Goal: Transaction & Acquisition: Purchase product/service

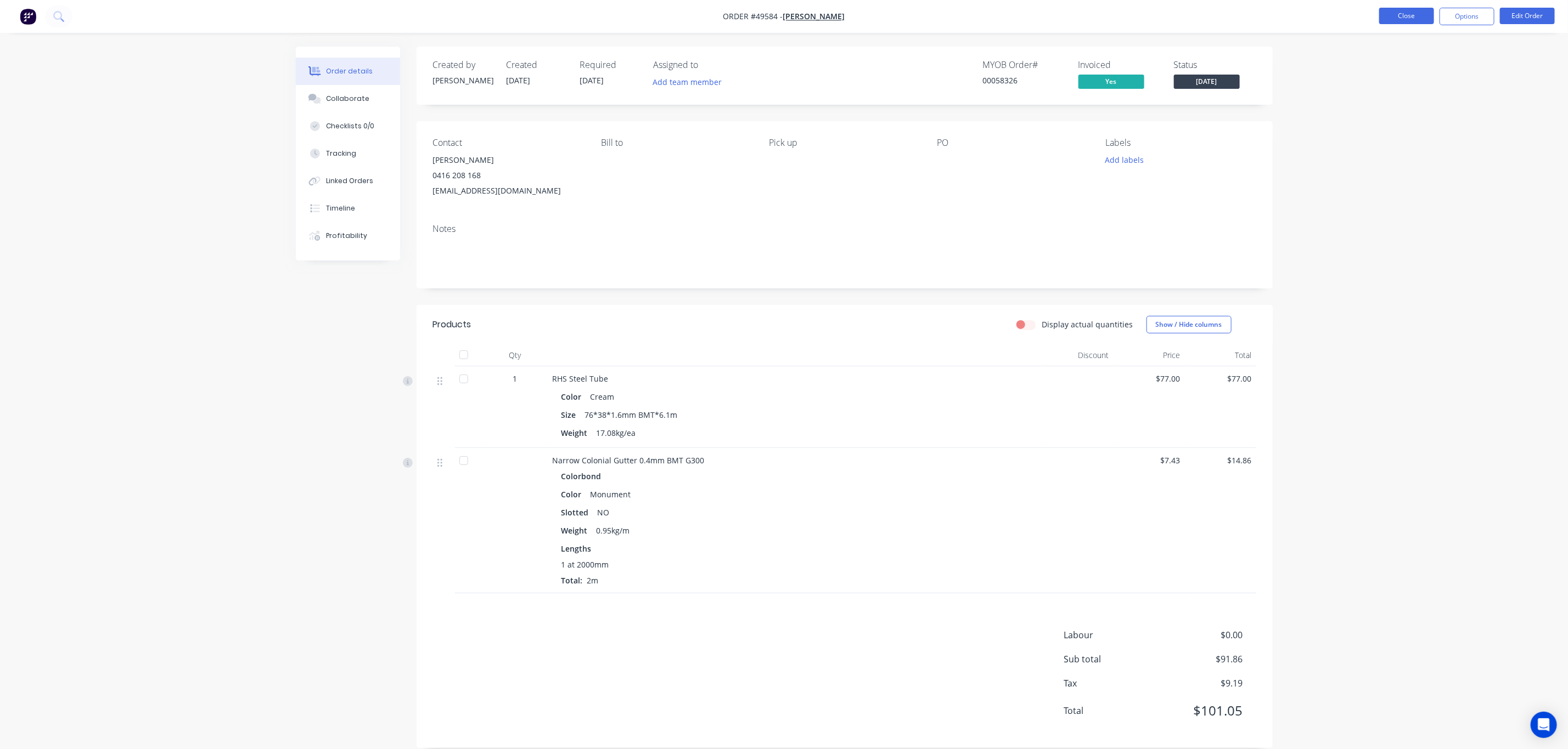
click at [1405, 19] on button "Close" at bounding box center [1406, 15] width 55 height 17
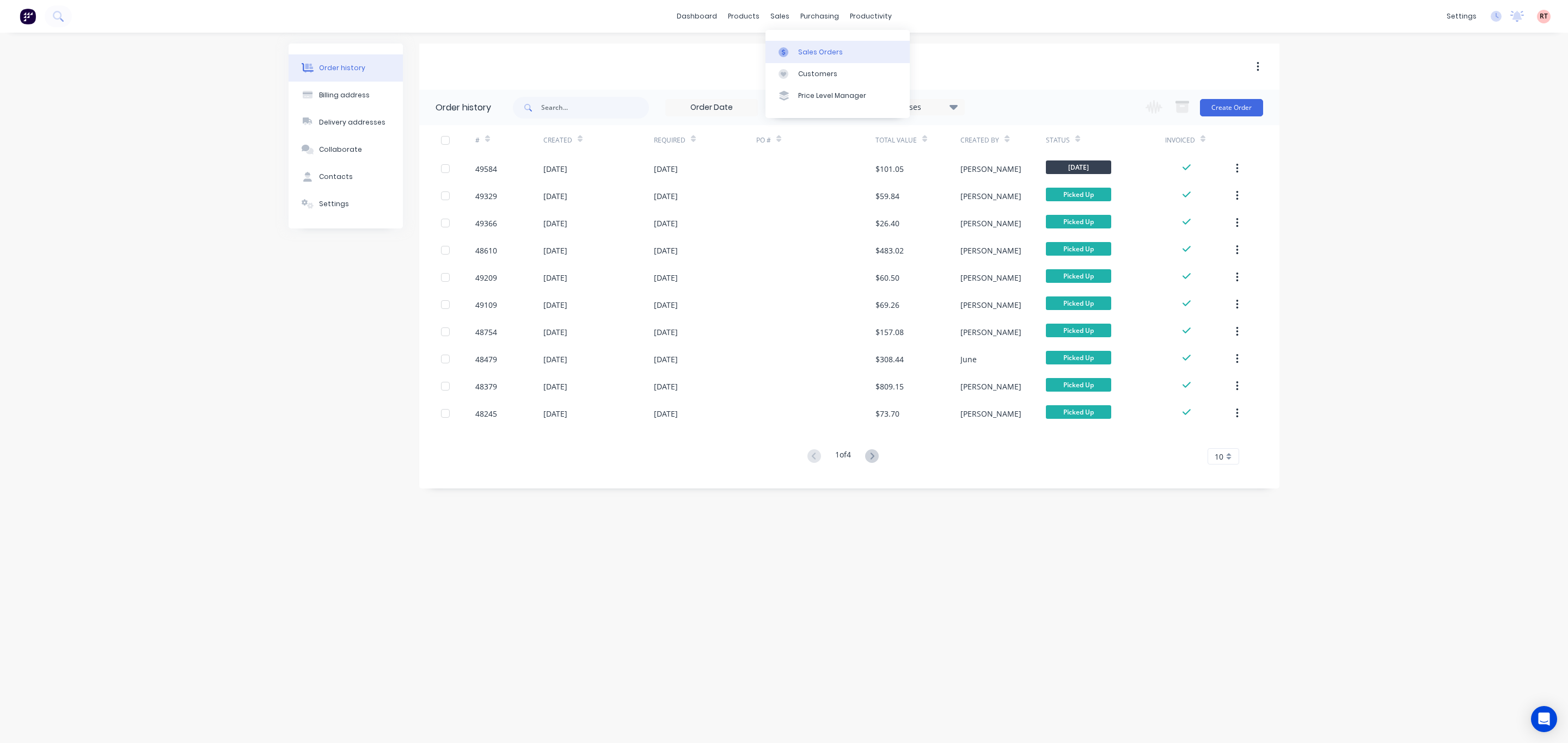
click at [794, 48] on div at bounding box center [787, 52] width 17 height 10
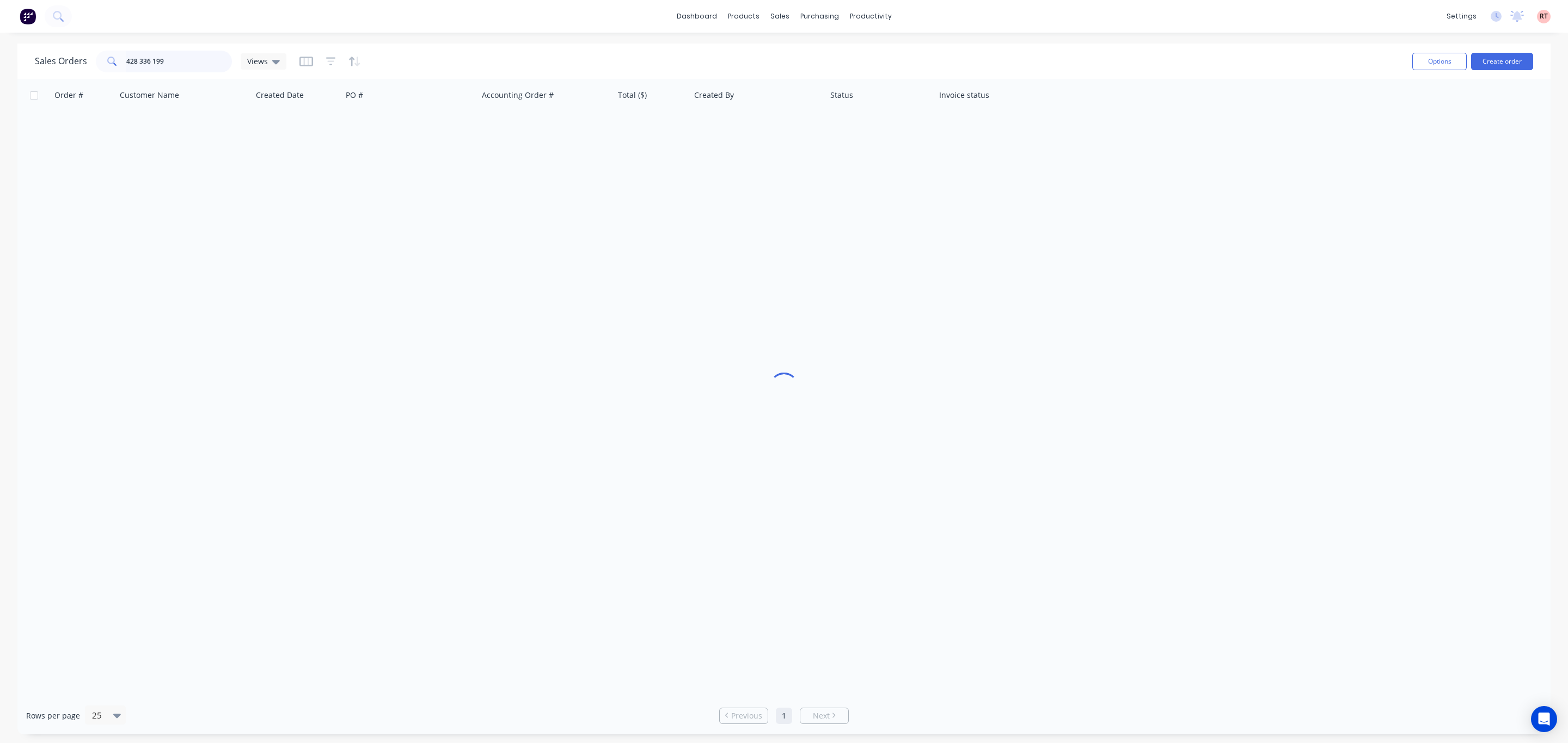
click at [167, 61] on input "428 336 199" at bounding box center [179, 61] width 106 height 22
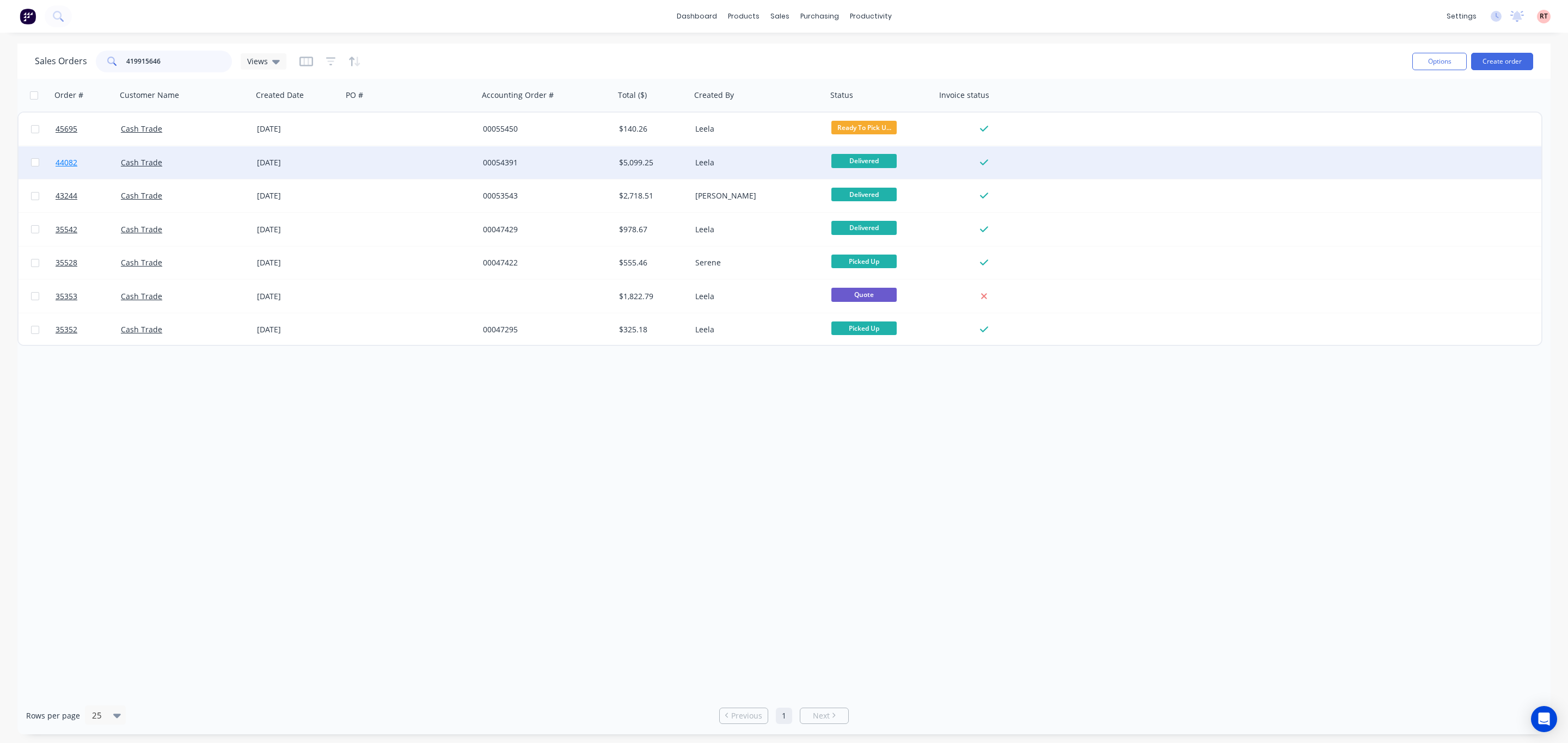
type input "419915646"
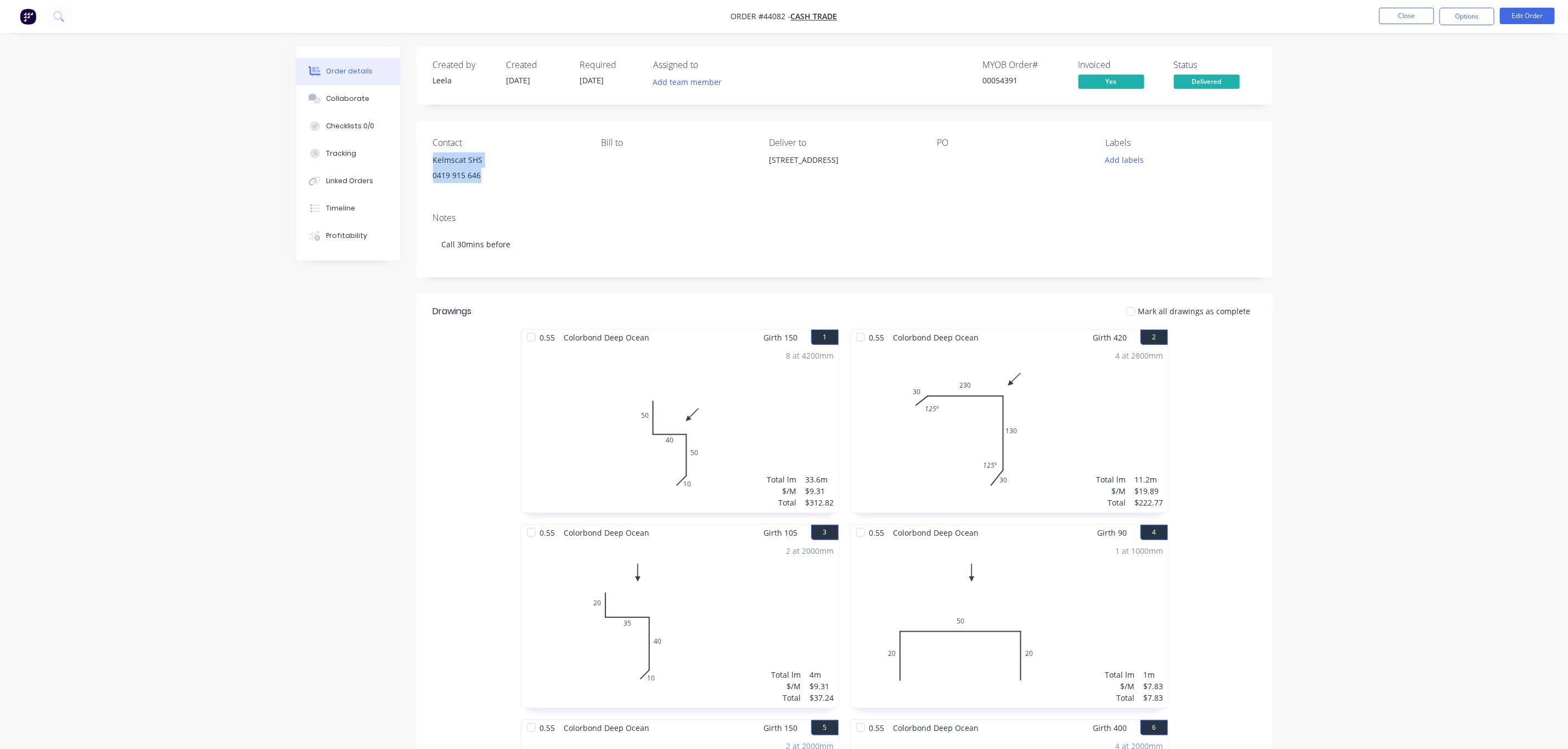
drag, startPoint x: 487, startPoint y: 174, endPoint x: 425, endPoint y: 158, distance: 64.0
click at [425, 158] on div "Contact Kelmscat SHS 0419 915 646 Bill to Deliver to 50 Third Ave, Kelmscott WA…" at bounding box center [845, 163] width 856 height 83
copy div "Kelmscat SHS 0419 915 646"
click at [1418, 13] on button "Close" at bounding box center [1406, 15] width 55 height 17
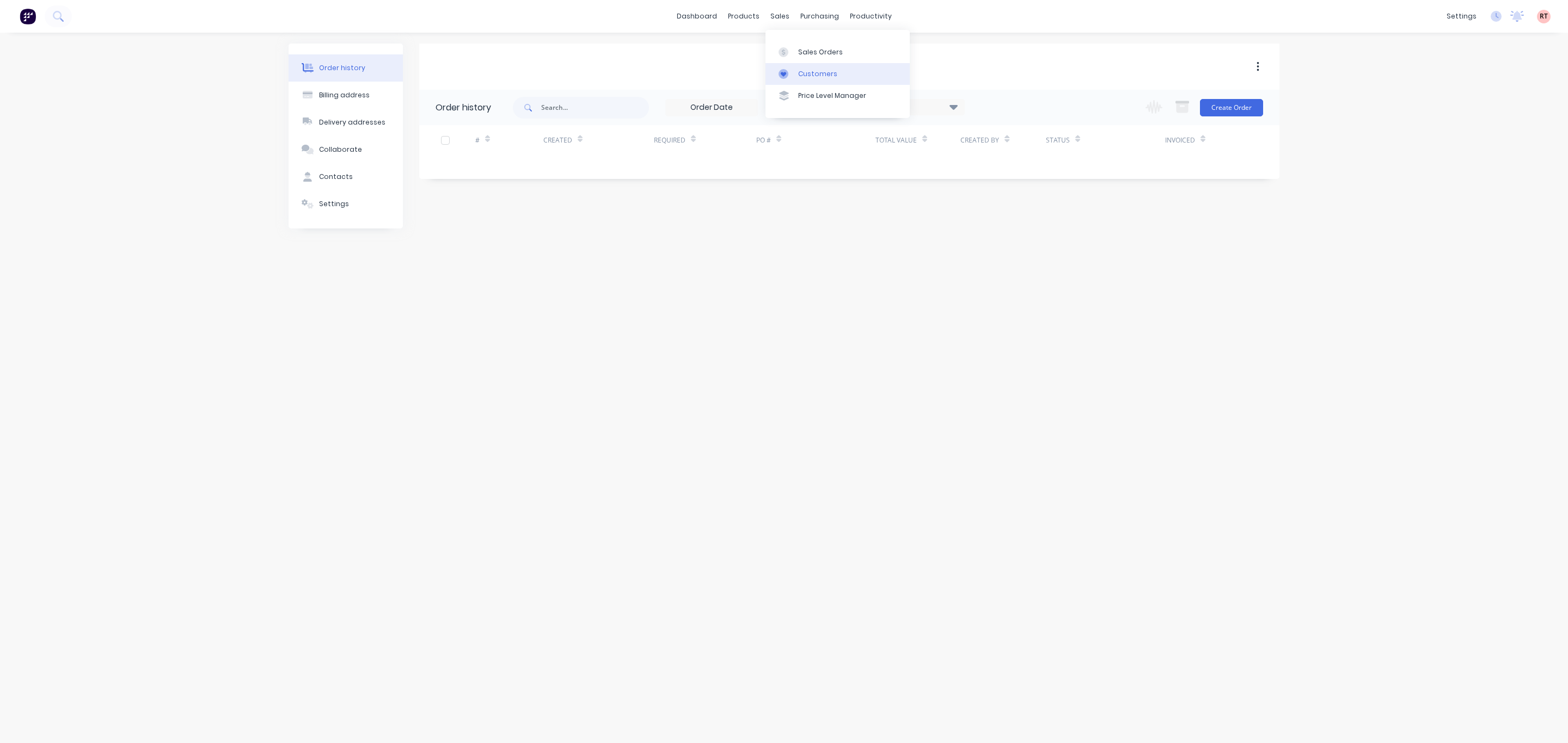
click at [814, 71] on div "Customers" at bounding box center [817, 74] width 39 height 10
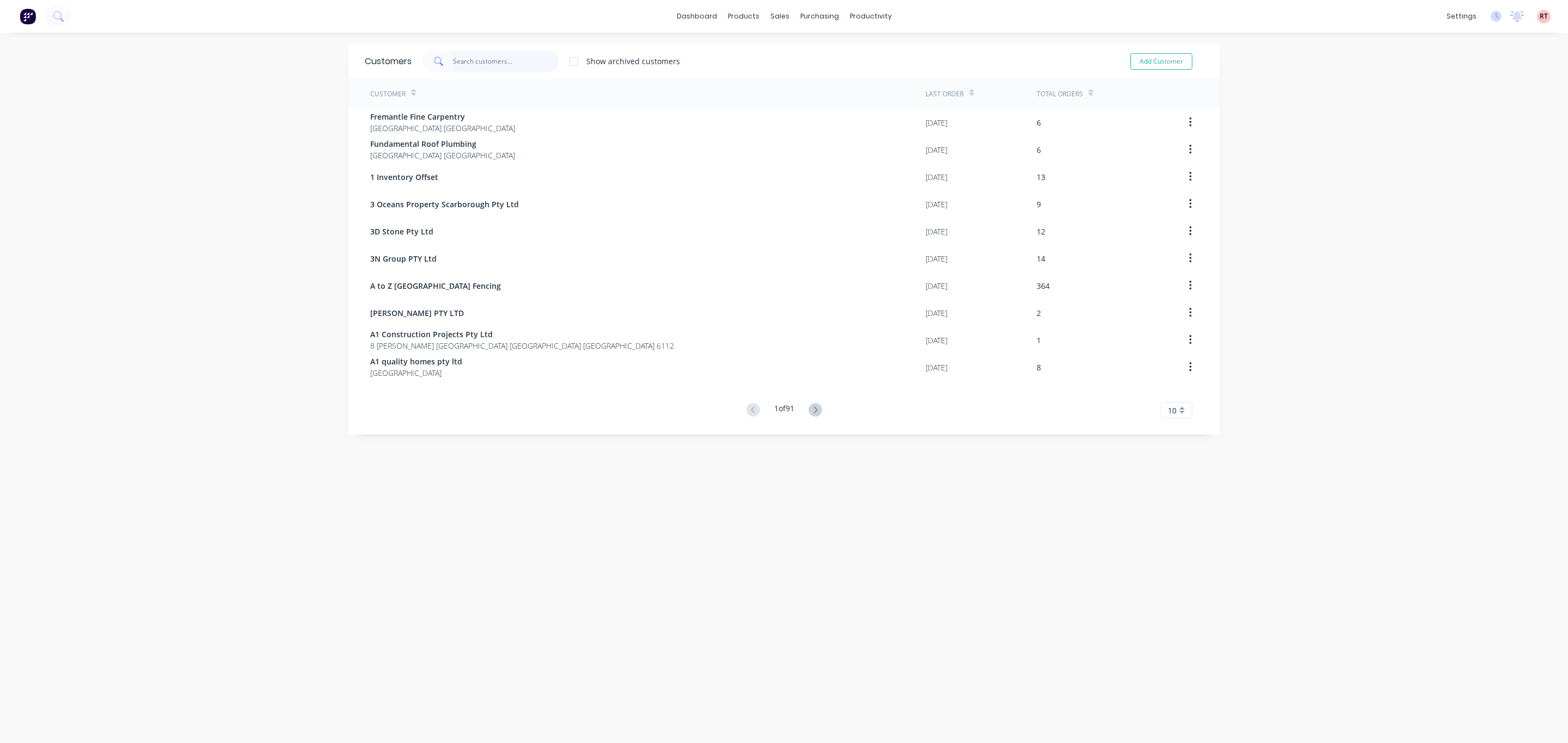
click at [496, 55] on input "text" at bounding box center [506, 61] width 106 height 22
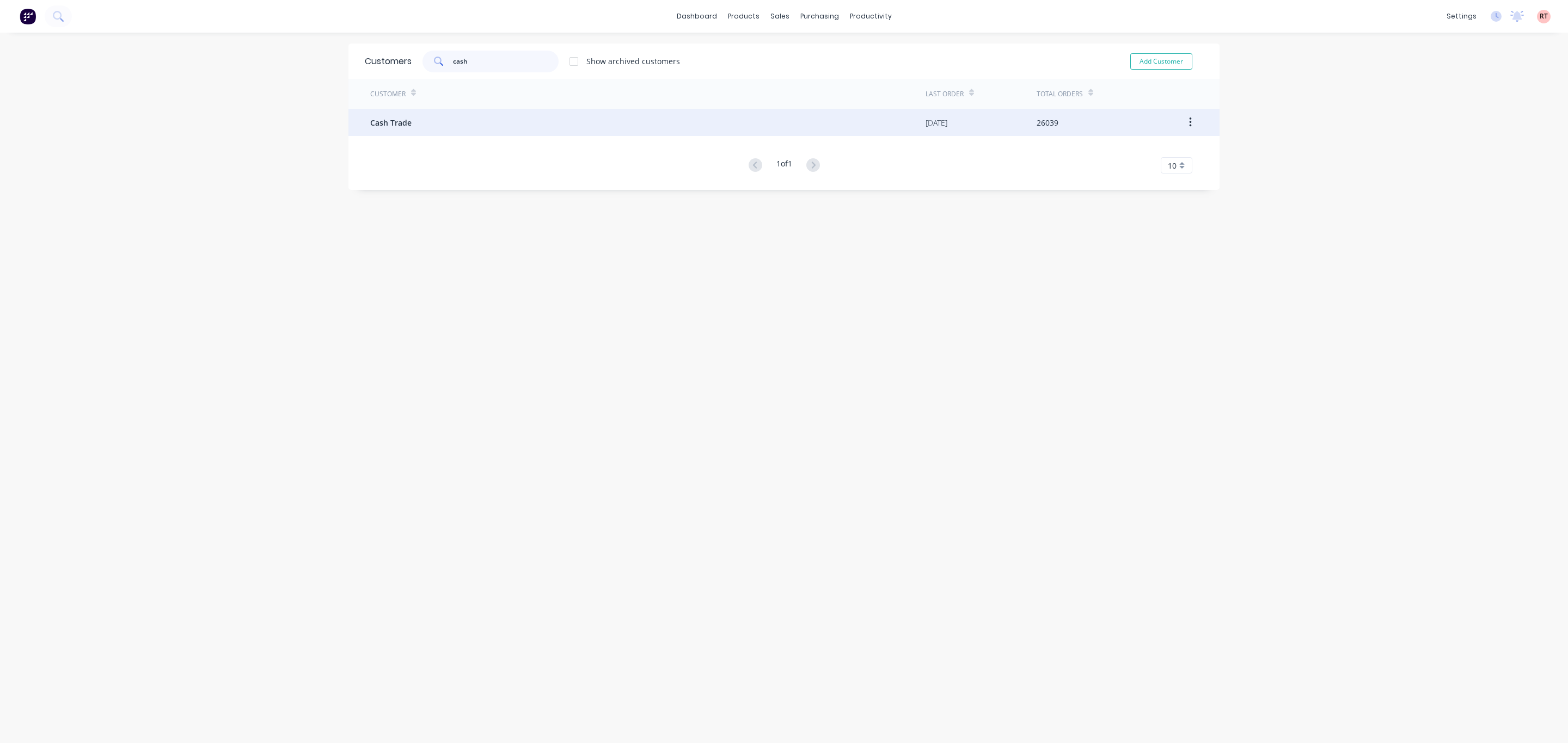
type input "cash"
click at [465, 126] on div "Cash Trade" at bounding box center [648, 122] width 555 height 27
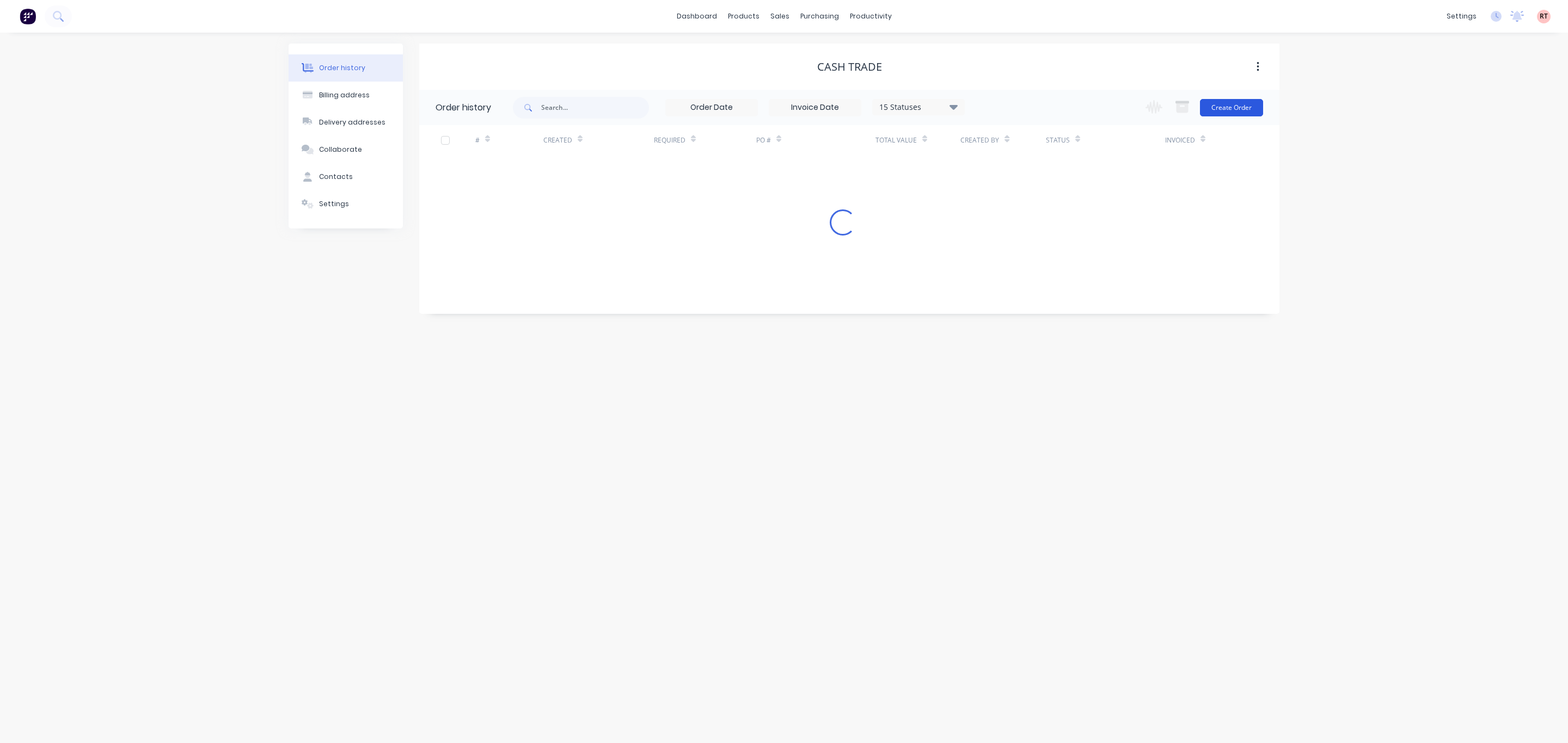
click at [1232, 112] on button "Create Order" at bounding box center [1231, 108] width 63 height 17
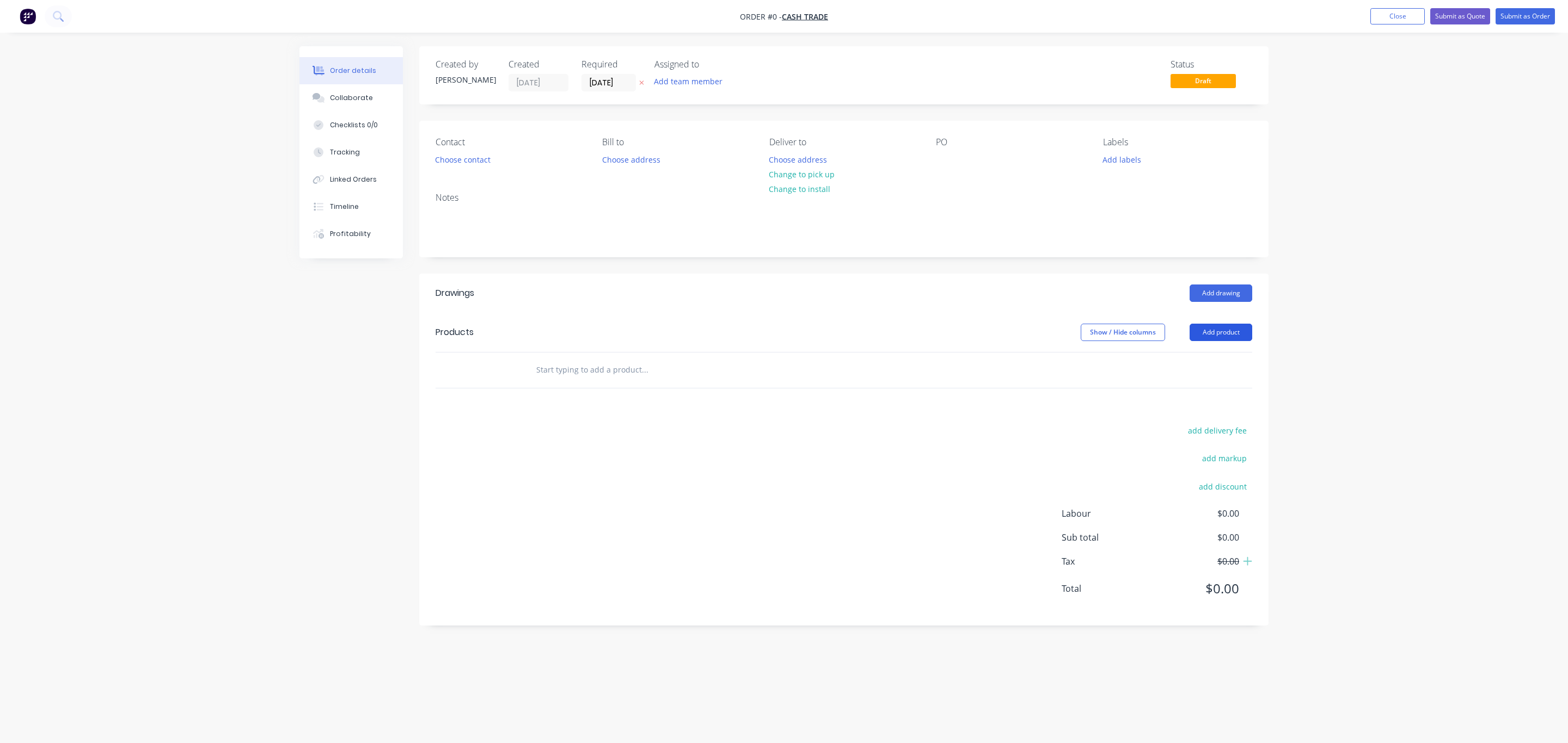
click at [1203, 332] on button "Add product" at bounding box center [1221, 333] width 63 height 17
click at [1205, 357] on div "Product catalogue" at bounding box center [1201, 360] width 84 height 16
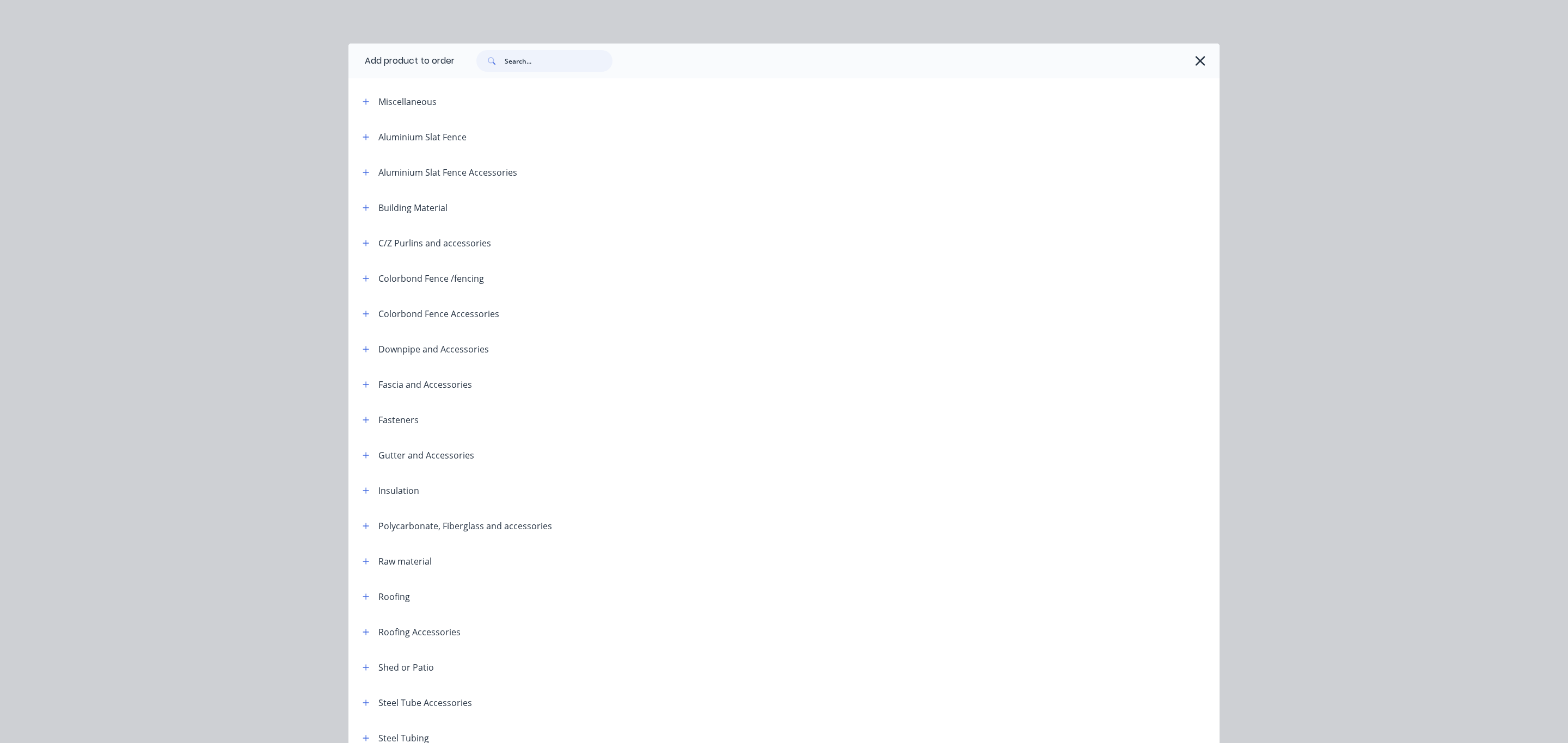
click at [564, 65] on input "text" at bounding box center [558, 61] width 108 height 22
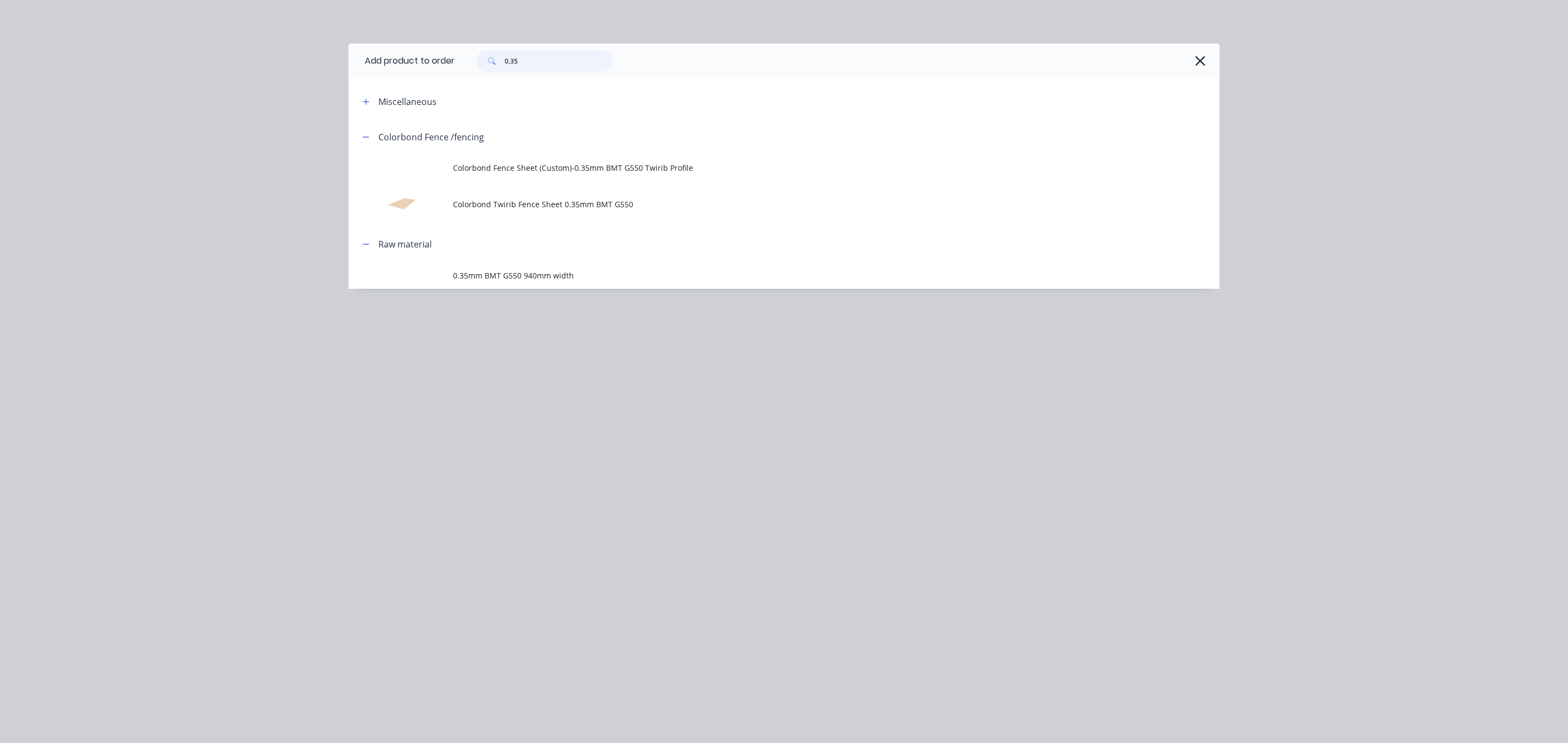
click at [564, 63] on input "0.35" at bounding box center [558, 61] width 108 height 22
click at [560, 63] on input "0.35" at bounding box center [558, 61] width 108 height 22
type input "0.30.42"
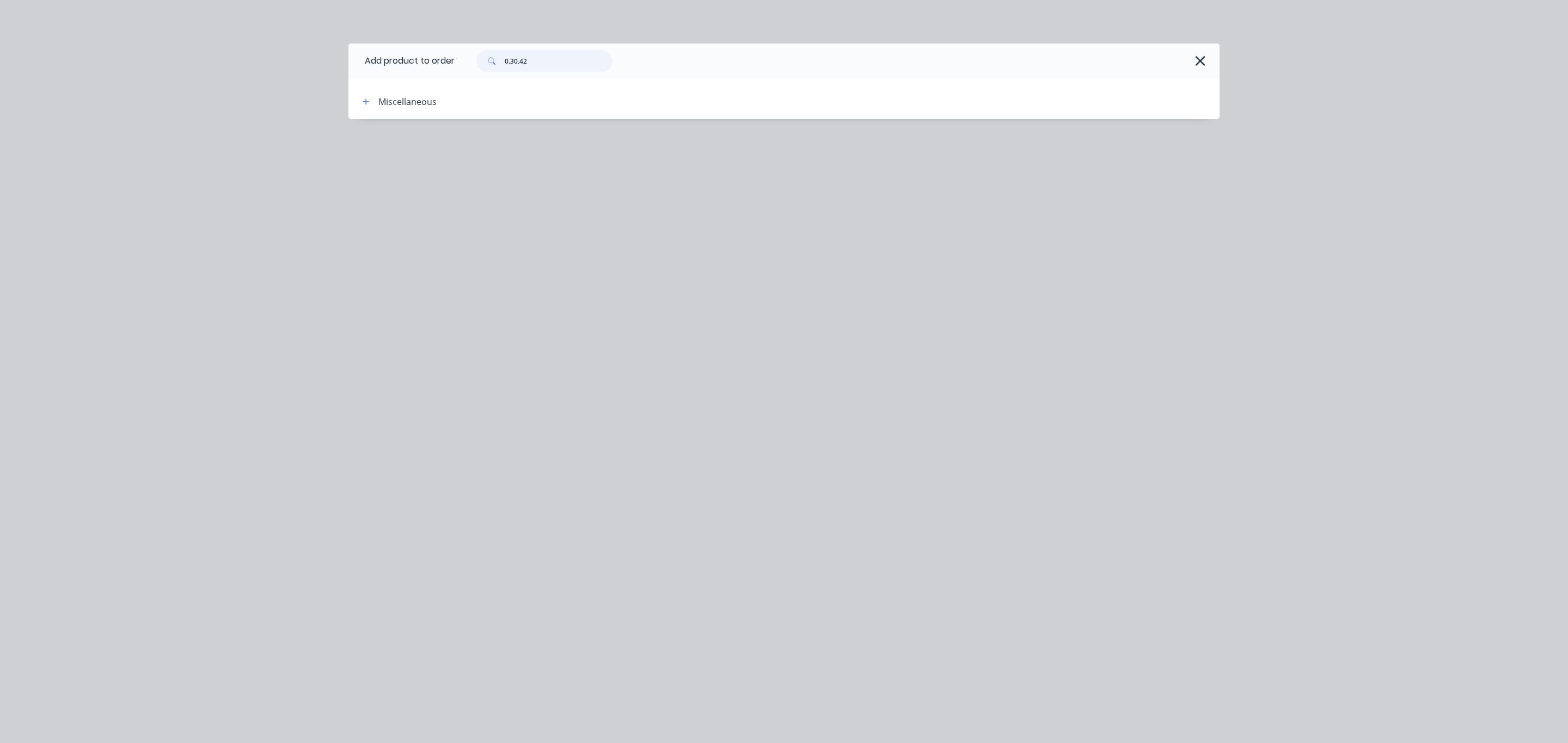
drag, startPoint x: 548, startPoint y: 61, endPoint x: 433, endPoint y: 74, distance: 115.7
click at [433, 74] on header "Add product to order 0.30.42" at bounding box center [783, 61] width 871 height 35
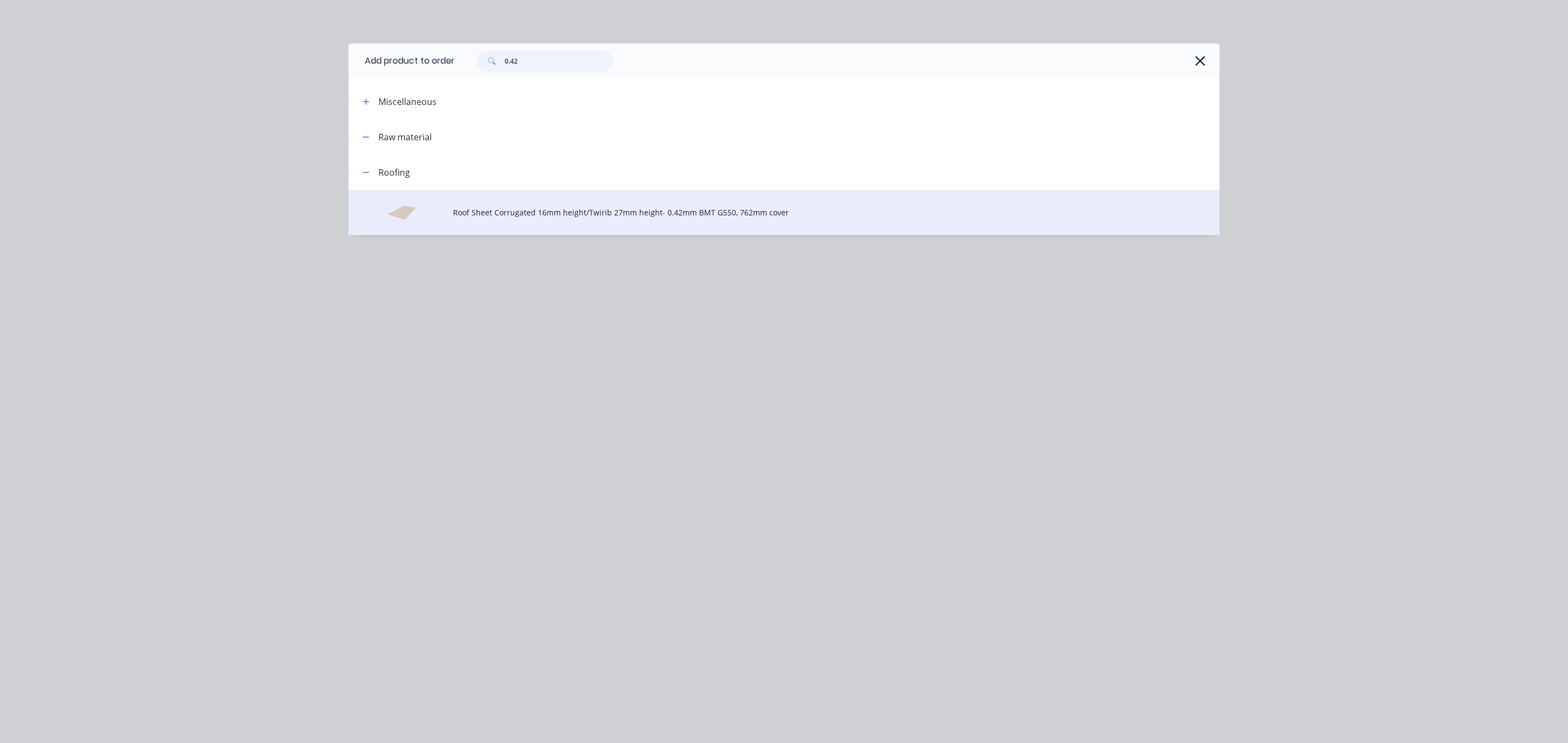
type input "0.42"
click at [587, 223] on td "Roof Sheet Corrugated 16mm height/Twirib 27mm height- 0.42mm BMT G550, 762mm co…" at bounding box center [837, 212] width 767 height 45
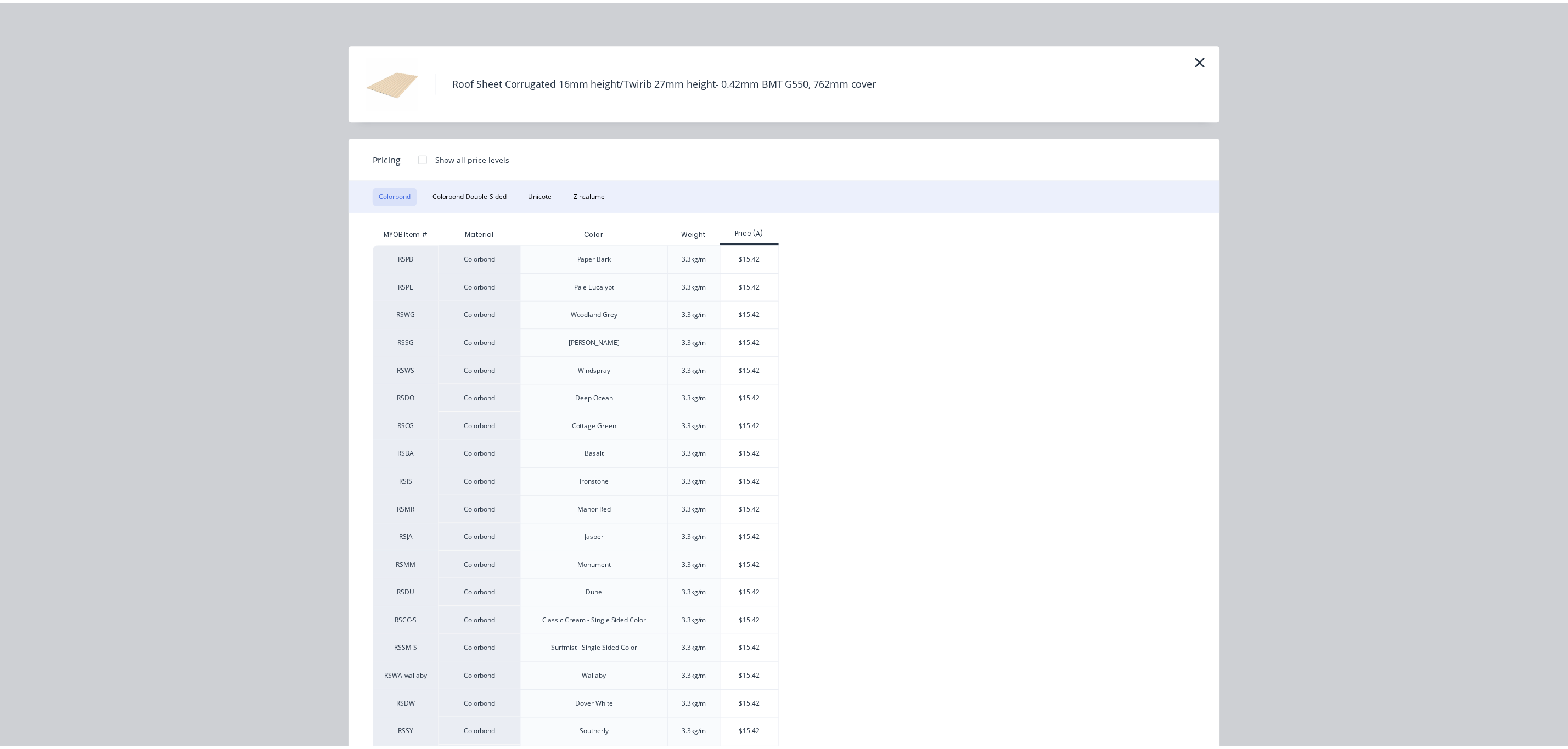
scroll to position [92, 0]
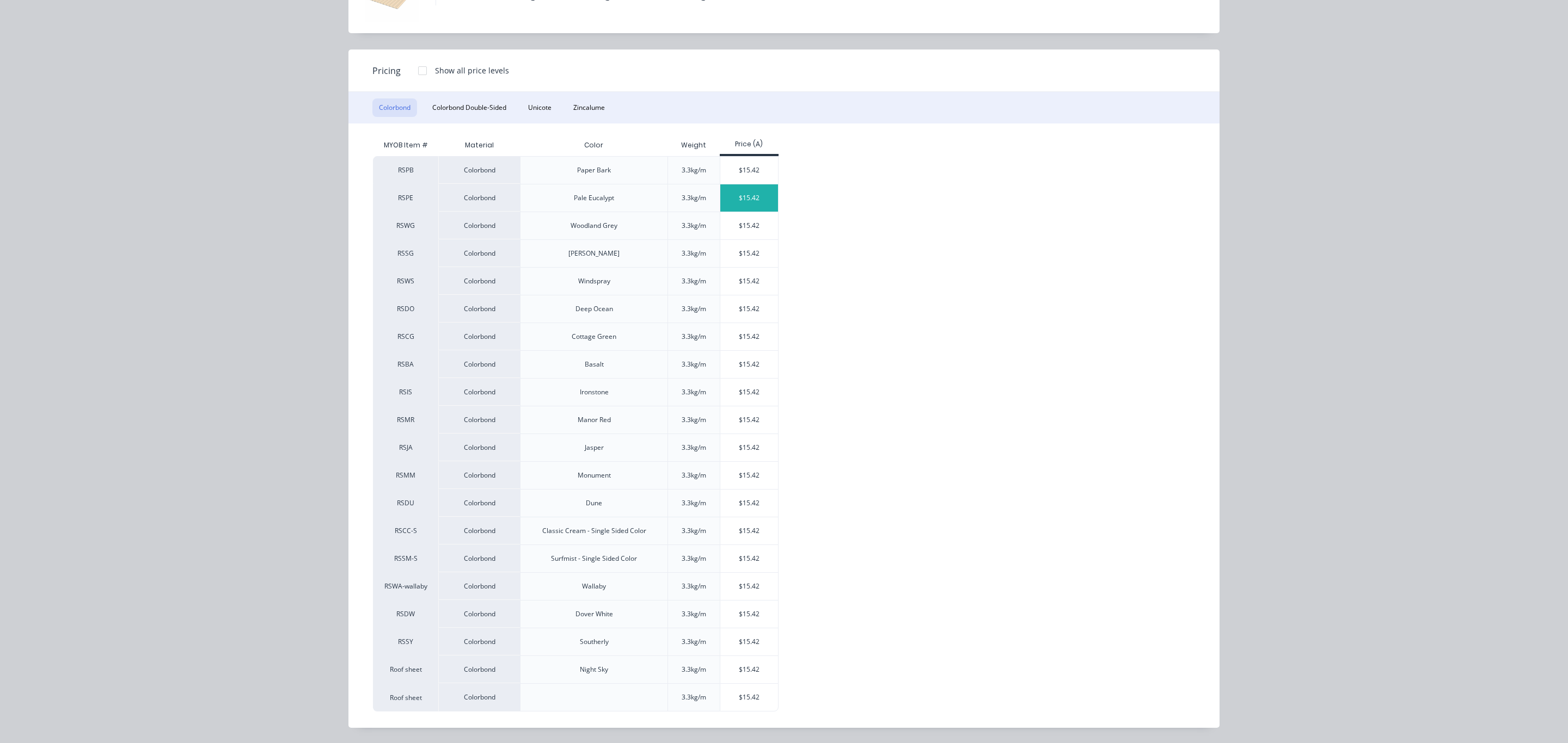
click at [751, 193] on div "$15.42" at bounding box center [749, 198] width 59 height 27
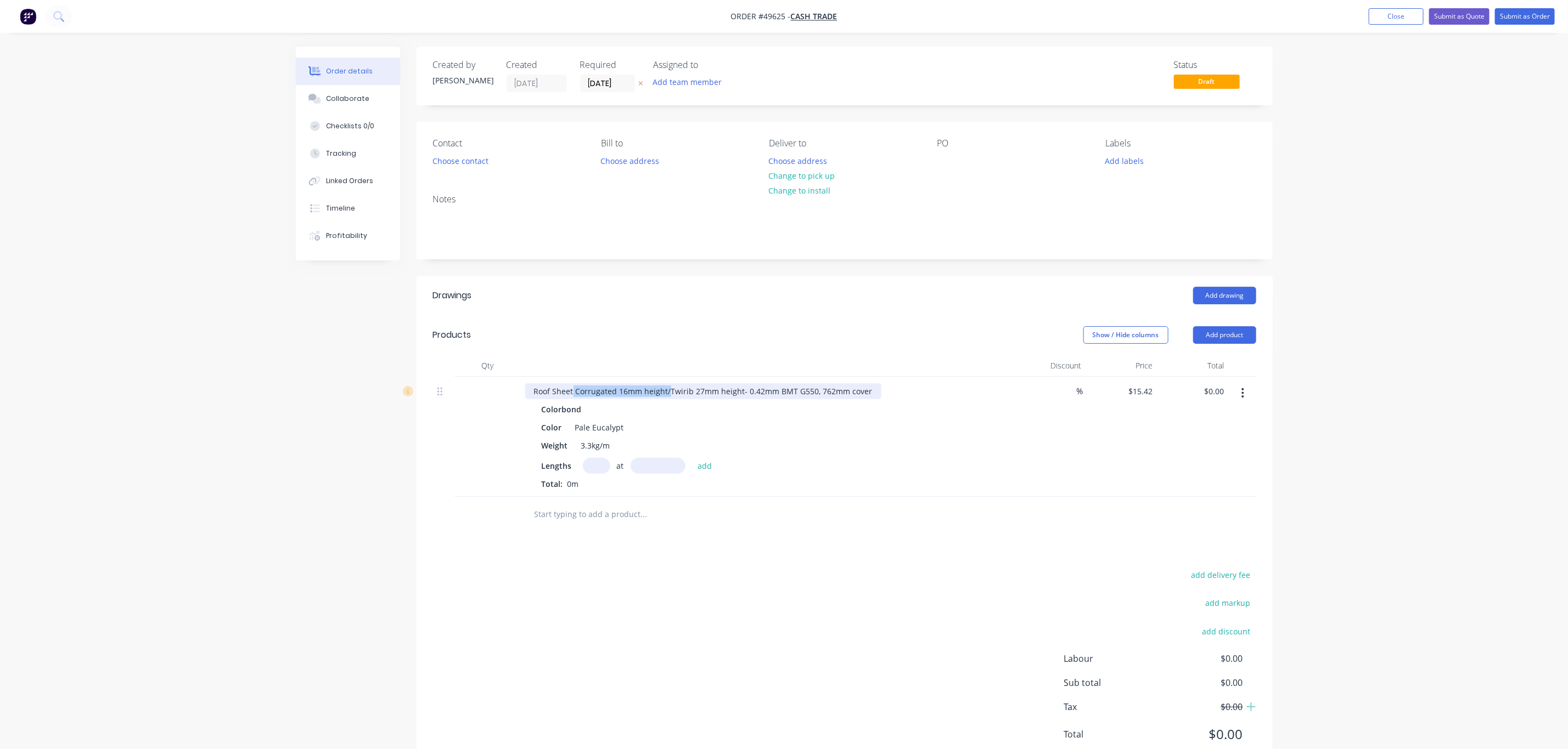
drag, startPoint x: 667, startPoint y: 390, endPoint x: 573, endPoint y: 392, distance: 94.0
click at [573, 392] on div "Roof Sheet Corrugated 16mm height/Twirib 27mm height- 0.42mm BMT G550, 762mm co…" at bounding box center [703, 392] width 356 height 16
click at [595, 463] on input "text" at bounding box center [596, 466] width 28 height 16
type input "7"
type input "3340"
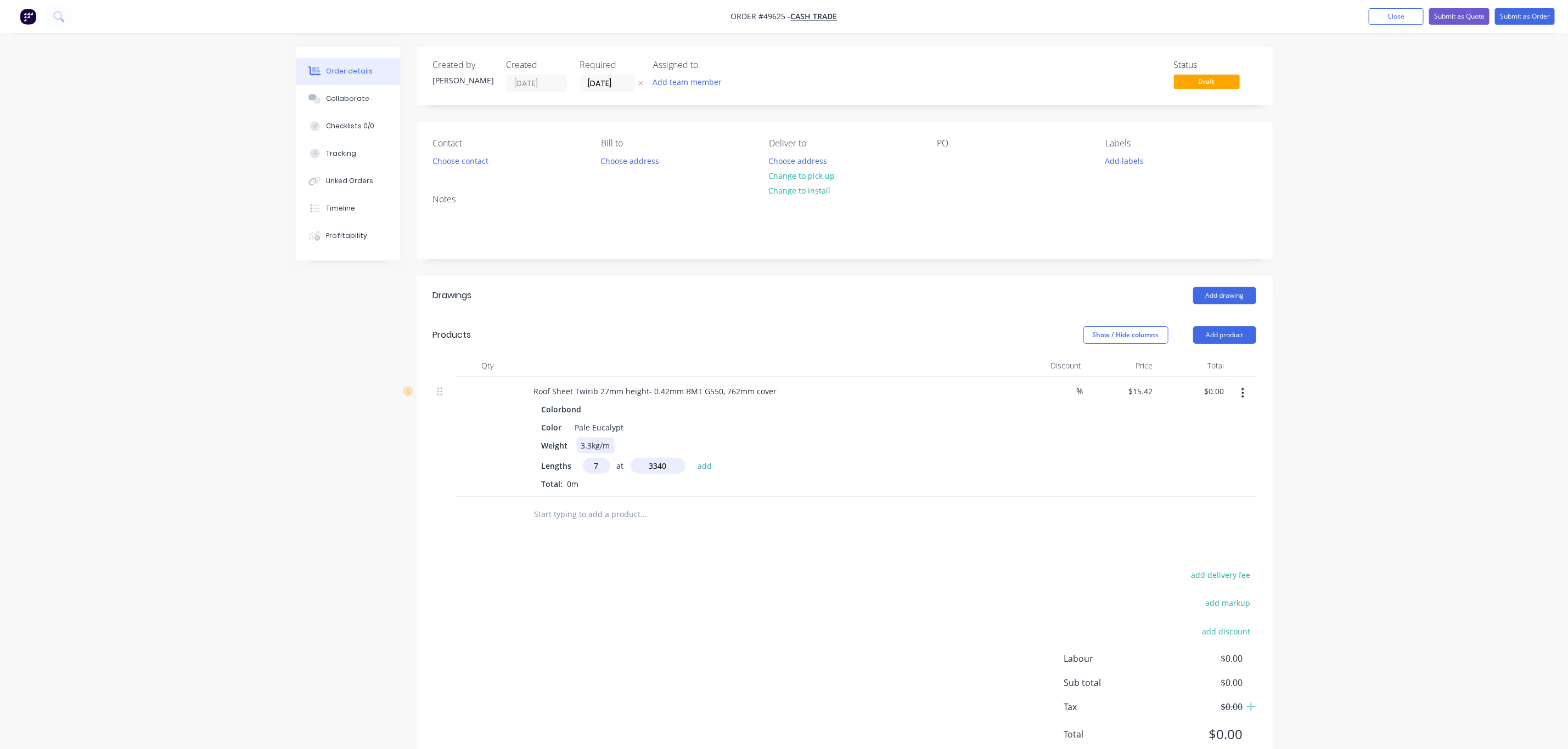
click at [692, 458] on button "add" at bounding box center [704, 465] width 25 height 15
type input "$360.52"
click at [755, 359] on div at bounding box center [768, 365] width 494 height 22
click at [817, 178] on button "Change to pick up" at bounding box center [802, 176] width 78 height 15
click at [443, 162] on button "Choose contact" at bounding box center [460, 160] width 68 height 15
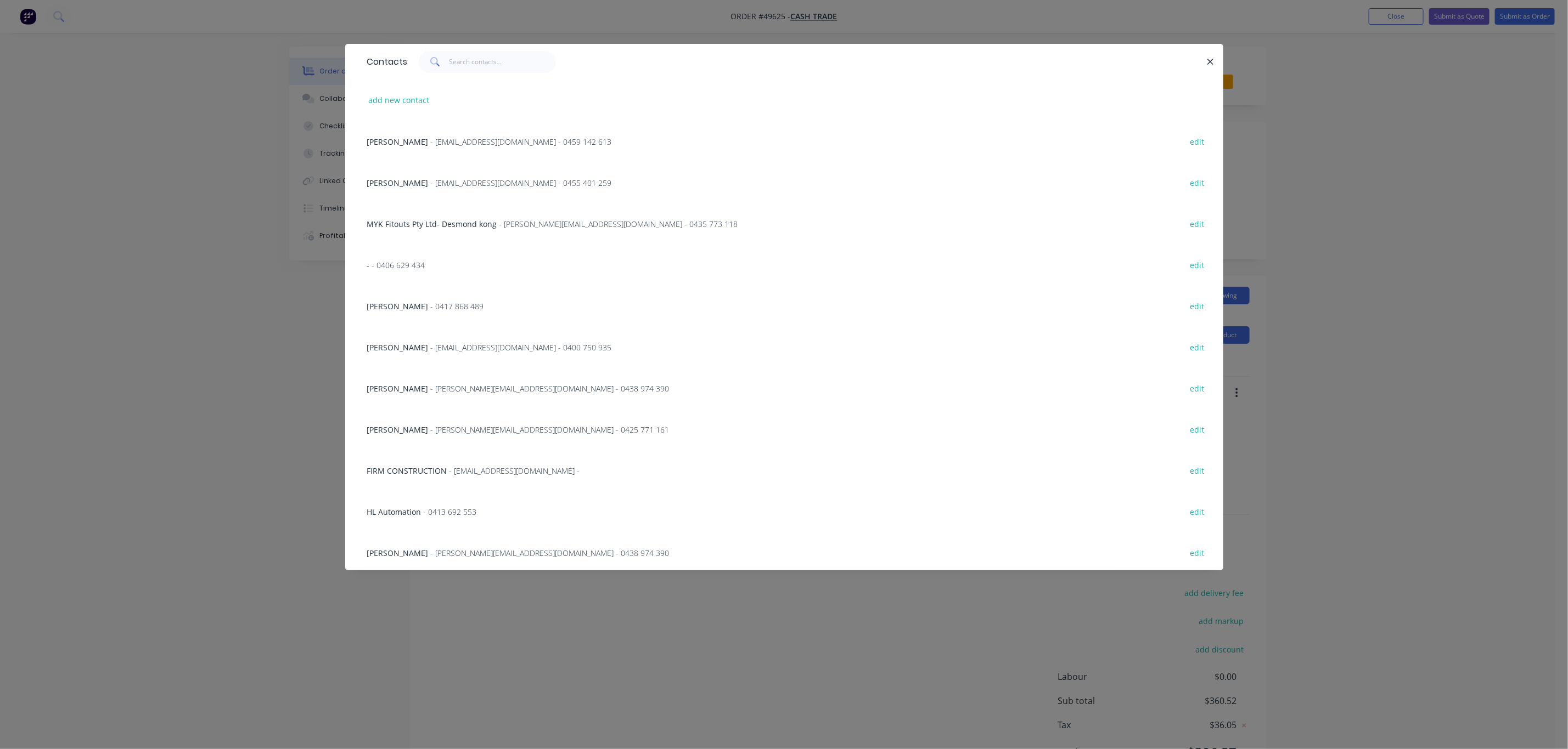
click at [393, 95] on button "add new contact" at bounding box center [399, 100] width 72 height 15
select select "AU"
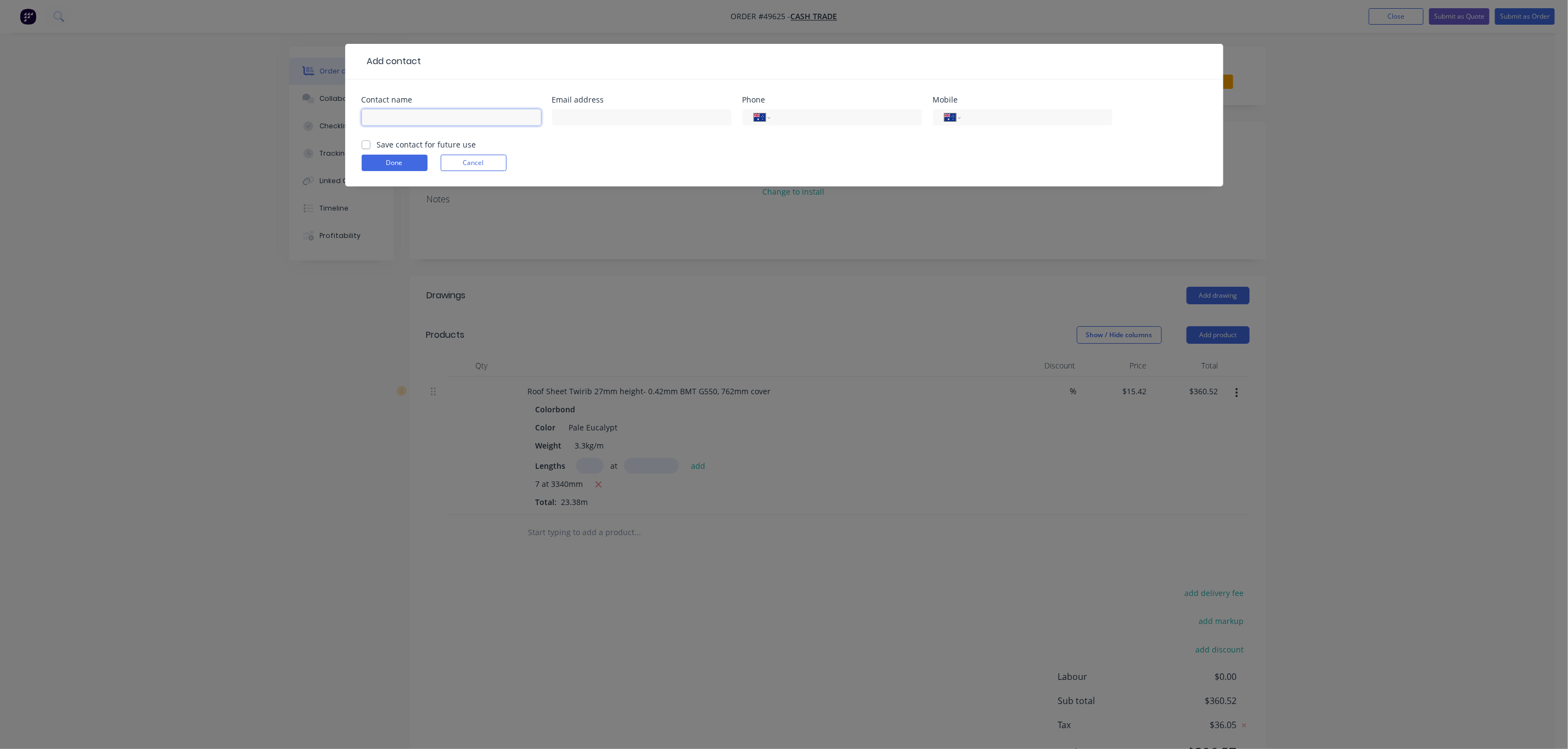
click at [399, 119] on input "text" at bounding box center [451, 117] width 179 height 17
paste input "Kelmscat SHS 0419 915 646"
drag, startPoint x: 486, startPoint y: 110, endPoint x: 418, endPoint y: 123, distance: 69.2
click at [418, 123] on input "Kelmscat SHS 0419 915 646" at bounding box center [451, 117] width 179 height 17
type input "Kelmscat SHS"
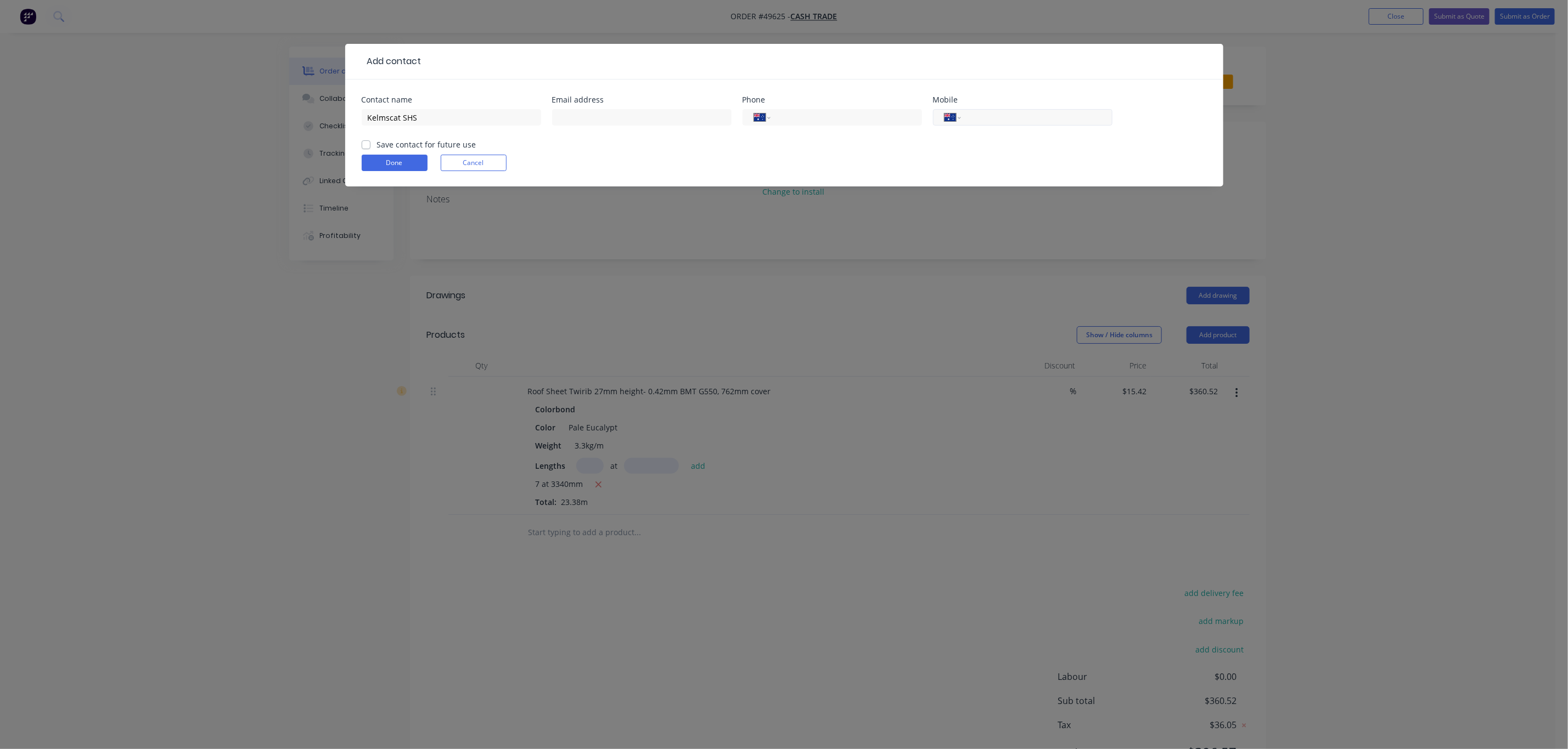
click at [994, 115] on input "tel" at bounding box center [1035, 117] width 132 height 13
paste input "0419 915 646"
type input "0419 915 646"
click at [393, 165] on button "Done" at bounding box center [395, 163] width 66 height 17
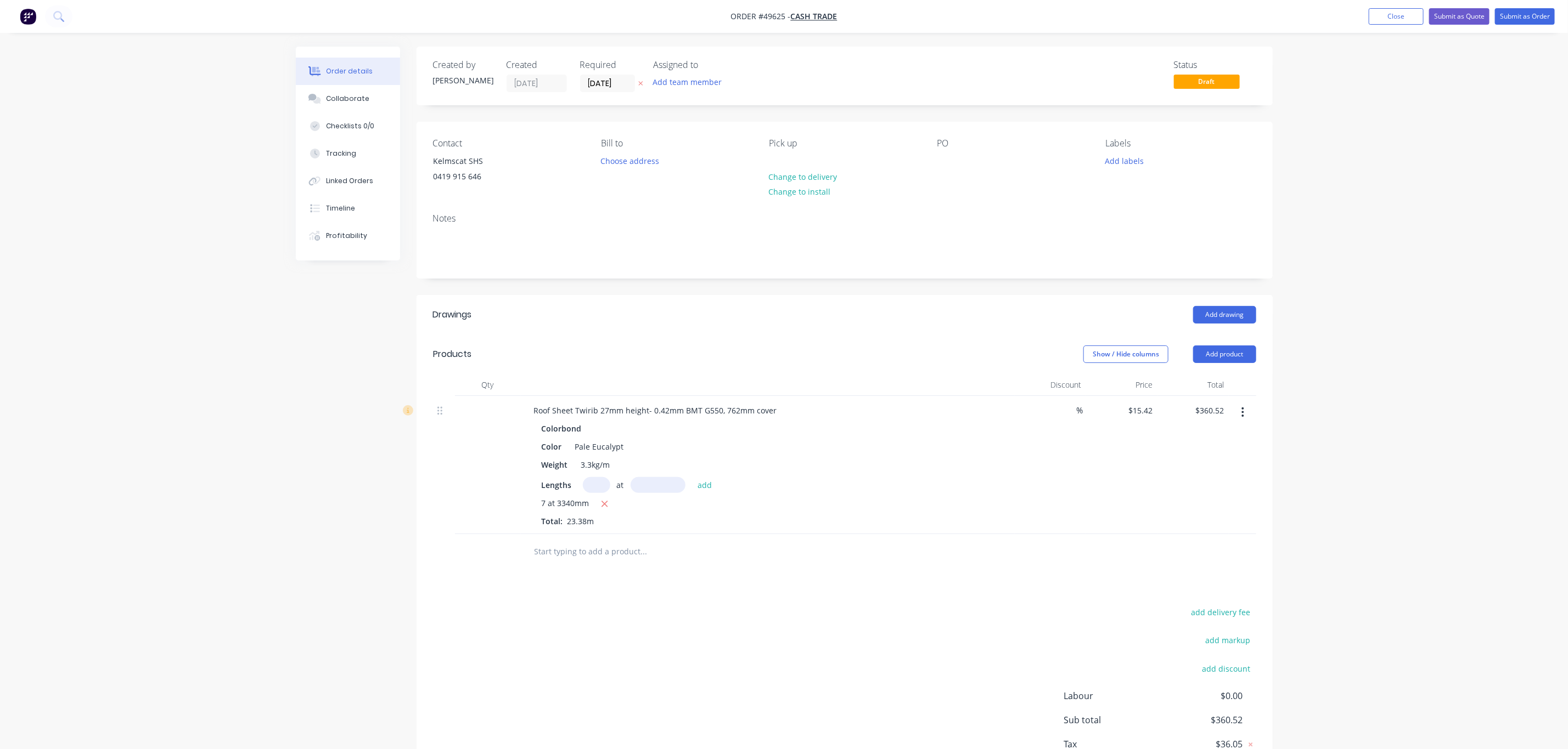
click at [795, 328] on header "Drawings Add drawing" at bounding box center [845, 314] width 856 height 40
click at [1222, 345] on button "Add product" at bounding box center [1224, 354] width 63 height 17
click at [1231, 387] on div "Product catalogue" at bounding box center [1204, 382] width 85 height 16
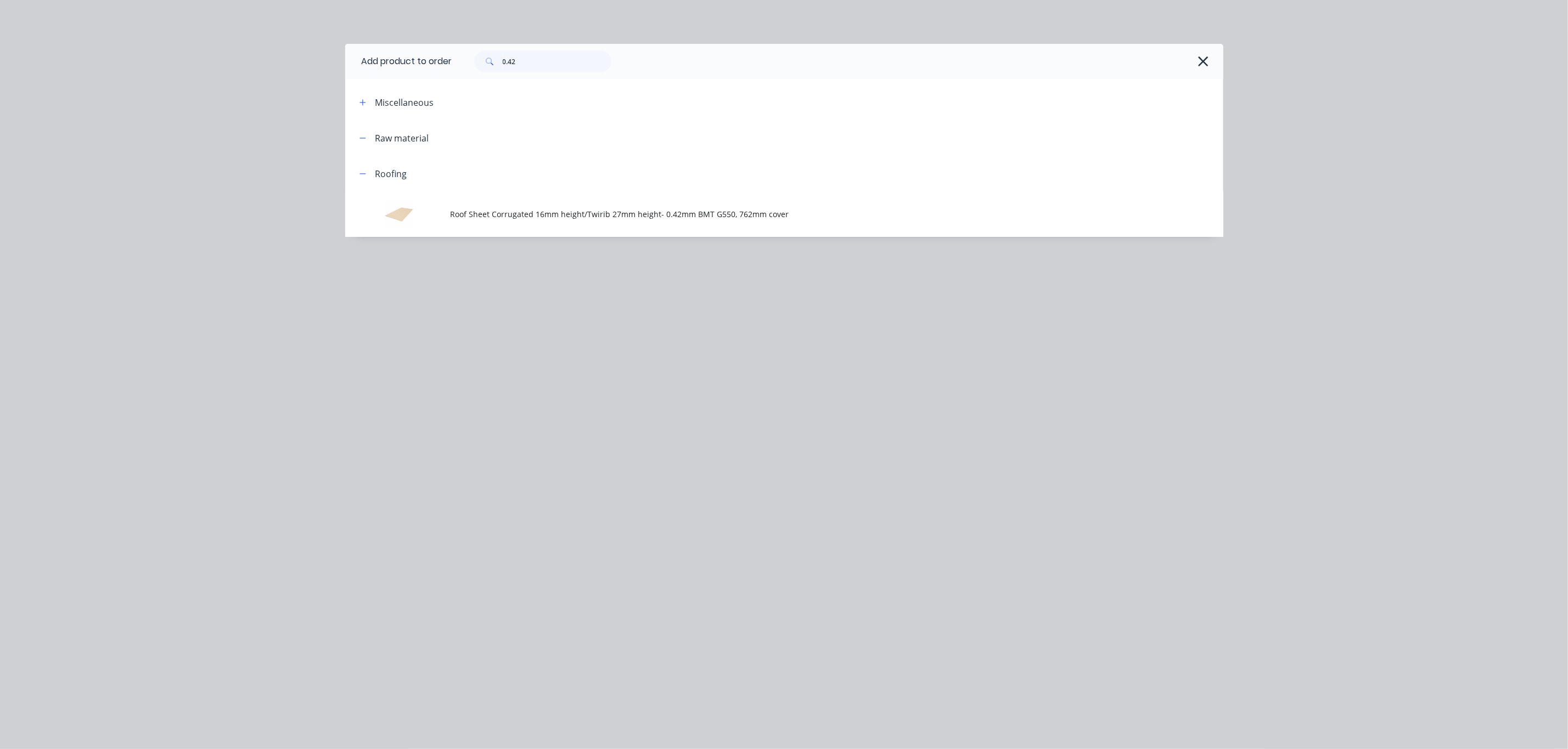
click at [541, 89] on header "Miscellaneous" at bounding box center [784, 102] width 878 height 36
click at [543, 72] on div "0.42" at bounding box center [837, 61] width 771 height 35
click at [543, 70] on input "0.42" at bounding box center [557, 61] width 109 height 22
click at [543, 68] on input "0.42" at bounding box center [557, 61] width 109 height 22
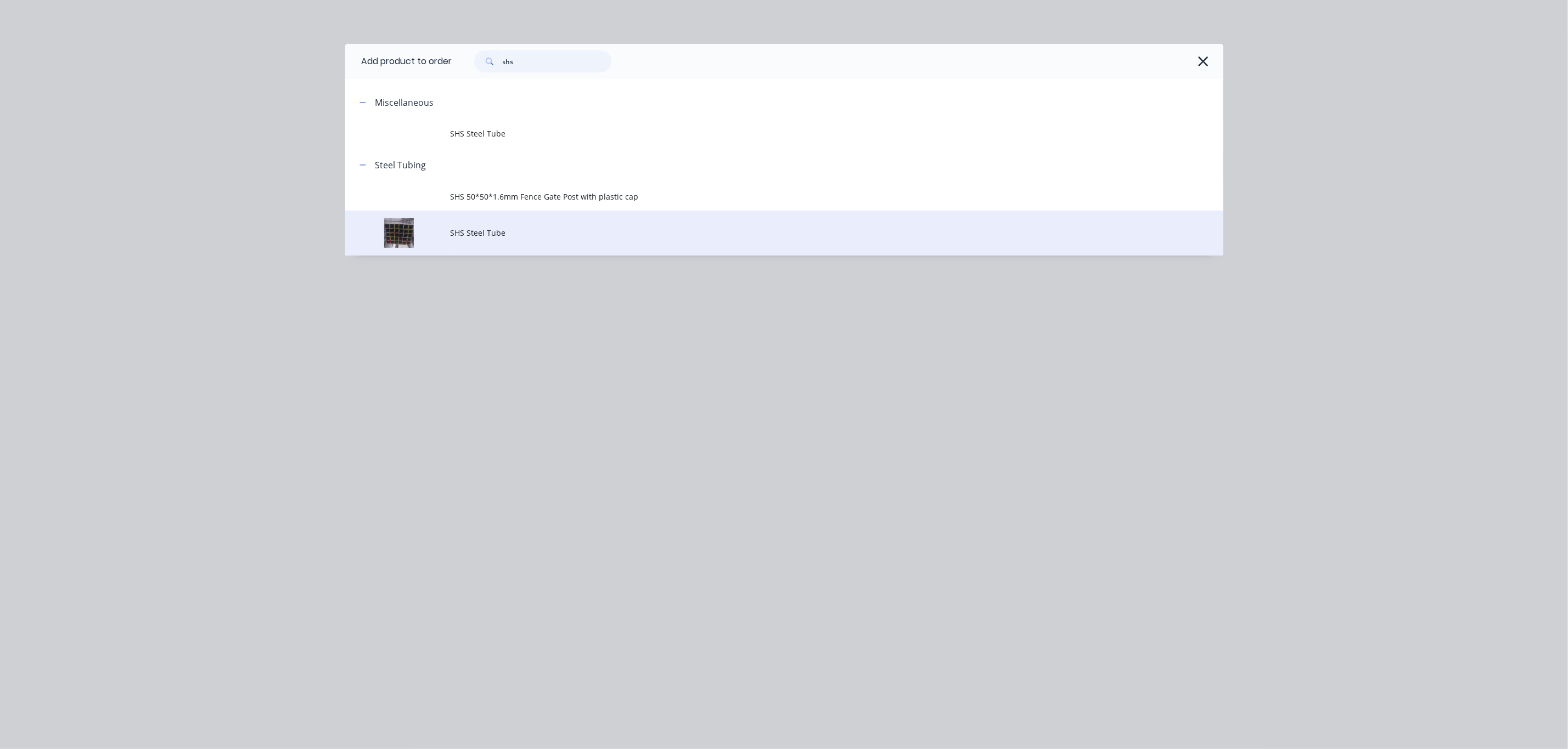
type input "shs"
click at [522, 229] on span "SHS Steel Tube" at bounding box center [760, 233] width 618 height 11
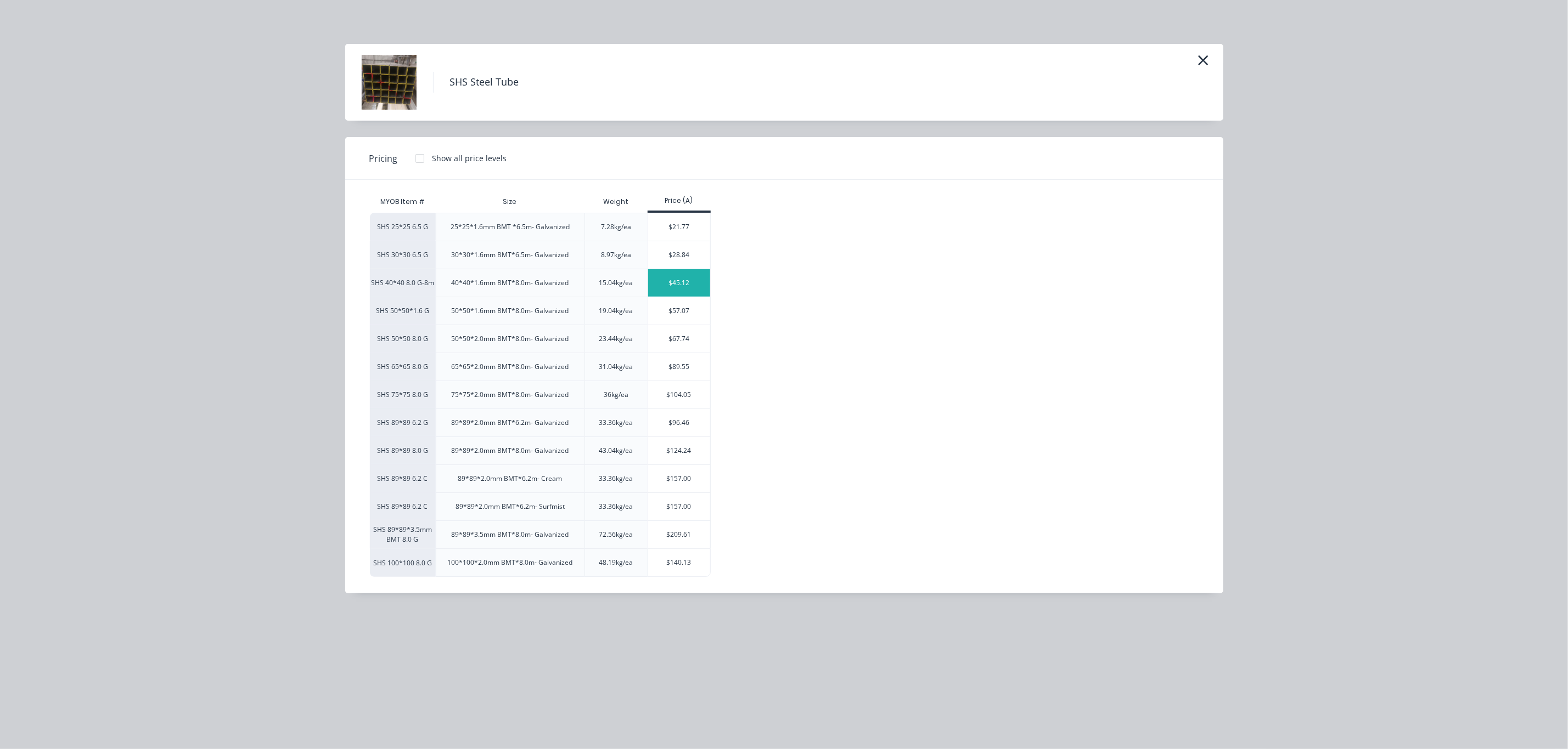
click at [687, 283] on div "$45.12" at bounding box center [679, 283] width 62 height 27
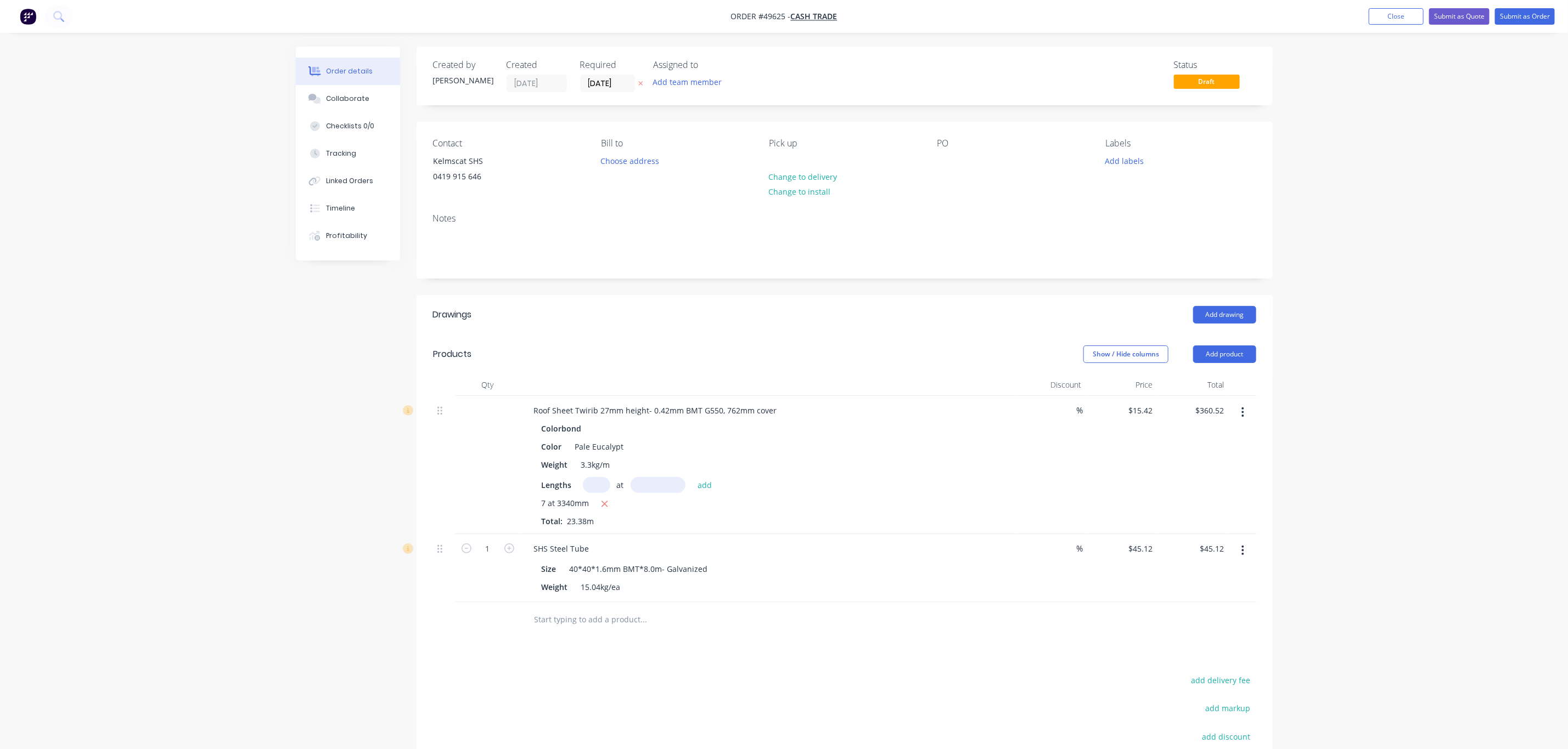
scroll to position [146, 0]
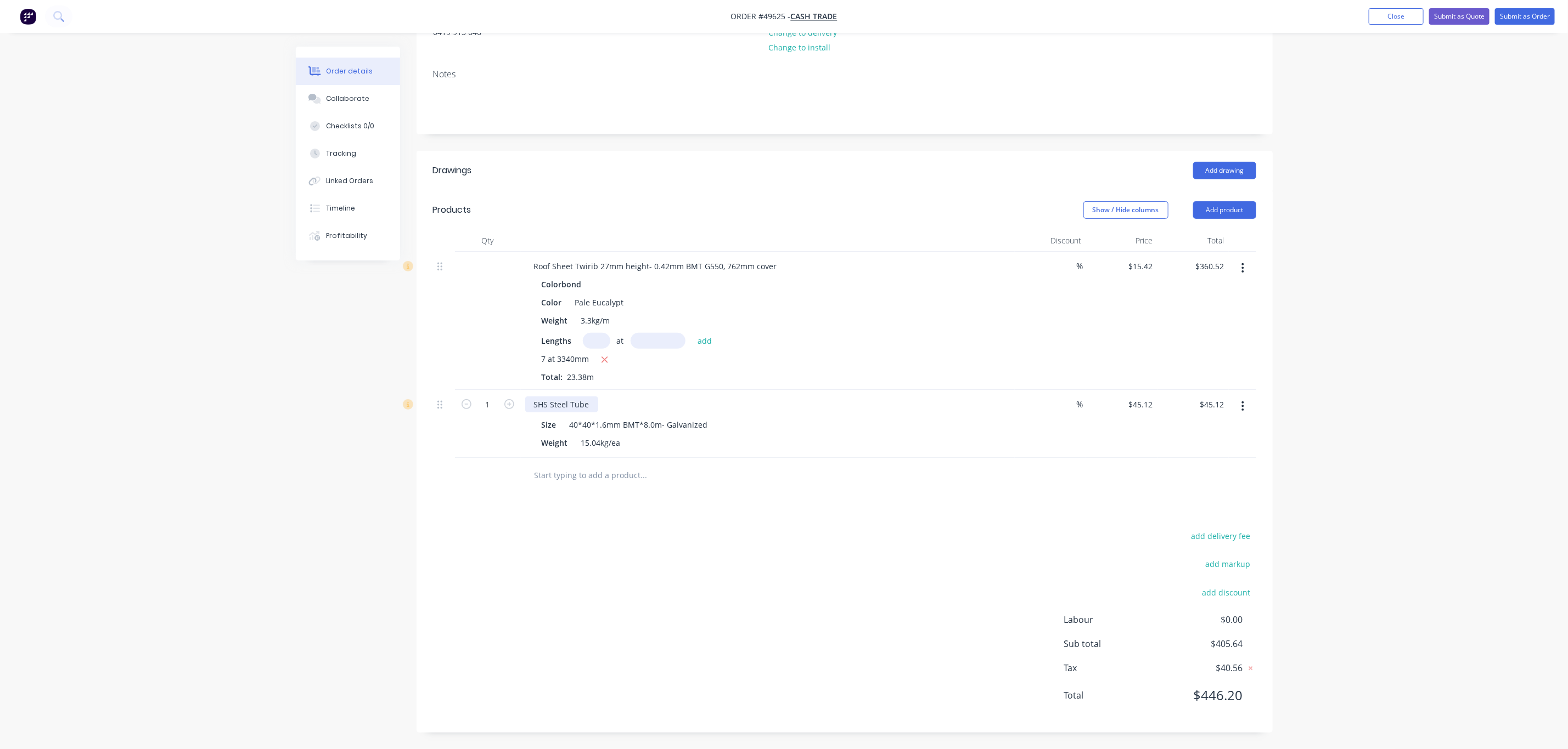
click at [592, 402] on div "SHS Steel Tube" at bounding box center [562, 404] width 73 height 16
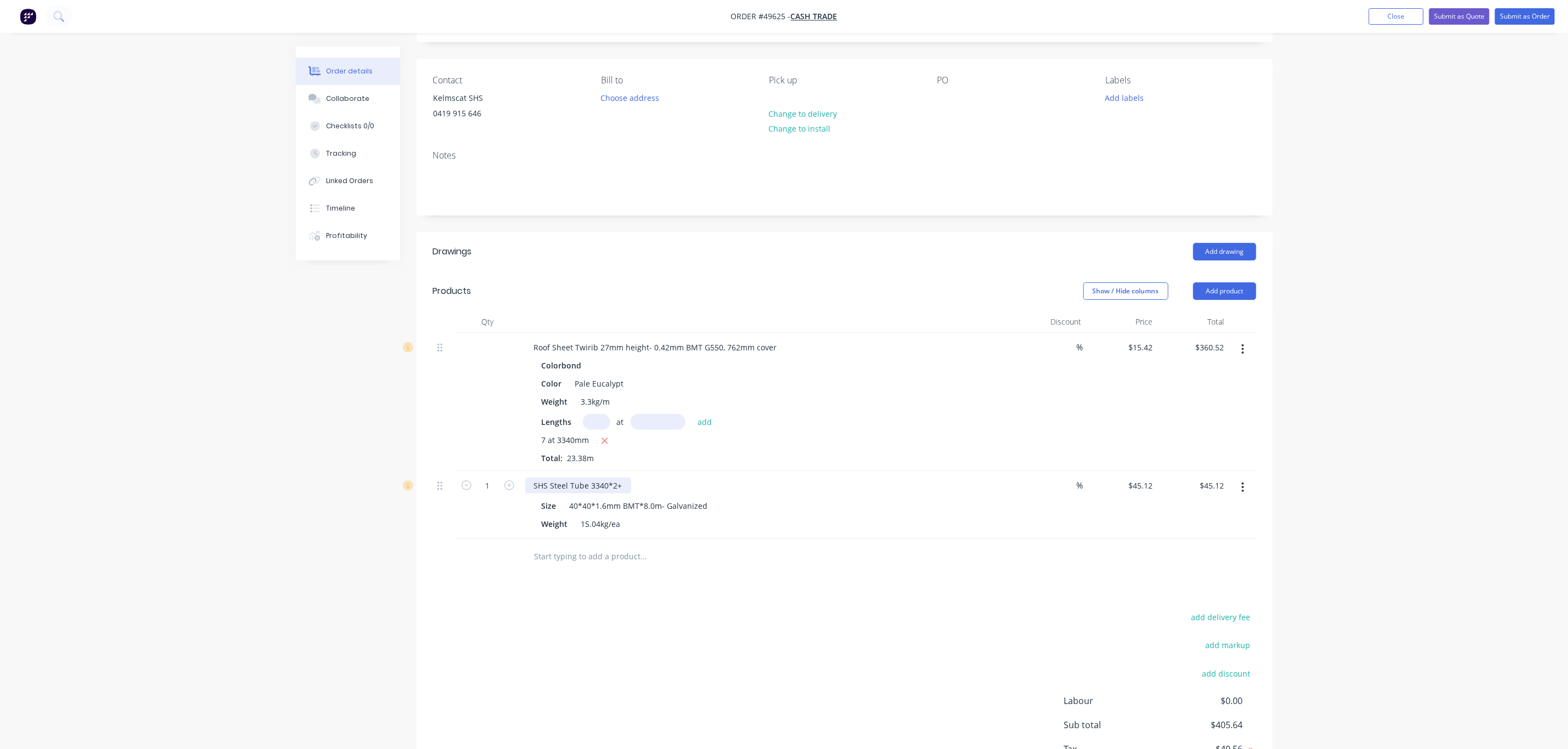
click at [586, 487] on div "SHS Steel Tube 3340*2+" at bounding box center [578, 485] width 106 height 16
click at [646, 482] on div "SHS Steel Tube cut to 3340*2+" at bounding box center [590, 485] width 131 height 16
click at [1224, 295] on button "Add product" at bounding box center [1224, 291] width 63 height 17
click at [1219, 318] on div "Product catalogue" at bounding box center [1204, 319] width 85 height 16
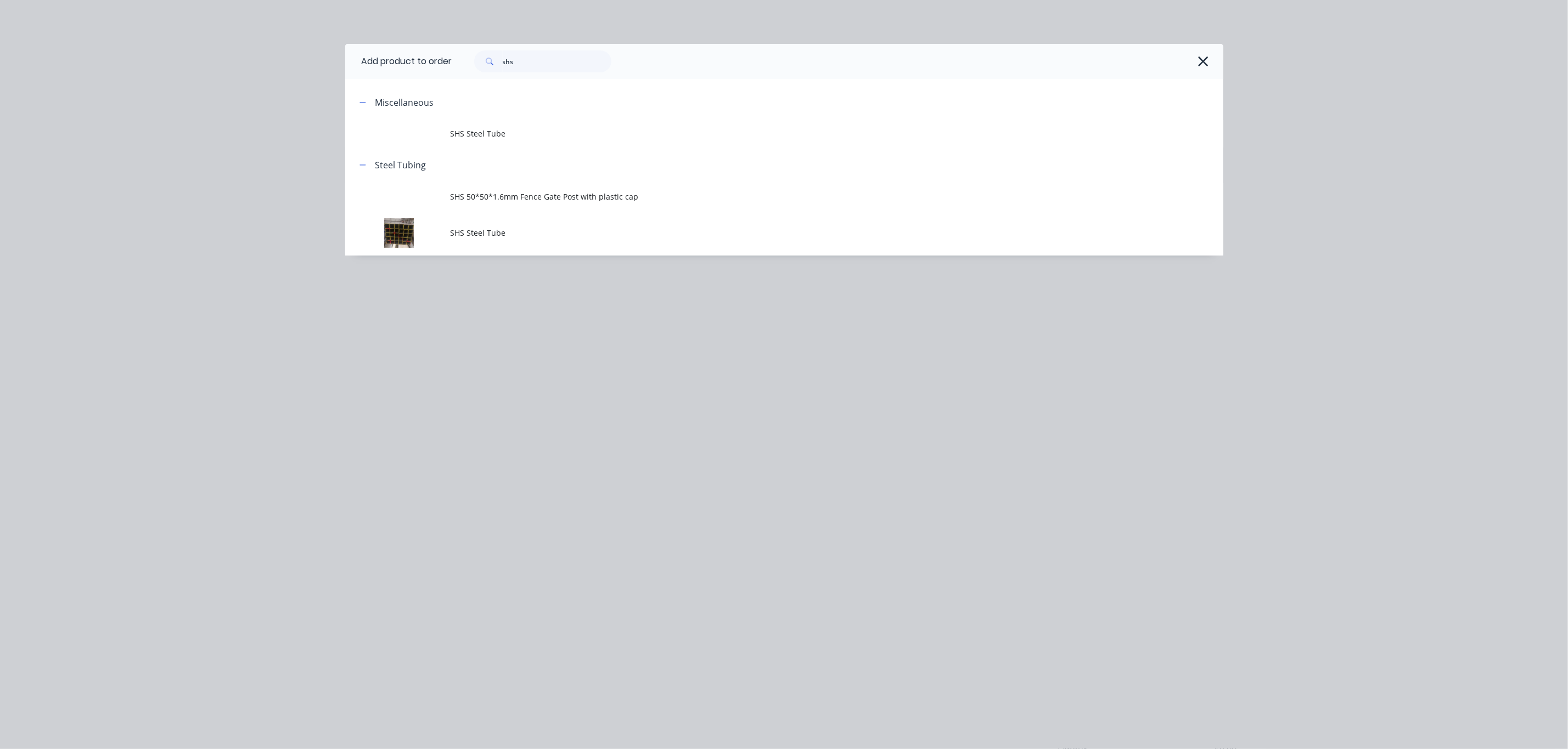
scroll to position [0, 0]
click at [540, 66] on input "shs" at bounding box center [557, 61] width 109 height 22
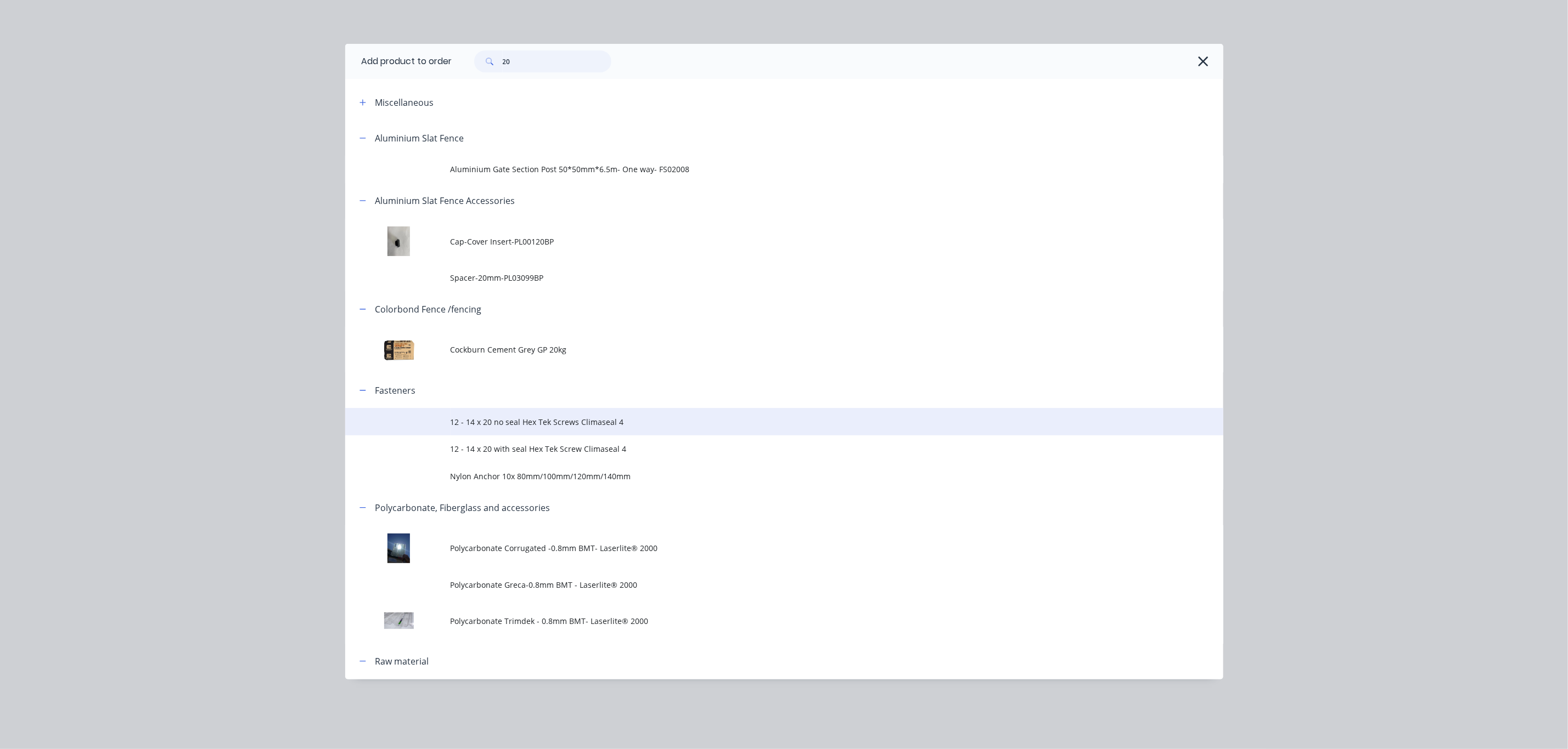
type input "20"
click at [556, 422] on span "12 - 14 x 20 no seal Hex Tek Screws Climaseal 4" at bounding box center [760, 422] width 618 height 11
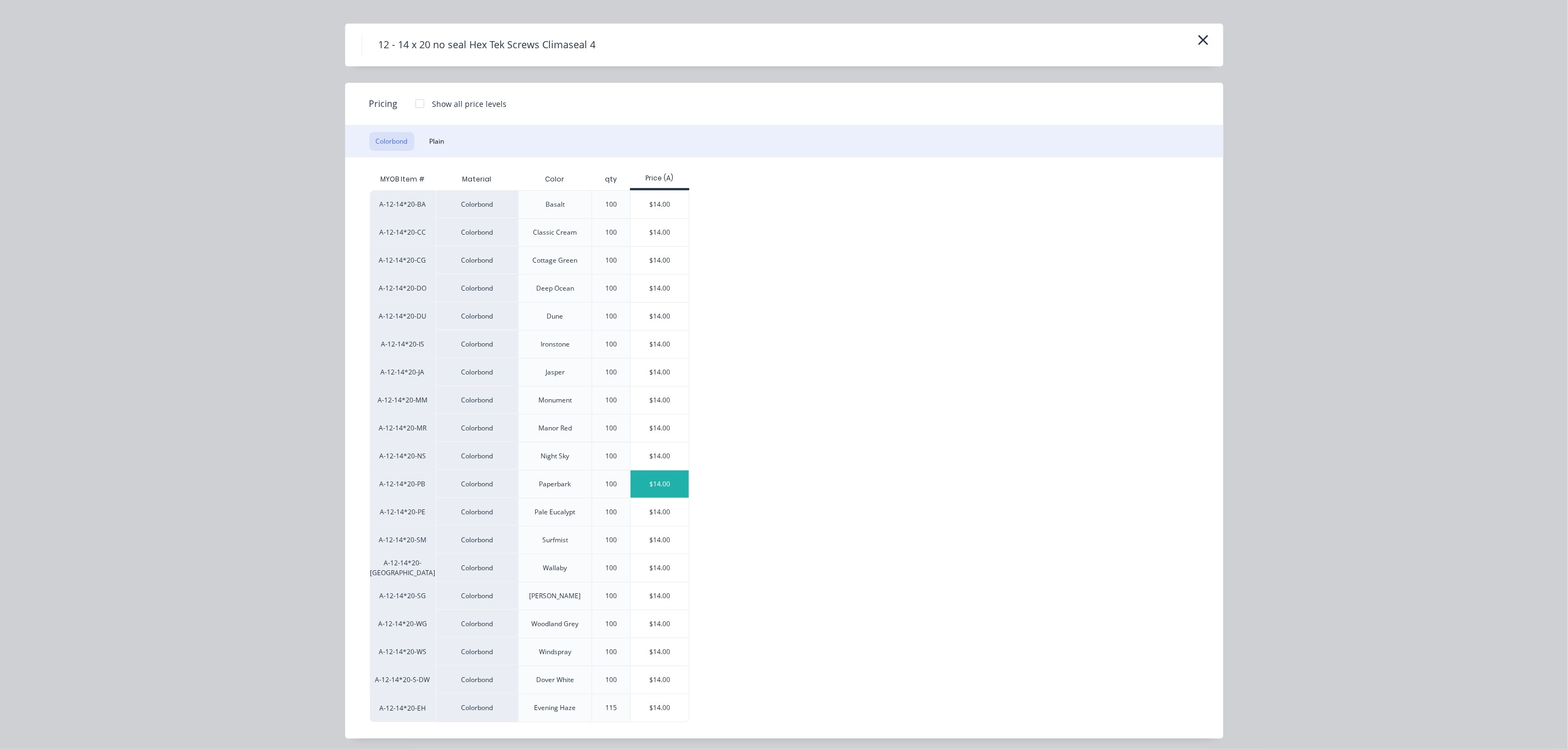
scroll to position [30, 0]
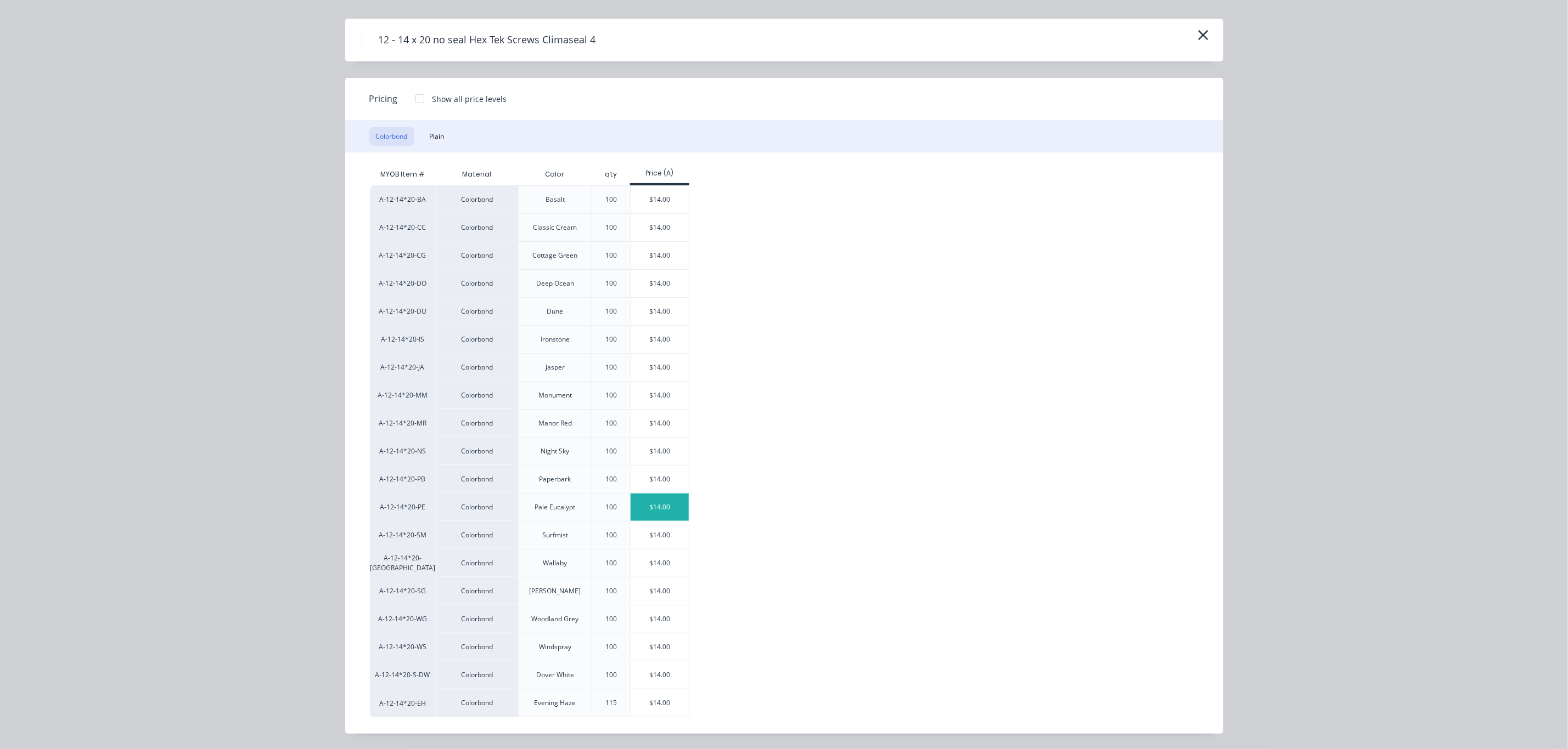
click at [662, 501] on div "$14.00" at bounding box center [660, 507] width 59 height 27
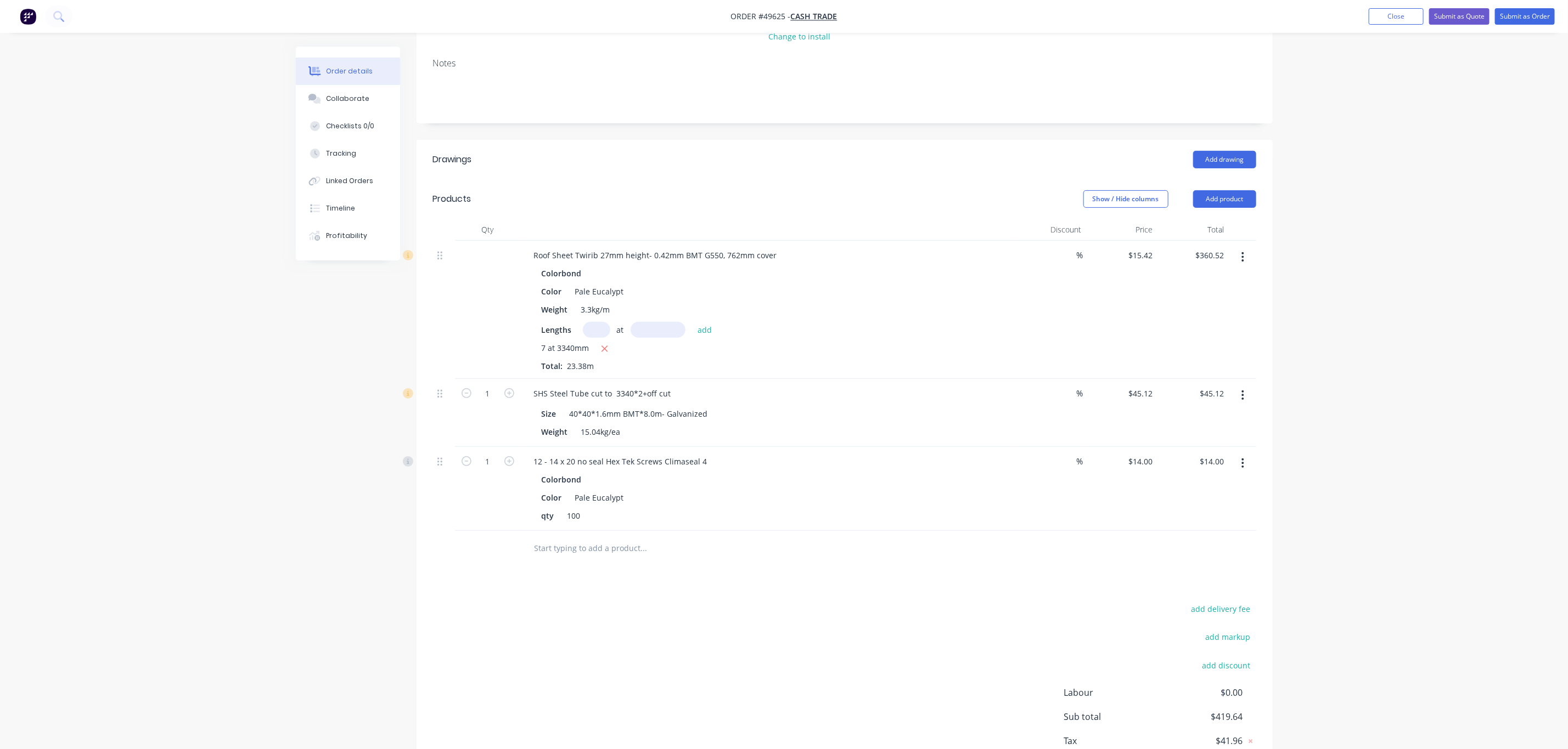
scroll to position [229, 0]
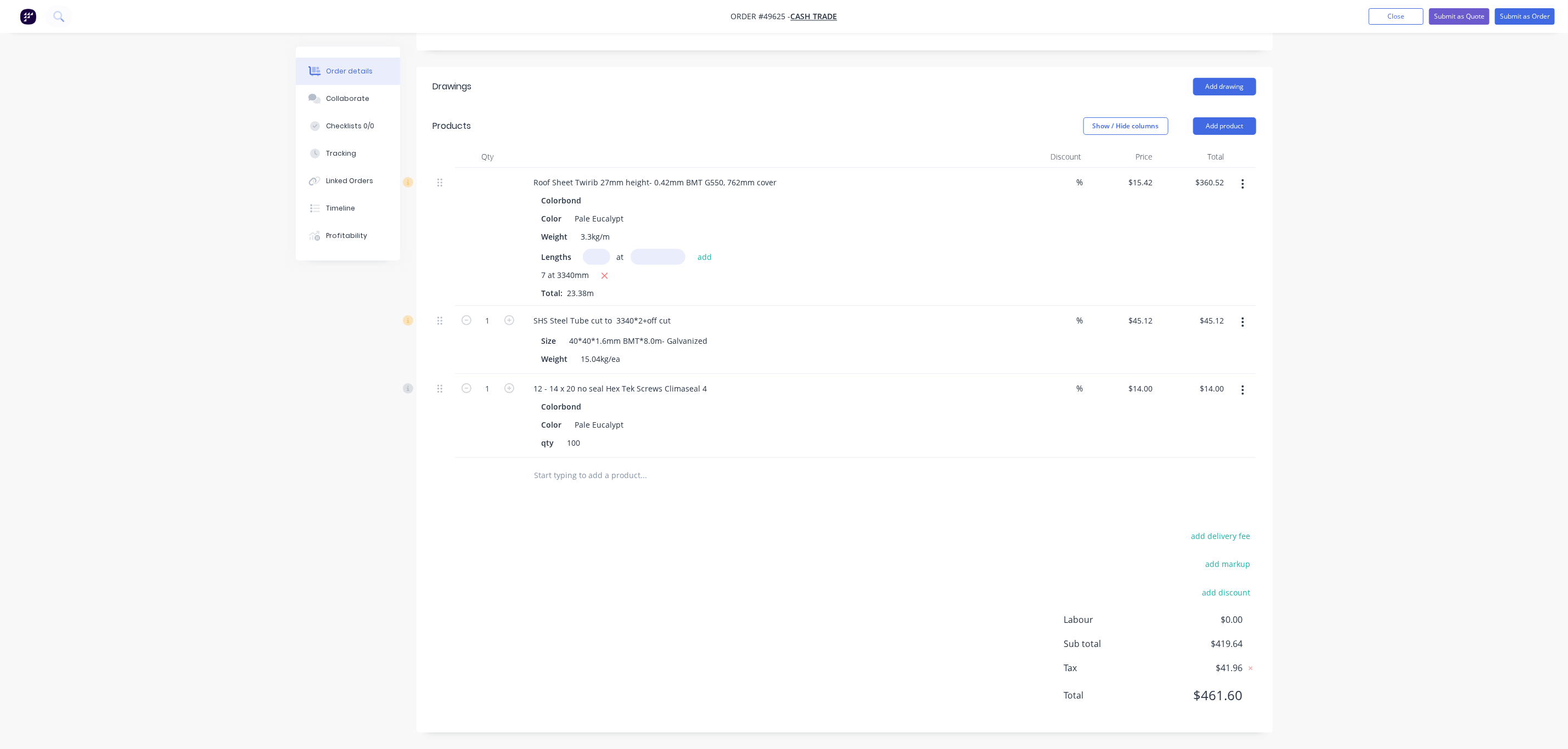
click at [503, 392] on button "button" at bounding box center [509, 387] width 14 height 11
type input "2"
type input "$28.00"
click at [497, 389] on input "2" at bounding box center [488, 389] width 29 height 17
type input "0.5"
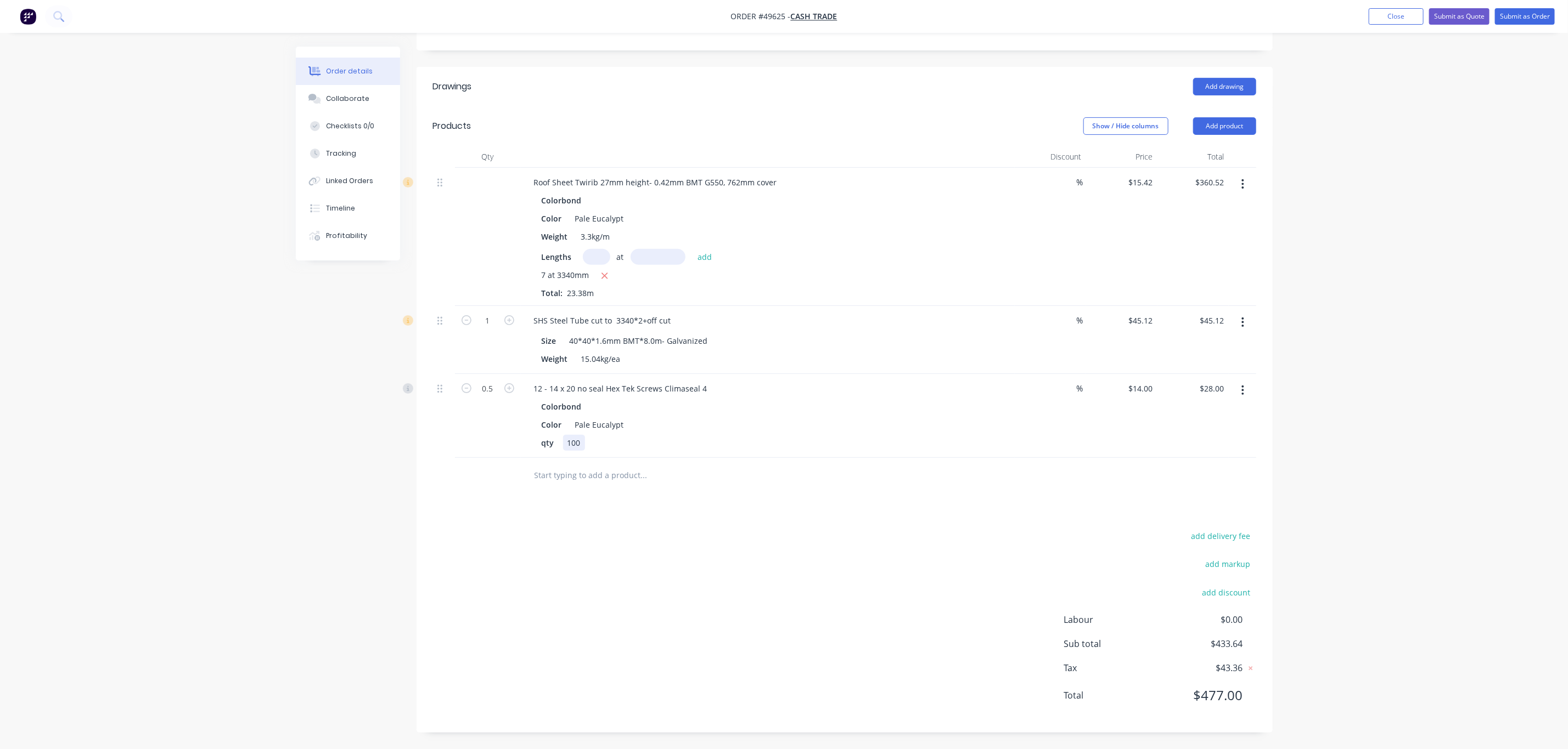
type input "$7.00"
click at [855, 439] on div "qty 100" at bounding box center [766, 443] width 457 height 16
click at [855, 439] on div "qty 100" at bounding box center [766, 443] width 457 height 16
click at [861, 435] on div "qty 100" at bounding box center [766, 443] width 457 height 16
click at [764, 520] on div "Drawings Add drawing Products Show / Hide columns Add product Qty Discount Pric…" at bounding box center [845, 400] width 856 height 666
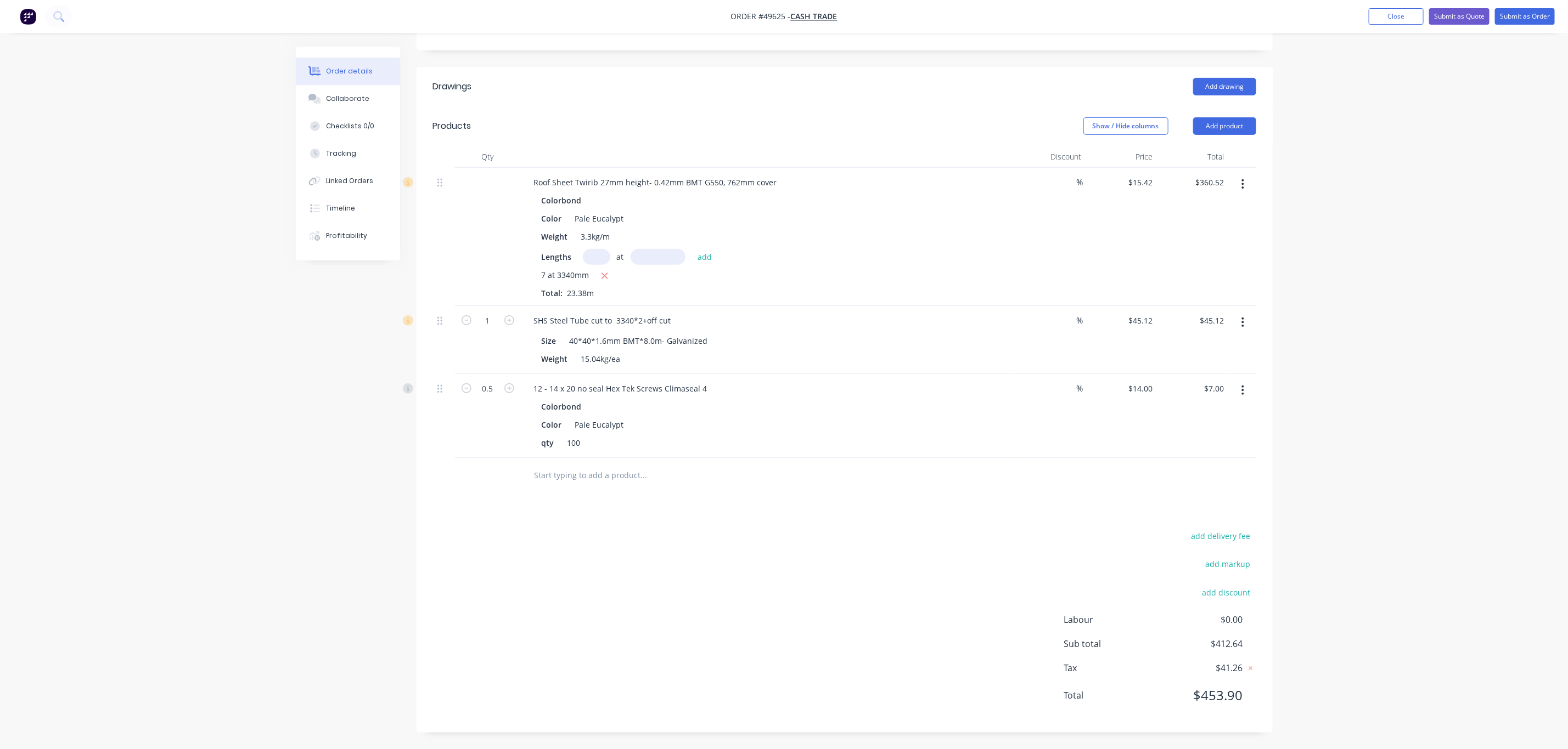
click at [800, 483] on div at bounding box center [690, 475] width 329 height 22
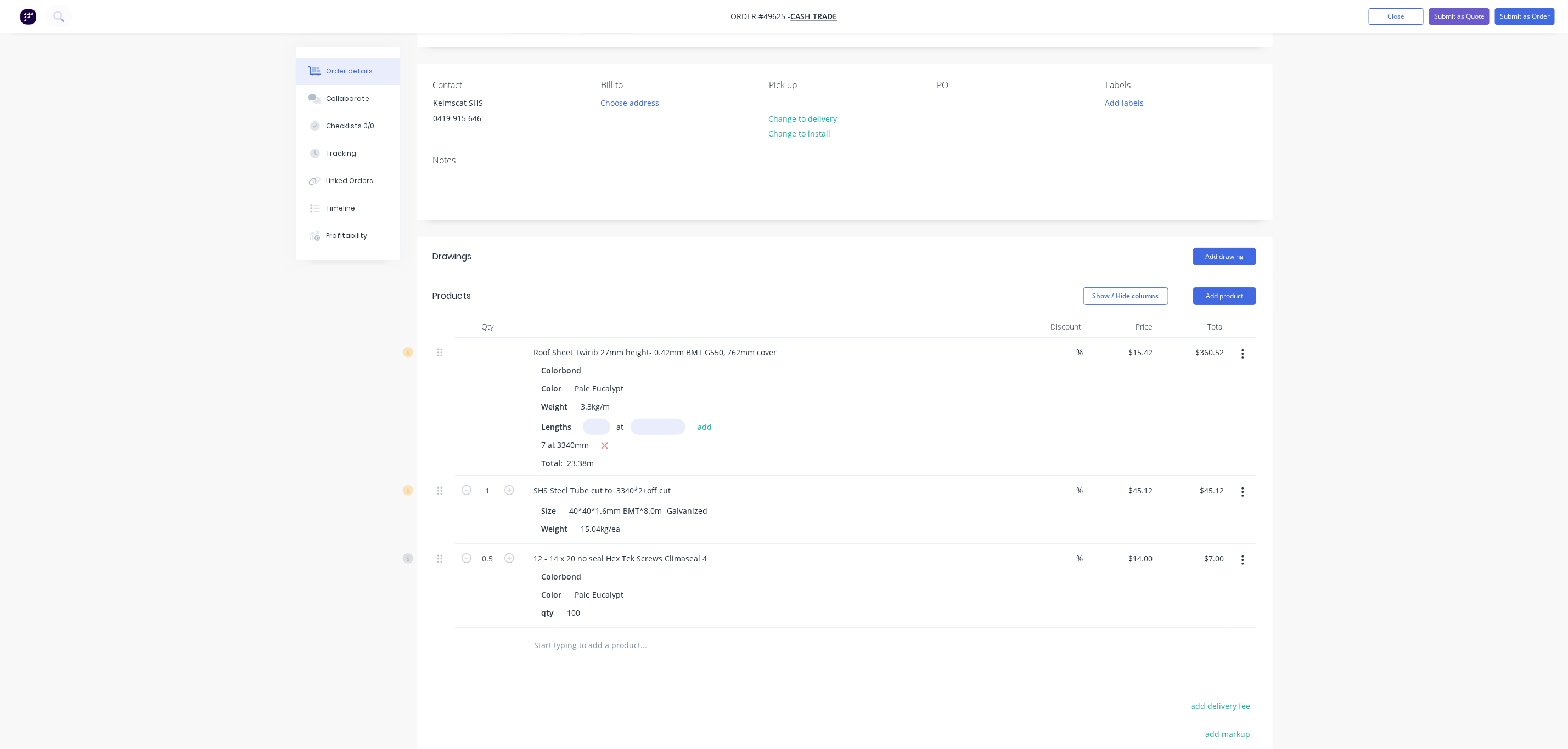
scroll to position [0, 0]
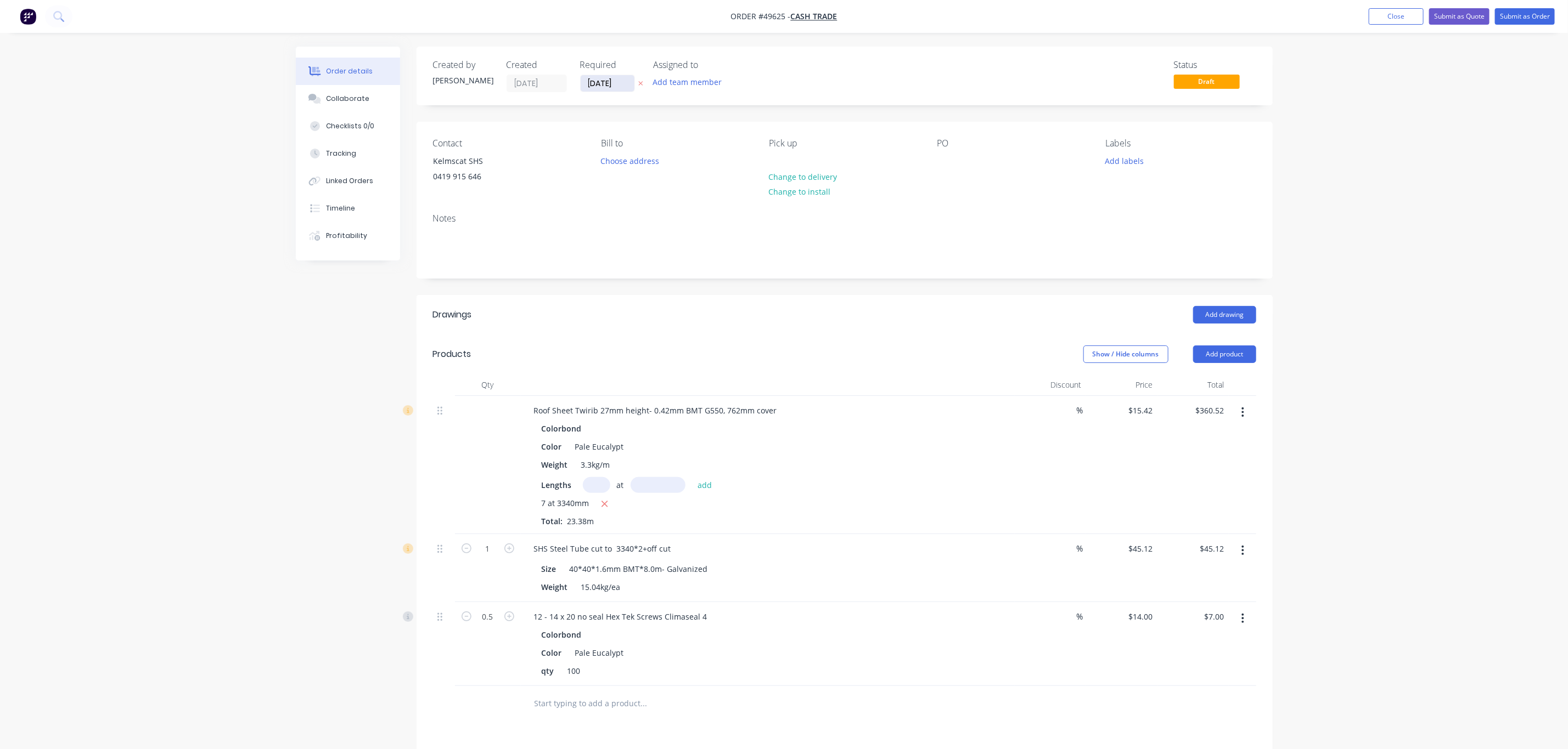
click at [601, 81] on input "[DATE]" at bounding box center [607, 83] width 54 height 17
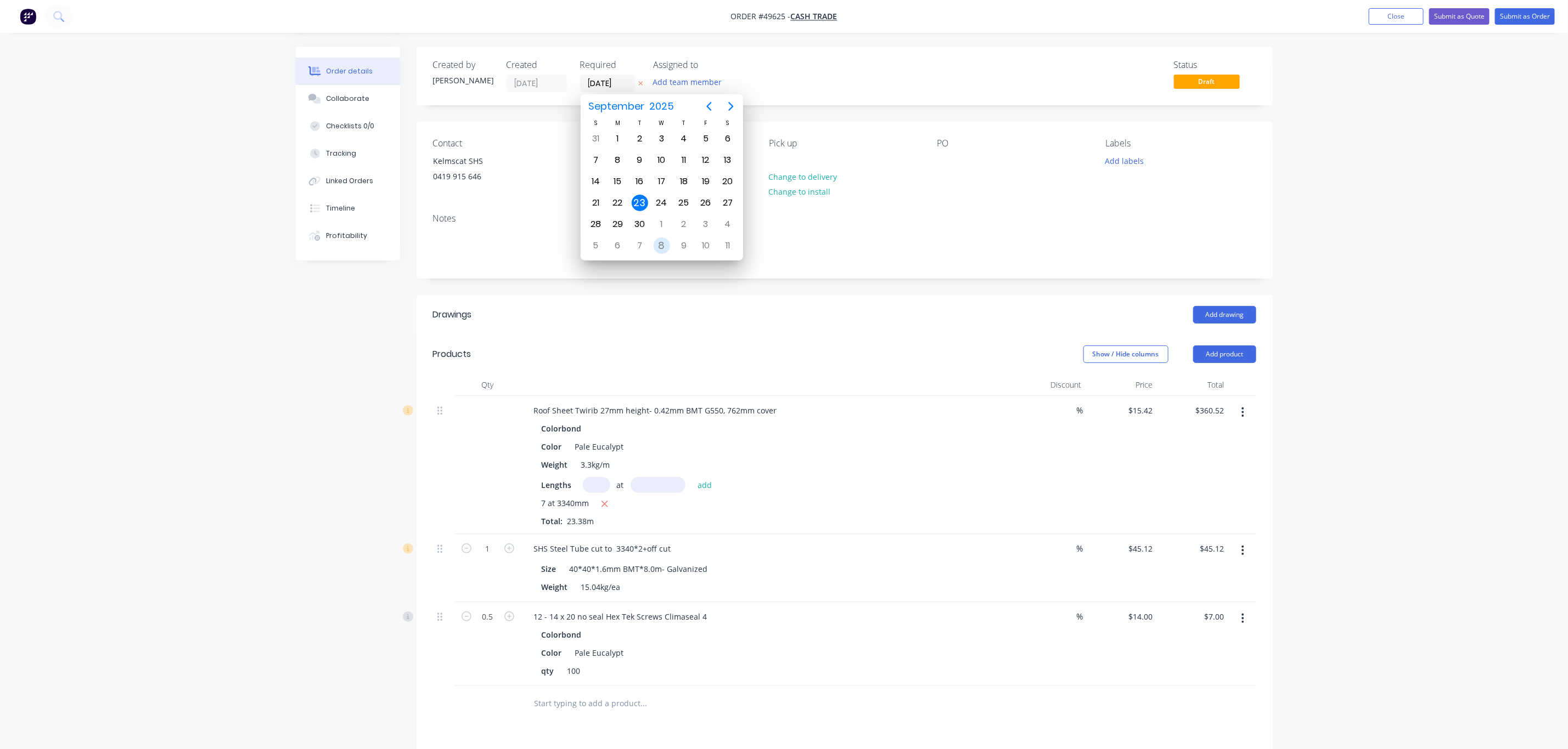
drag, startPoint x: 660, startPoint y: 200, endPoint x: 661, endPoint y: 225, distance: 25.0
click at [664, 234] on div "S M T W T F S 31 Sep 1 2 3 4 5 6 7 8 9 10 11 12 13 14 15 16 17 18 19 20 21 22 2…" at bounding box center [662, 187] width 154 height 137
click at [659, 221] on div "1" at bounding box center [662, 224] width 17 height 17
type input "01/10/25"
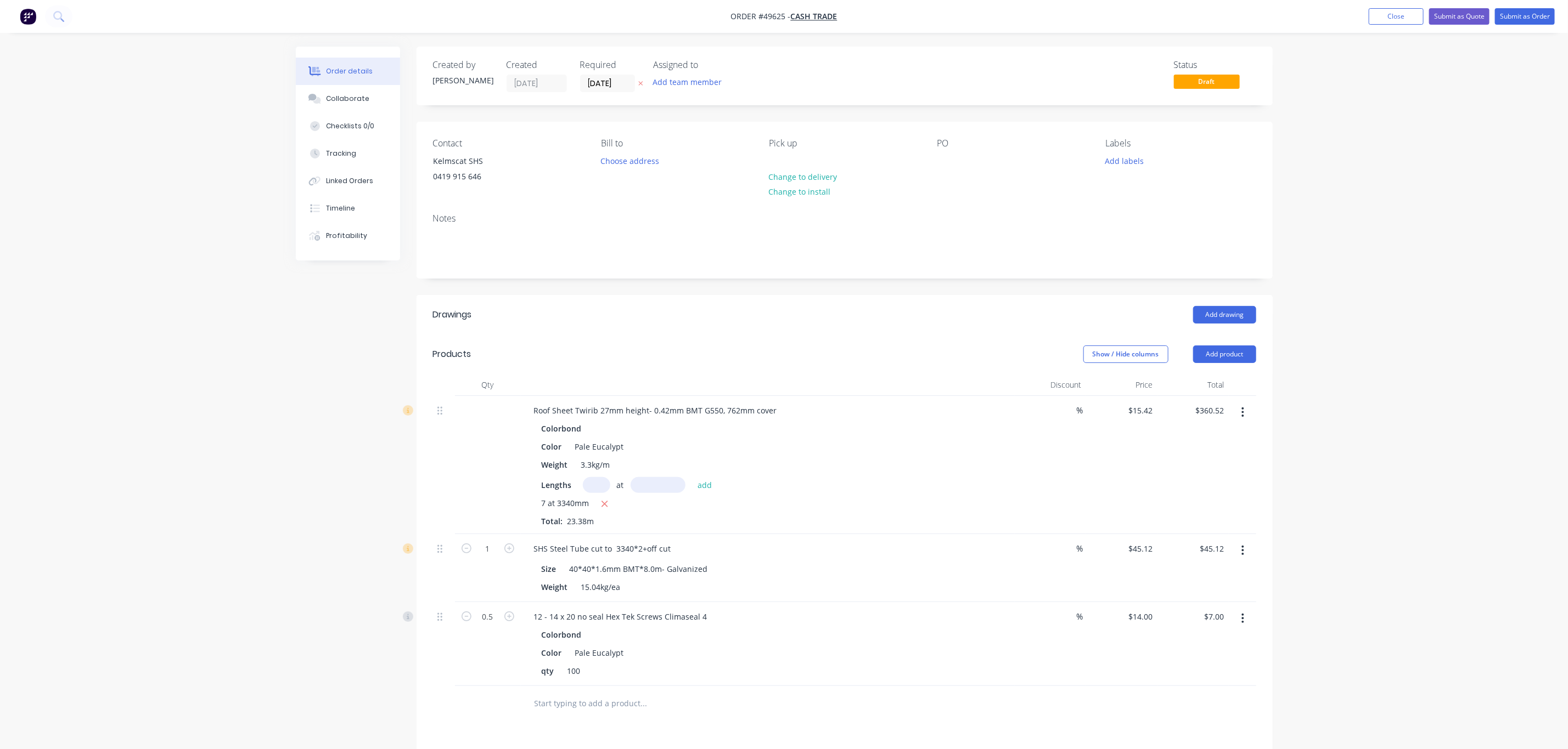
click at [629, 295] on header "Drawings Add drawing" at bounding box center [845, 314] width 856 height 40
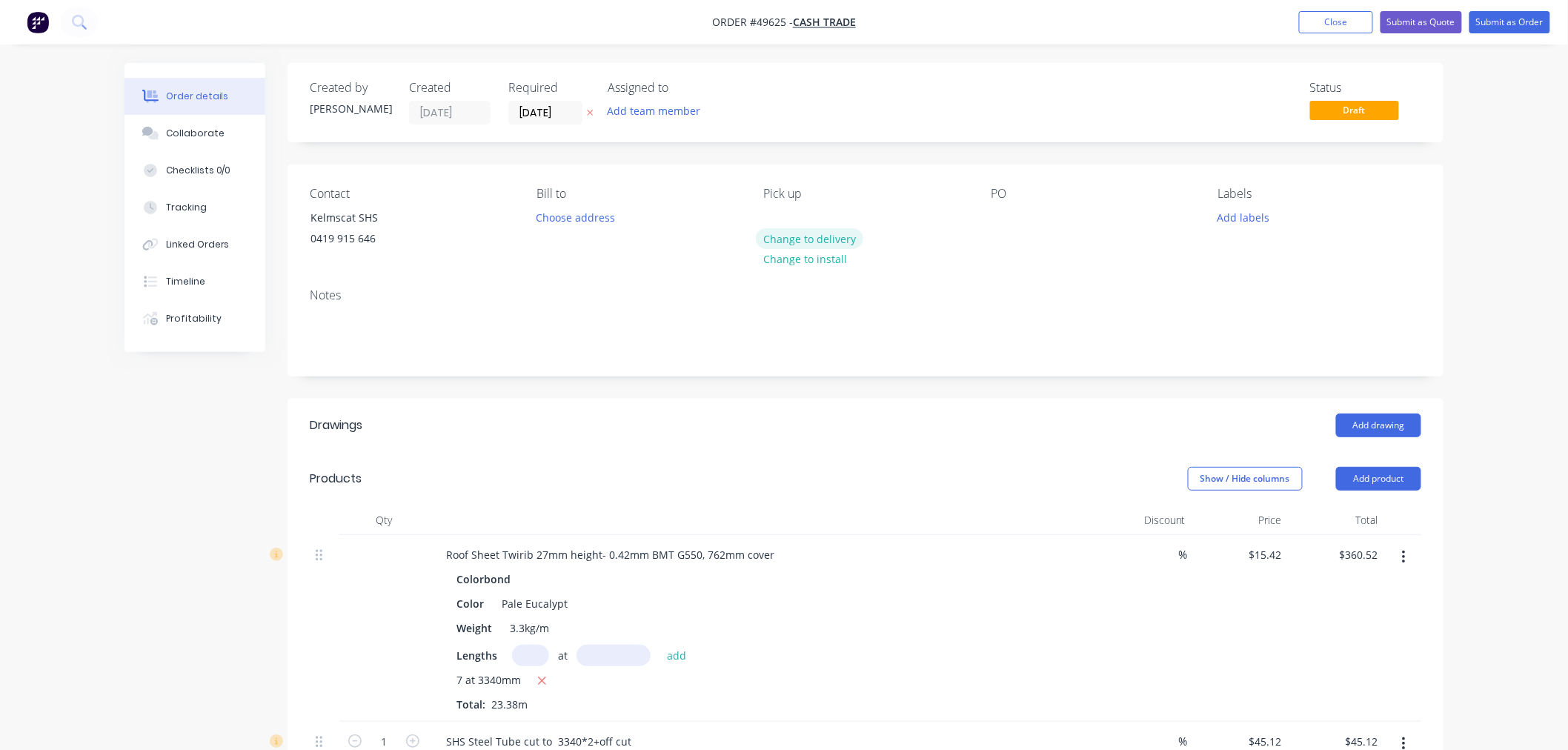
click at [803, 238] on button "Change to delivery" at bounding box center [809, 238] width 108 height 20
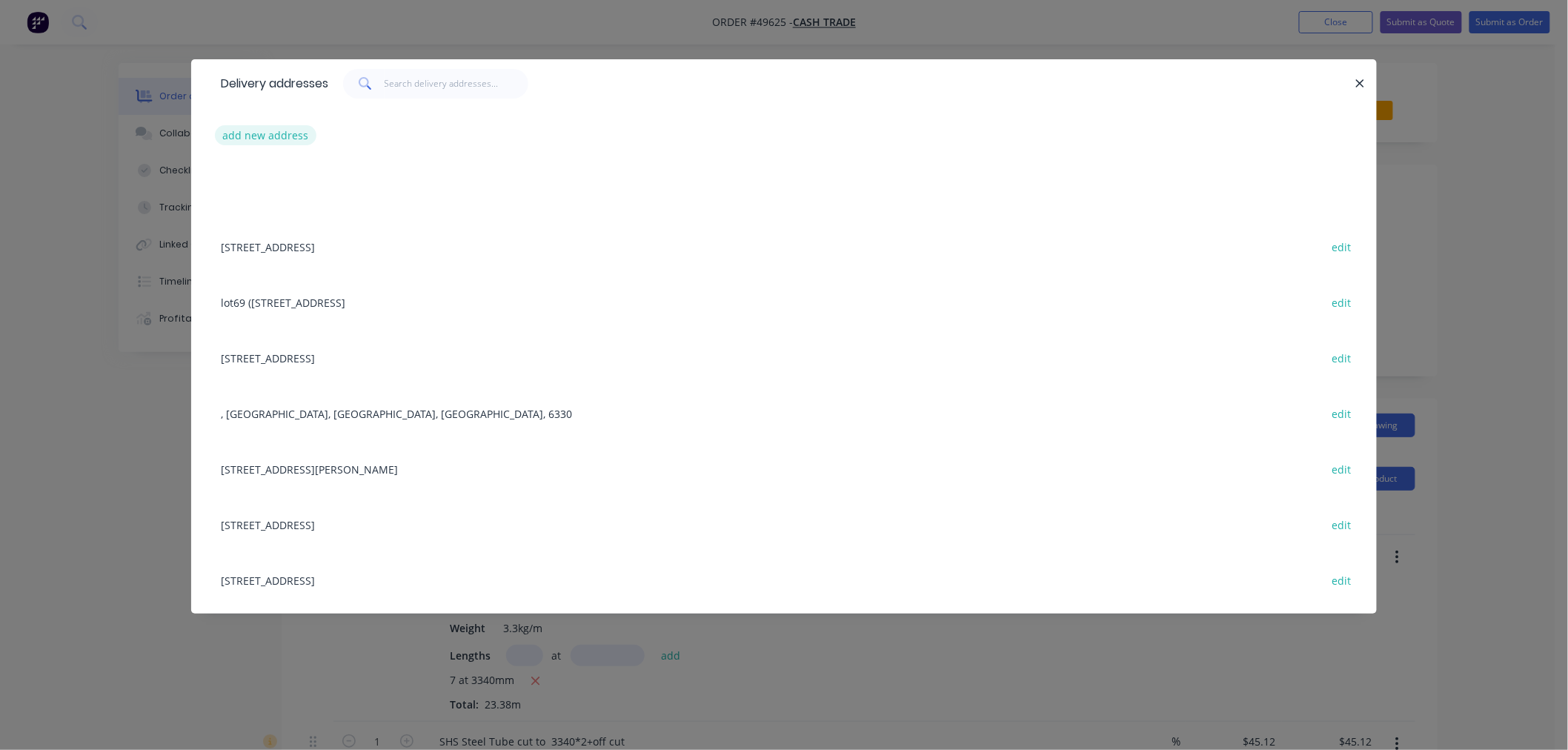
click at [277, 136] on button "add new address" at bounding box center [265, 135] width 101 height 20
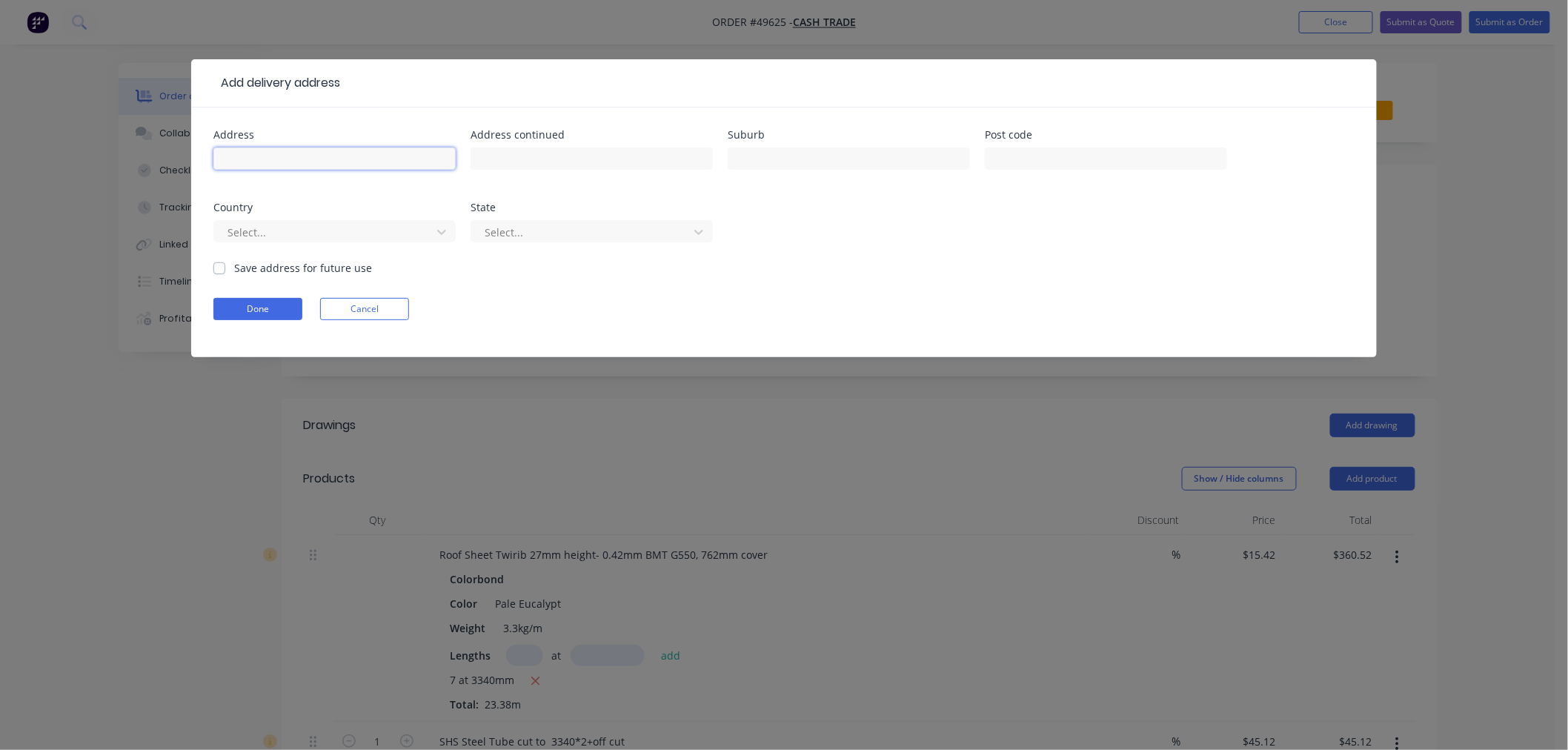
click at [279, 161] on input "text" at bounding box center [334, 159] width 242 height 23
paste input "123 Railway Av, Kelmscott WA 6111"
type input "123 Railway Av, Kelmscott WA 6111"
click at [276, 309] on button "Done" at bounding box center [258, 309] width 89 height 23
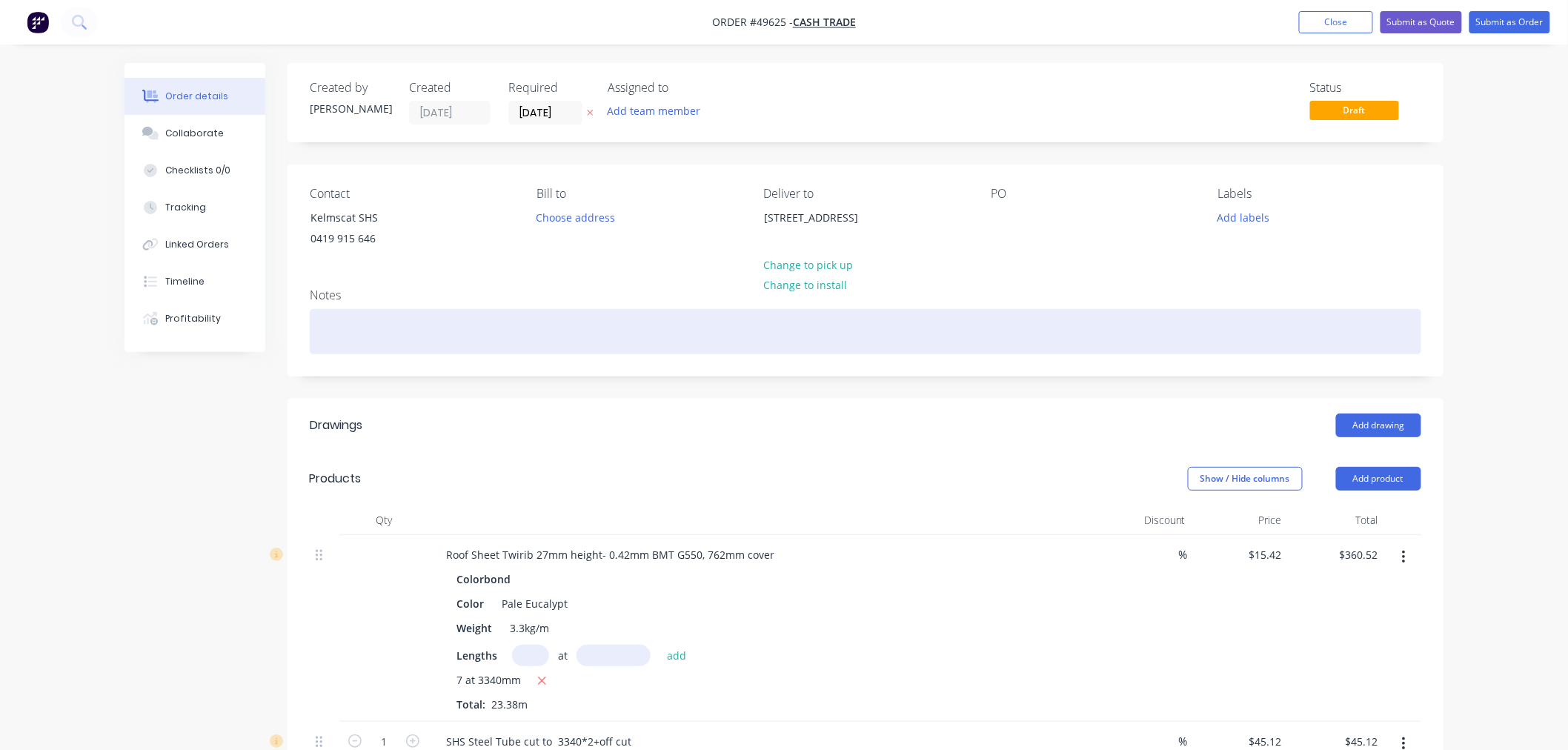
click at [425, 316] on div at bounding box center [865, 332] width 1111 height 45
click at [422, 322] on div at bounding box center [865, 332] width 1111 height 45
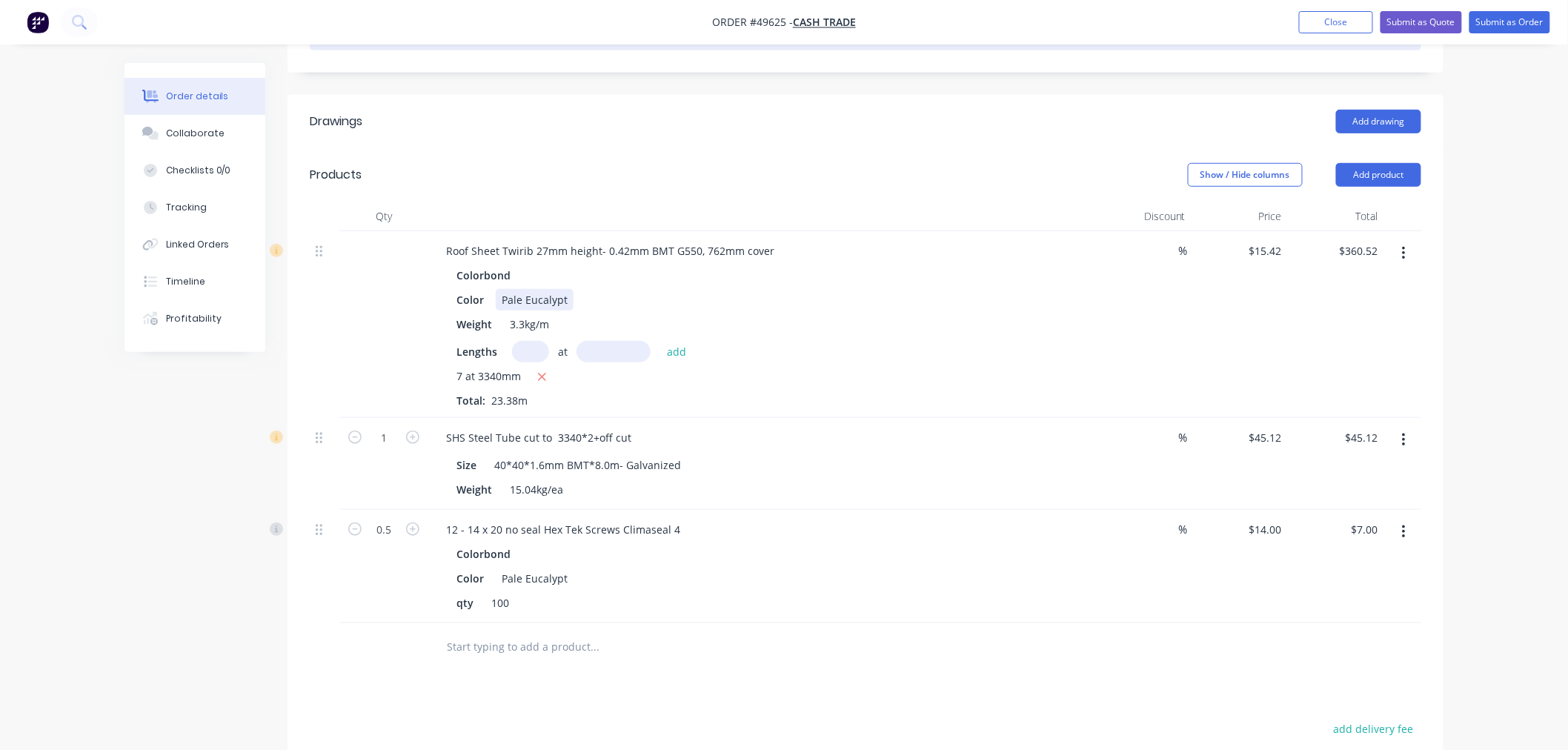
scroll to position [411, 0]
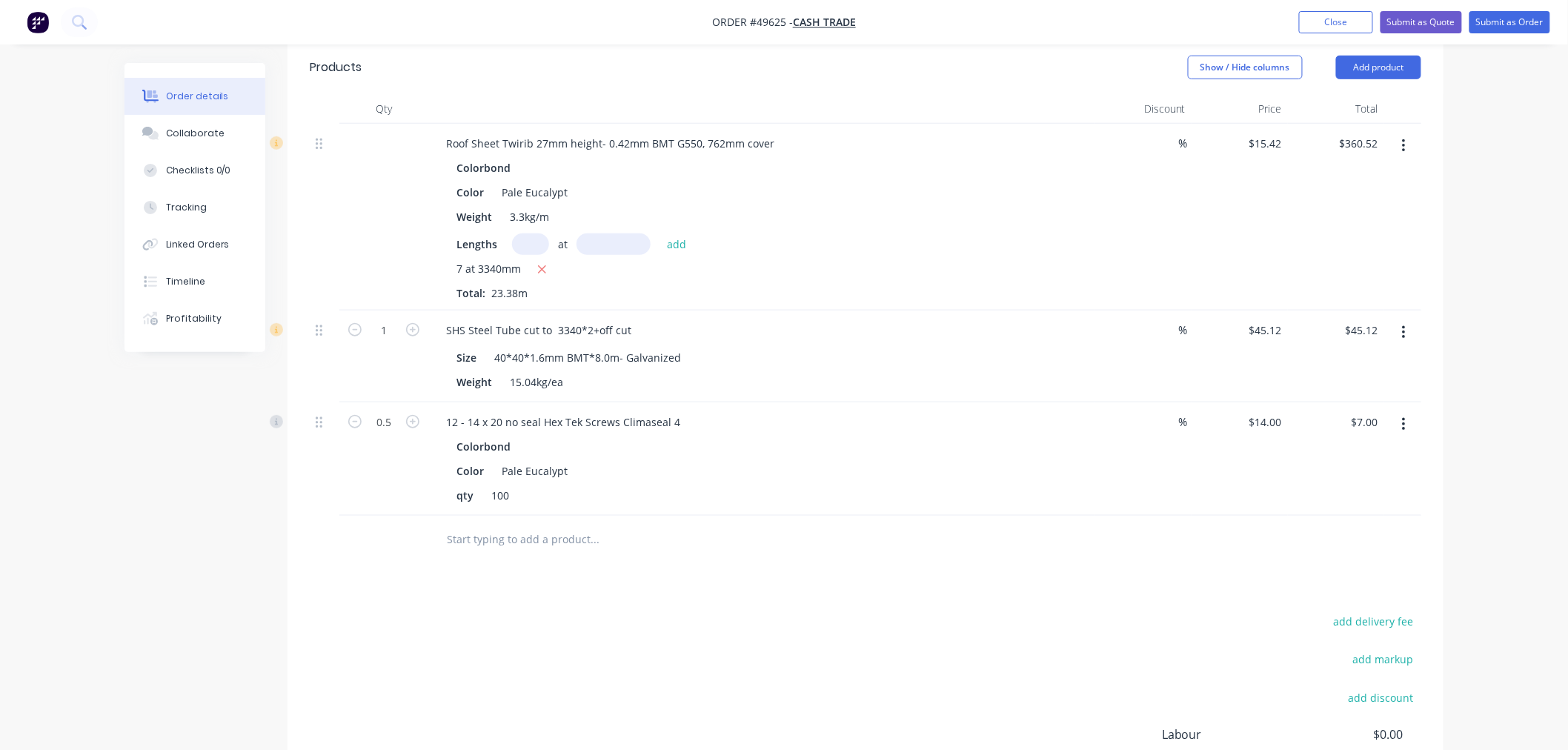
click at [511, 538] on input "text" at bounding box center [593, 539] width 296 height 30
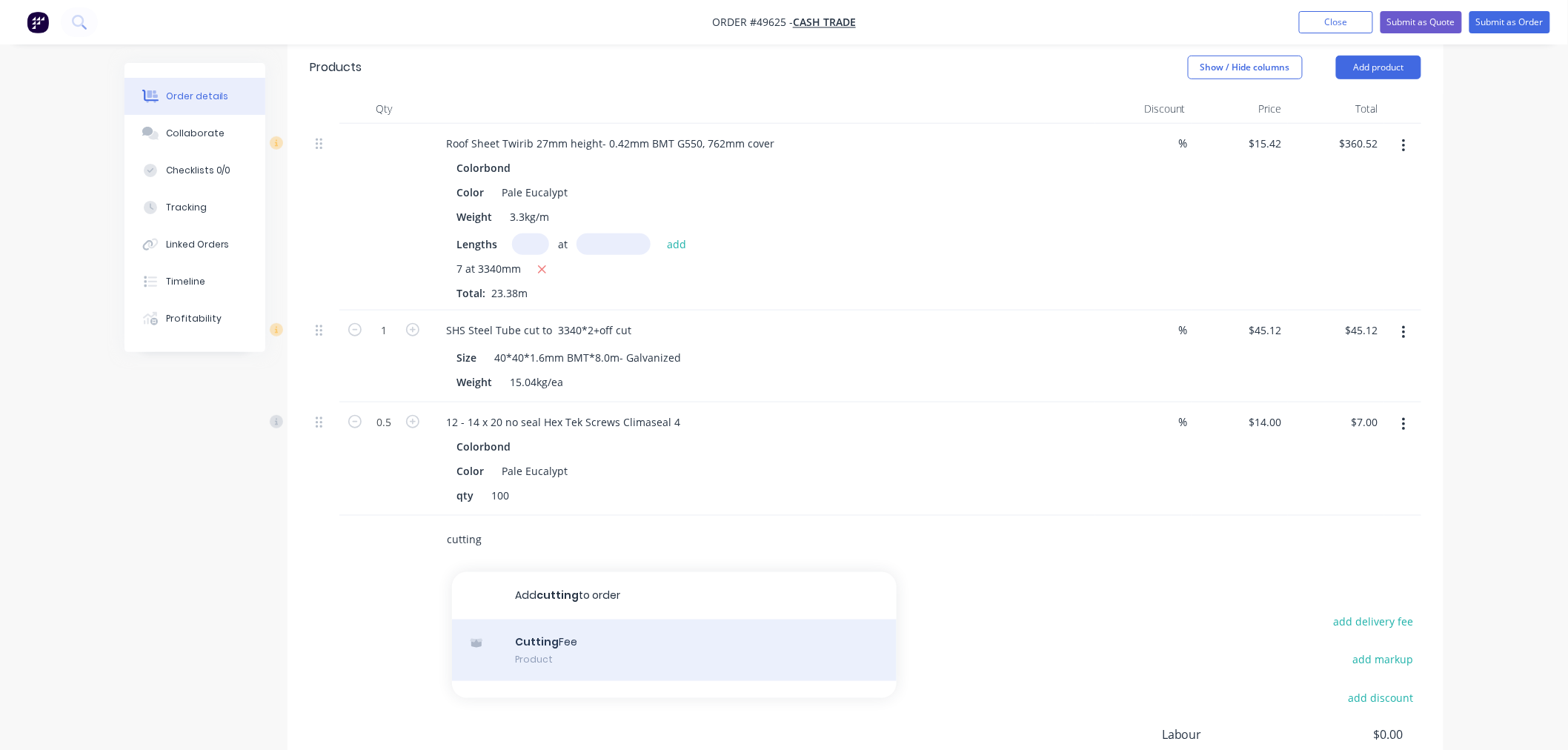
type input "cutting"
click at [551, 643] on div "Cutting Fee Product" at bounding box center [674, 650] width 445 height 62
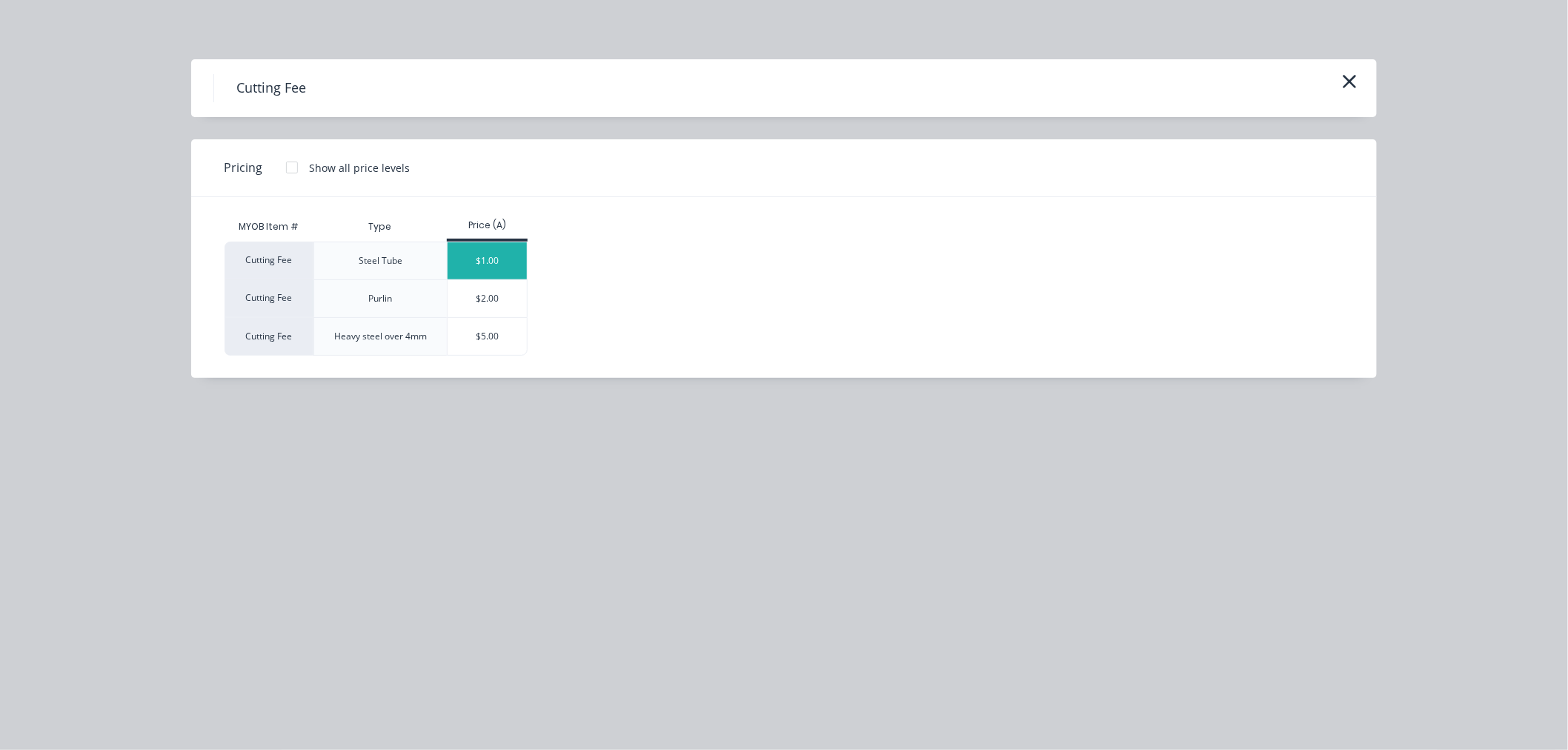
click at [507, 258] on div "$1.00" at bounding box center [487, 260] width 80 height 37
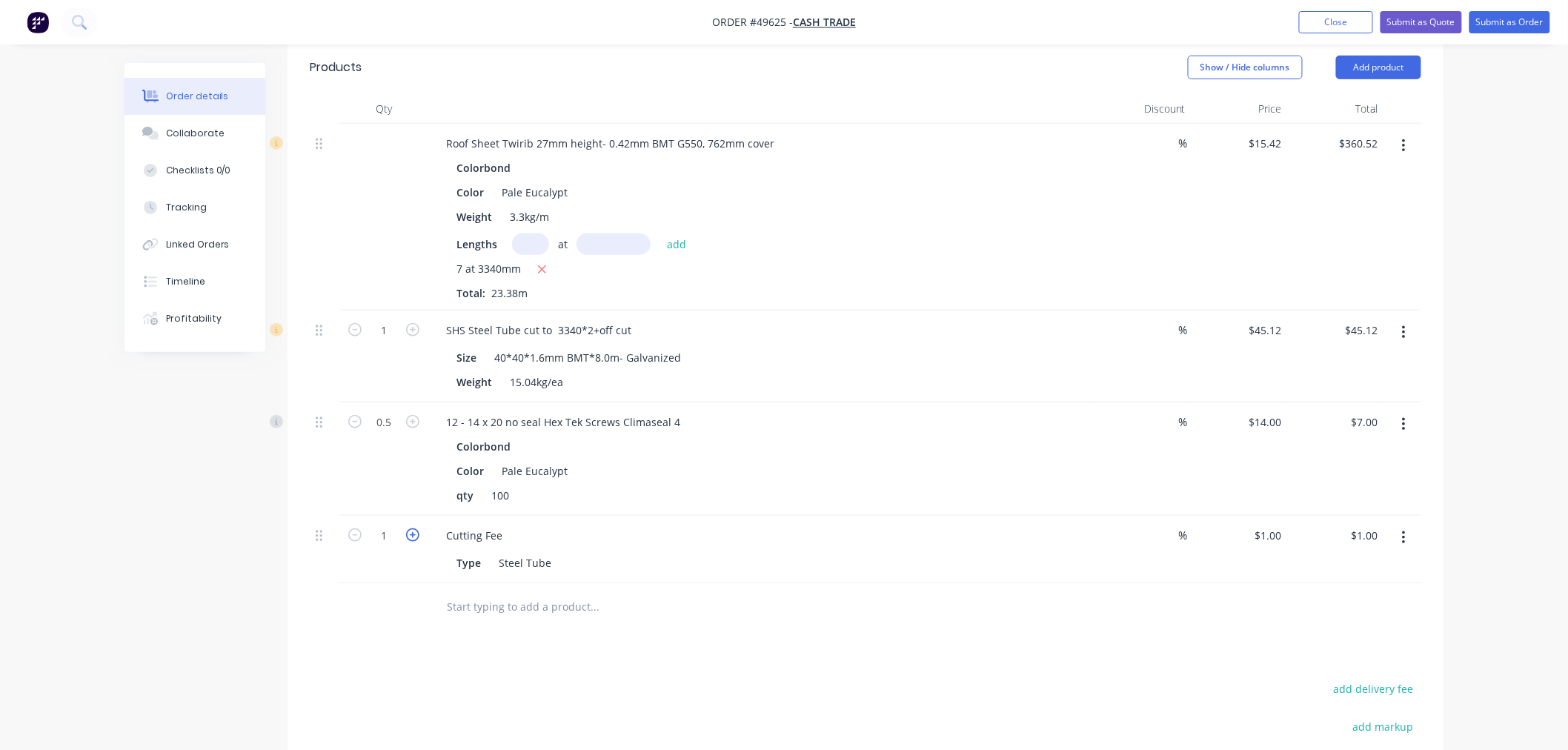
drag, startPoint x: 409, startPoint y: 532, endPoint x: 417, endPoint y: 535, distance: 8.5
click at [409, 531] on icon "button" at bounding box center [412, 534] width 14 height 14
type input "2"
type input "$2.00"
drag, startPoint x: 825, startPoint y: 668, endPoint x: 828, endPoint y: 657, distance: 11.4
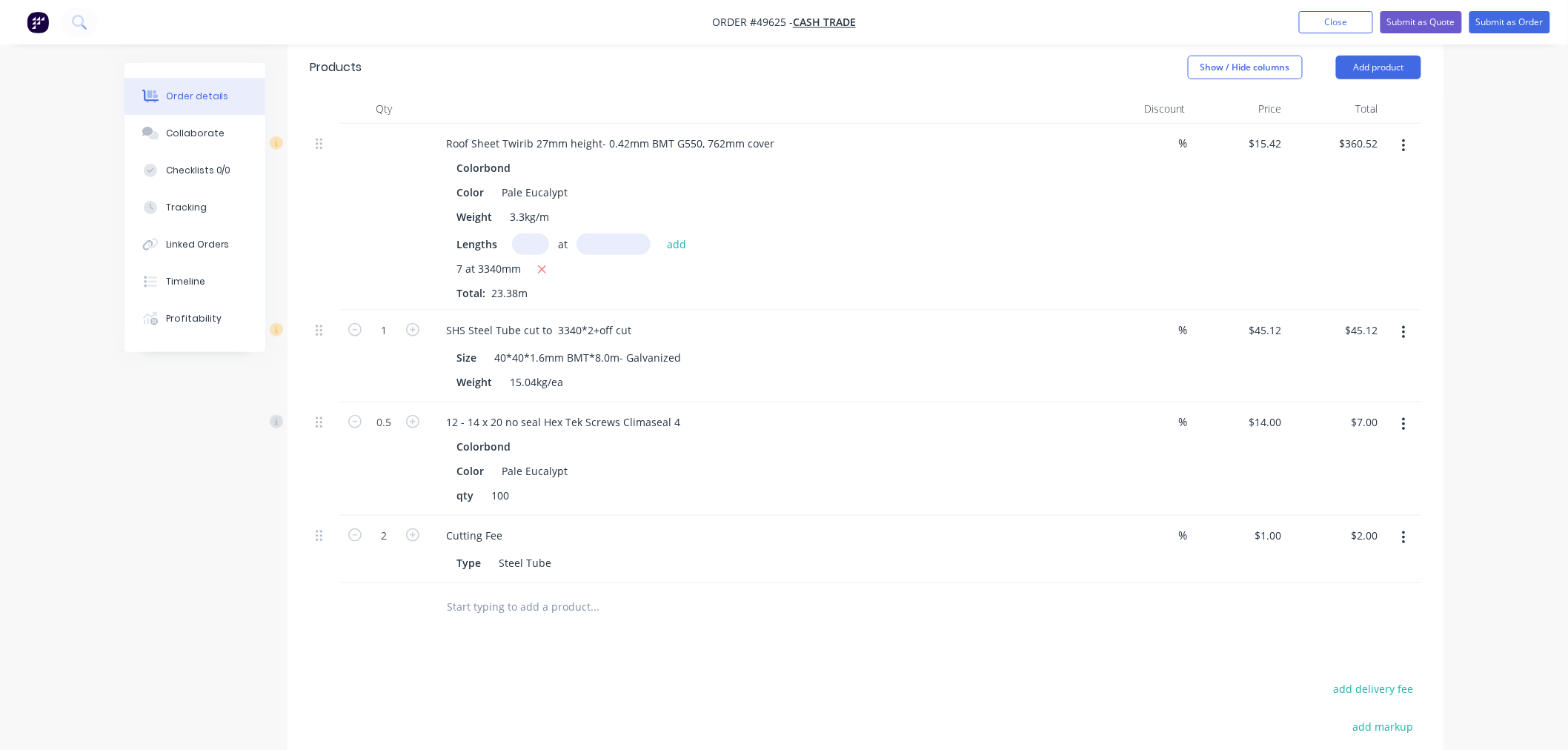
click at [828, 657] on div "Drawings Add drawing Products Show / Hide columns Add product Qty Discount Pric…" at bounding box center [865, 470] width 1156 height 966
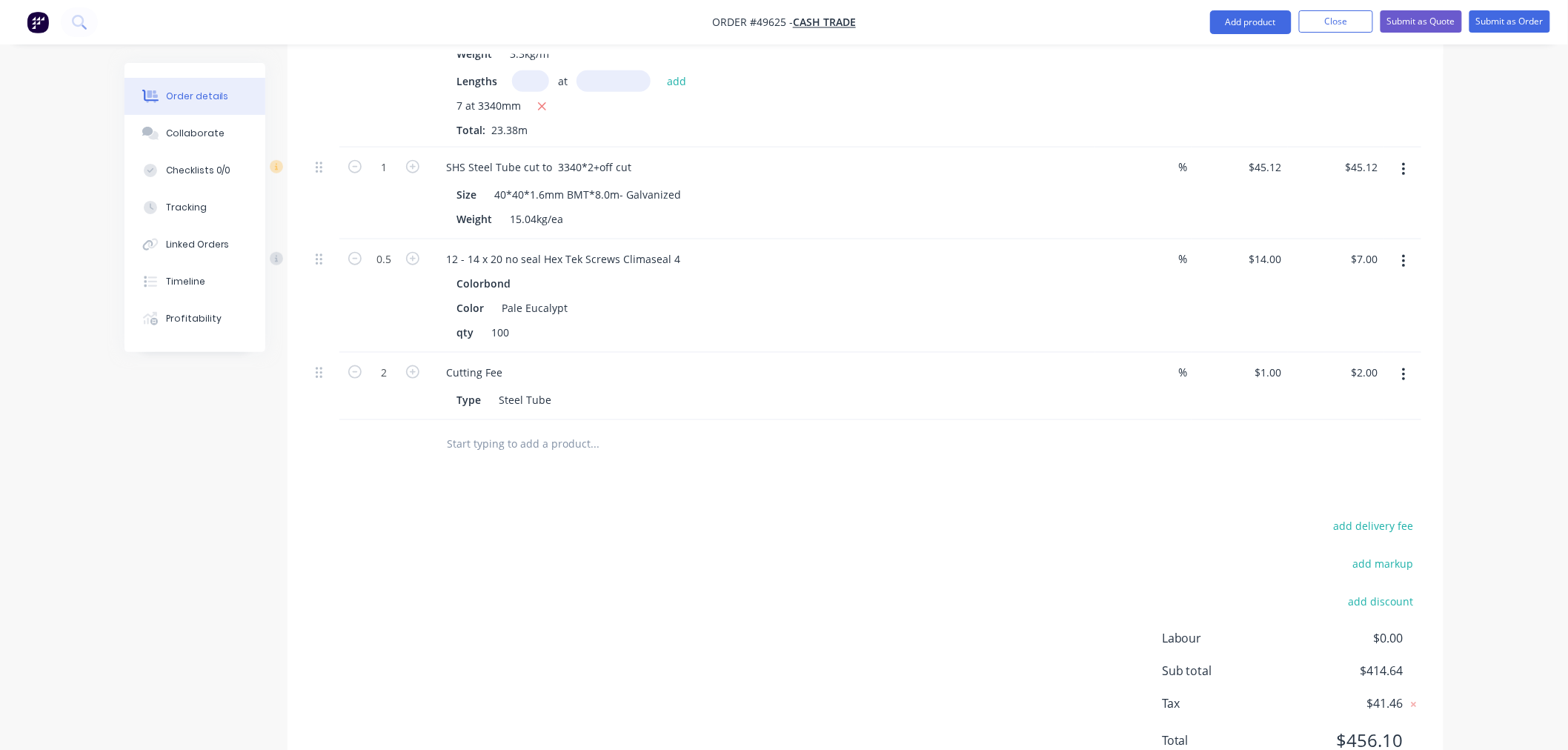
scroll to position [576, 0]
click at [1387, 524] on button "add delivery fee" at bounding box center [1373, 524] width 96 height 20
type input "65"
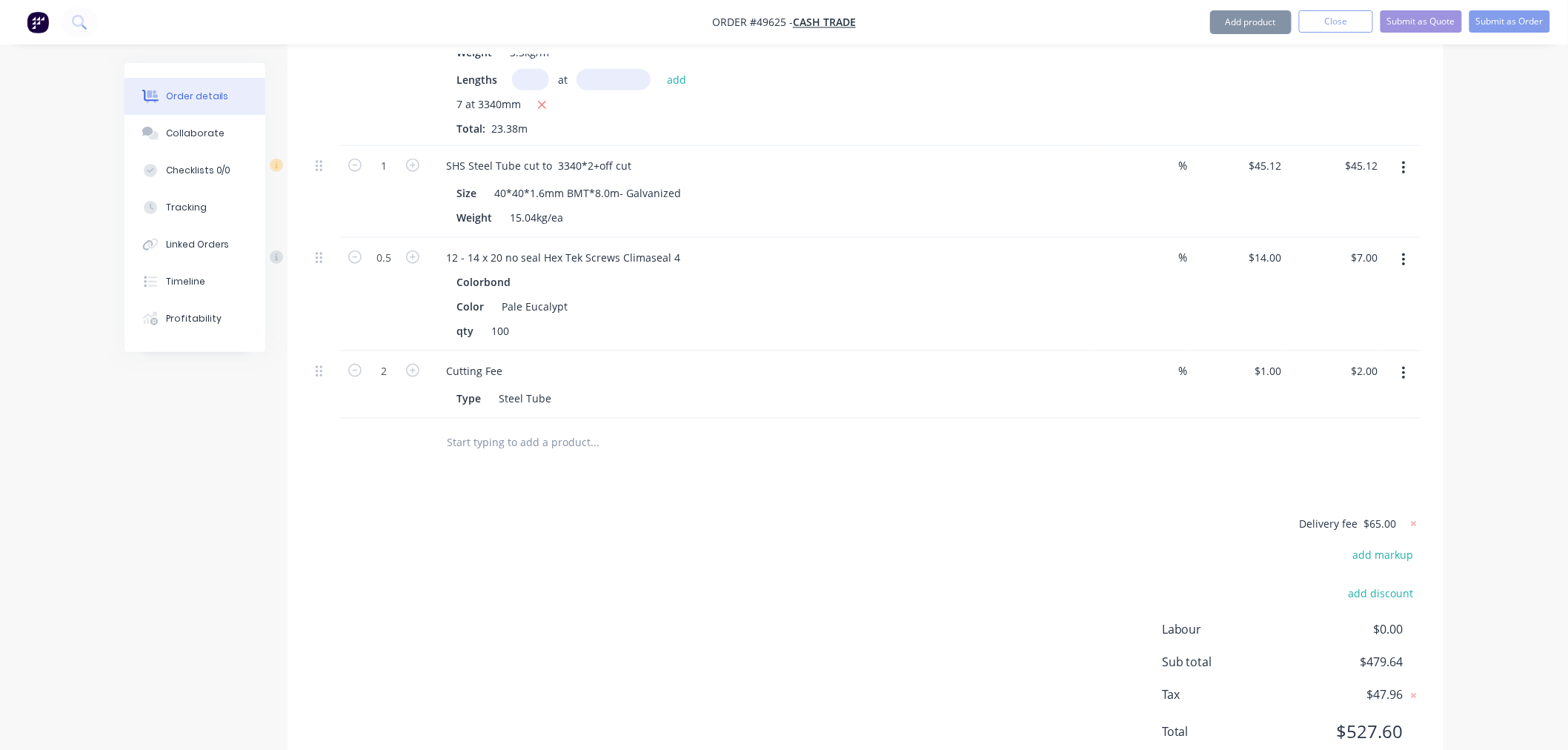
click at [767, 529] on div "Delivery fee $65.00 add markup add discount Labour $0.00 Sub total $479.64 Tax …" at bounding box center [865, 638] width 1111 height 246
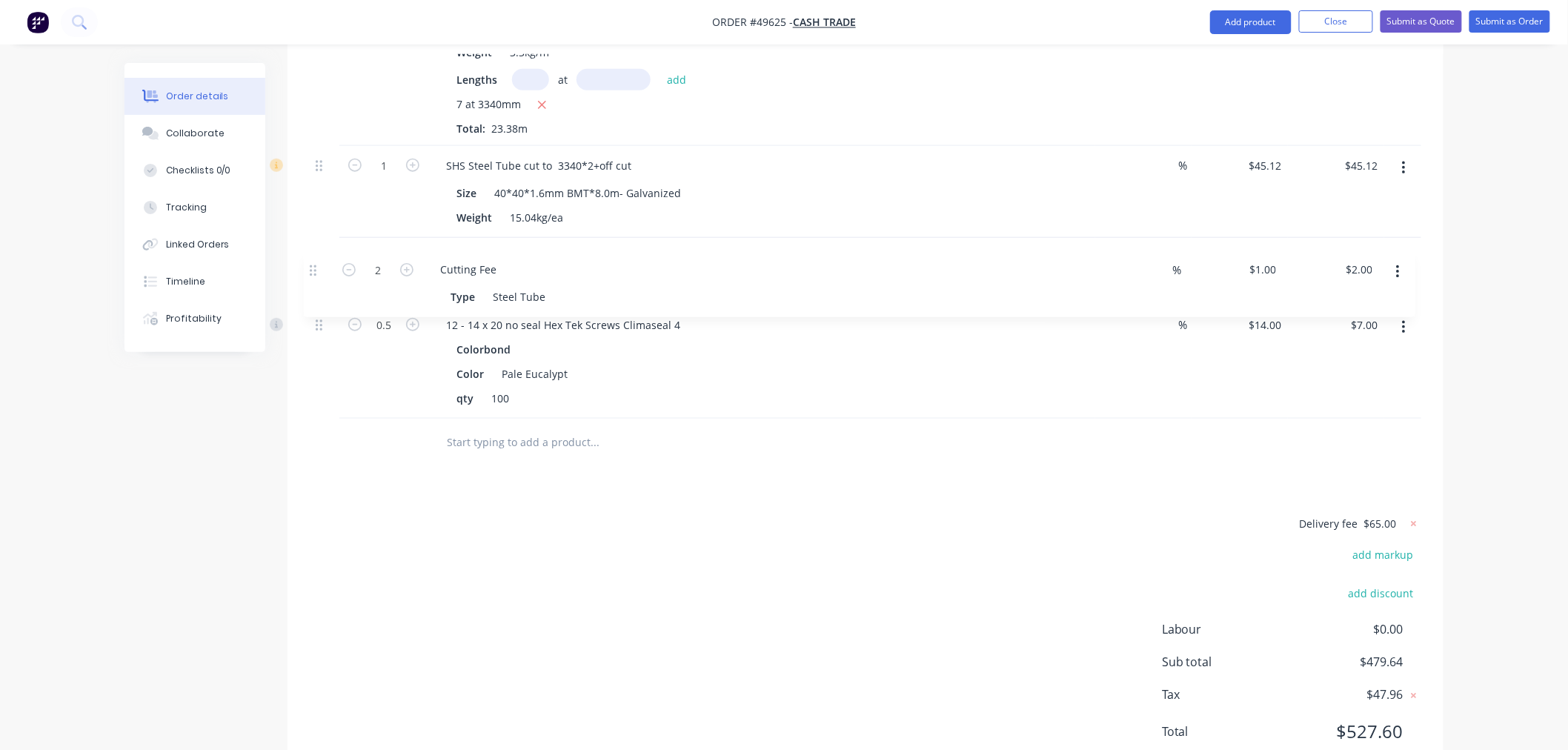
drag, startPoint x: 320, startPoint y: 369, endPoint x: 314, endPoint y: 259, distance: 110.2
click at [314, 260] on div "Roof Sheet Twirib 27mm height- 0.42mm BMT G550, 762mm cover Colorbond Color Pal…" at bounding box center [865, 188] width 1111 height 459
click at [715, 541] on div "Delivery fee $65.00 add markup add discount Labour $0.00 Sub total $479.64 Tax …" at bounding box center [865, 638] width 1111 height 246
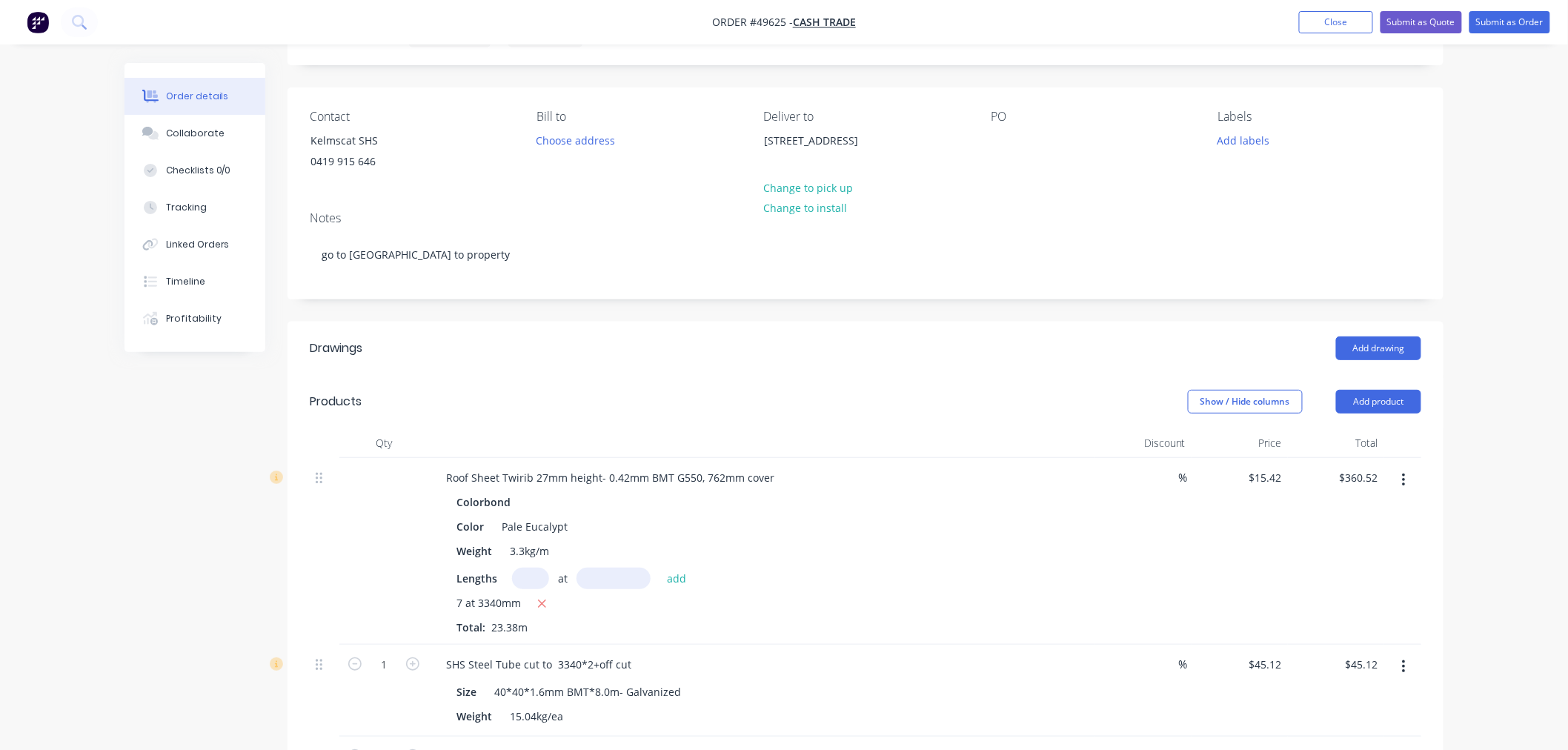
scroll to position [0, 0]
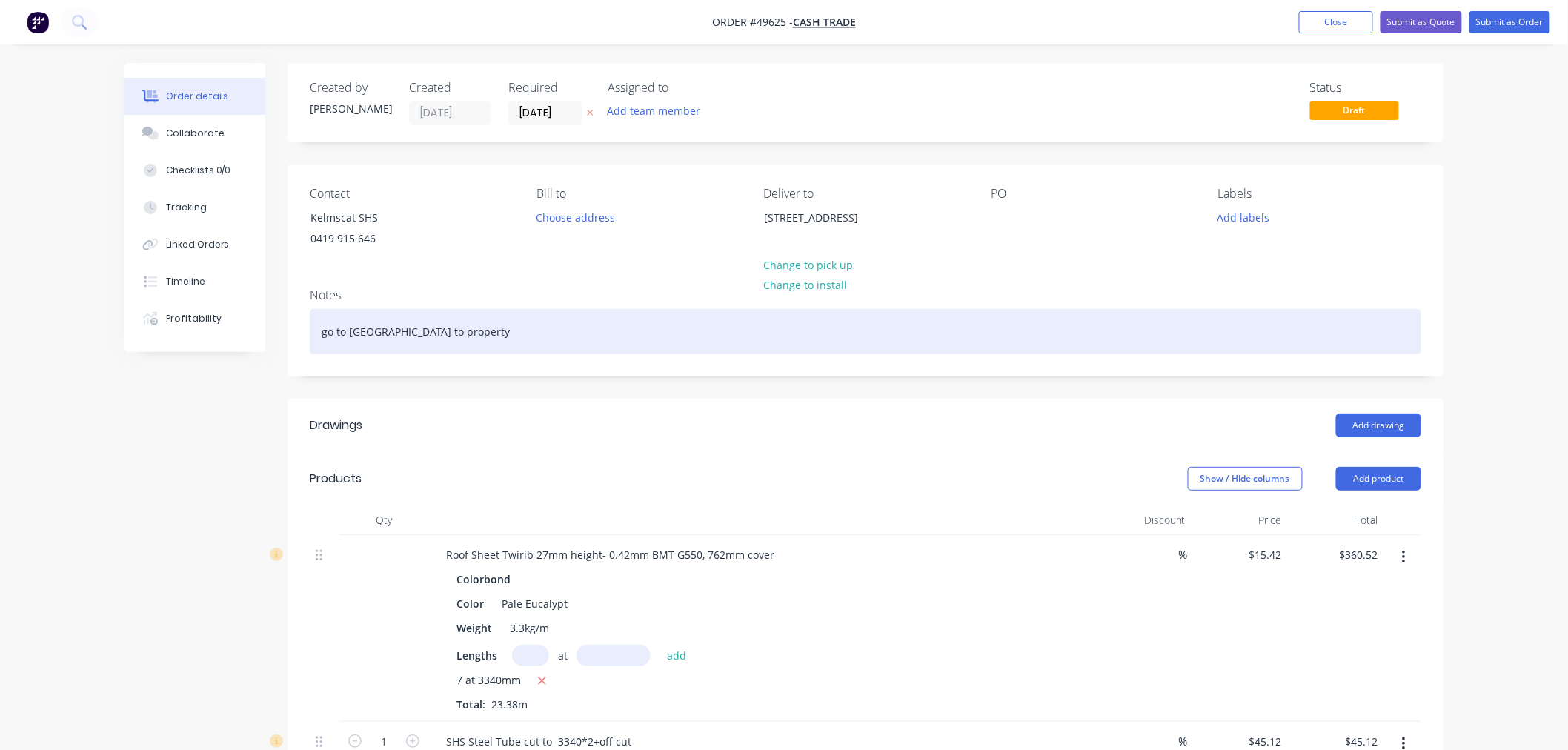
click at [531, 322] on div "go to Cammillo Road to property" at bounding box center [865, 332] width 1111 height 45
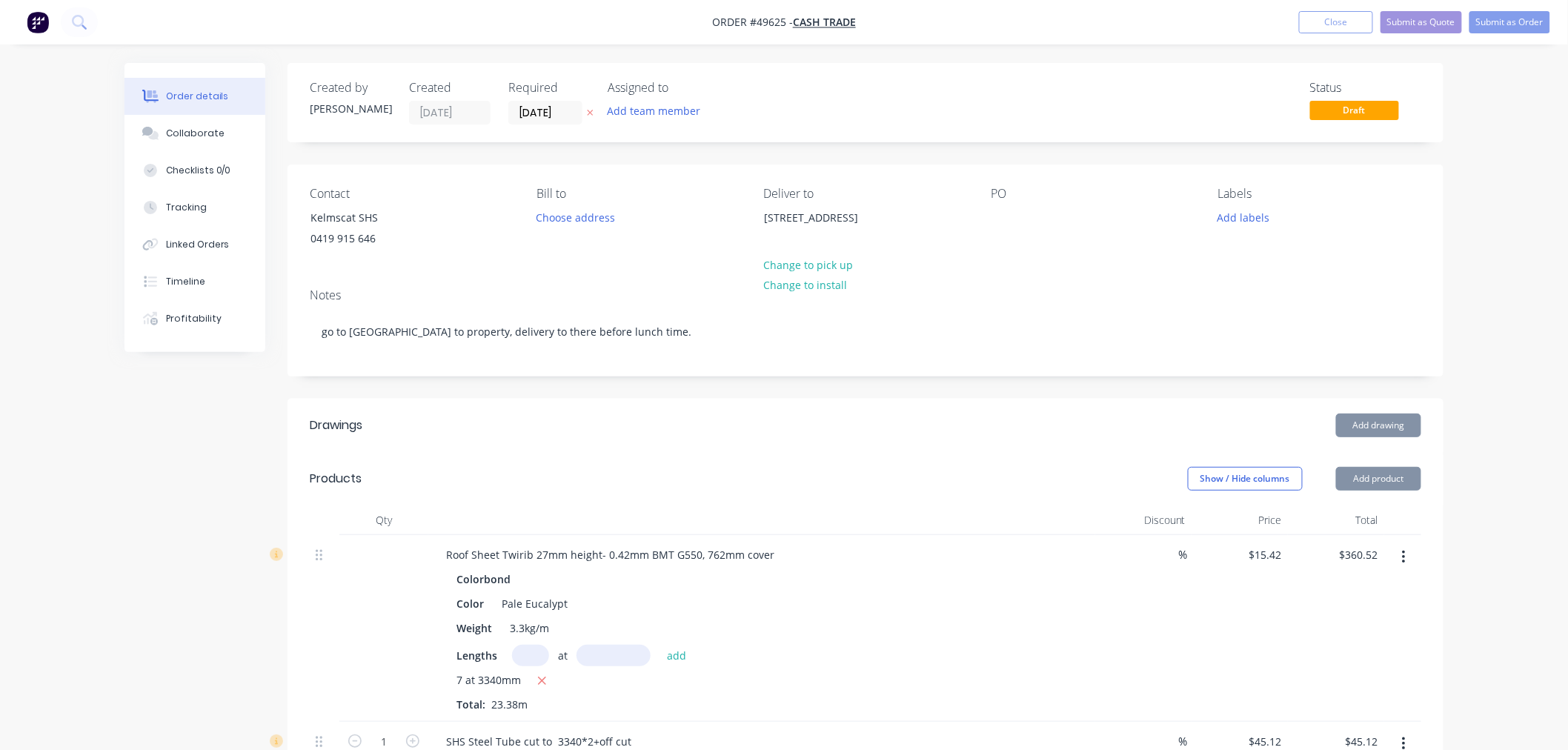
click at [645, 370] on div "Notes go to Cammillo Road to property, delivery to there before lunch time." at bounding box center [865, 326] width 1156 height 100
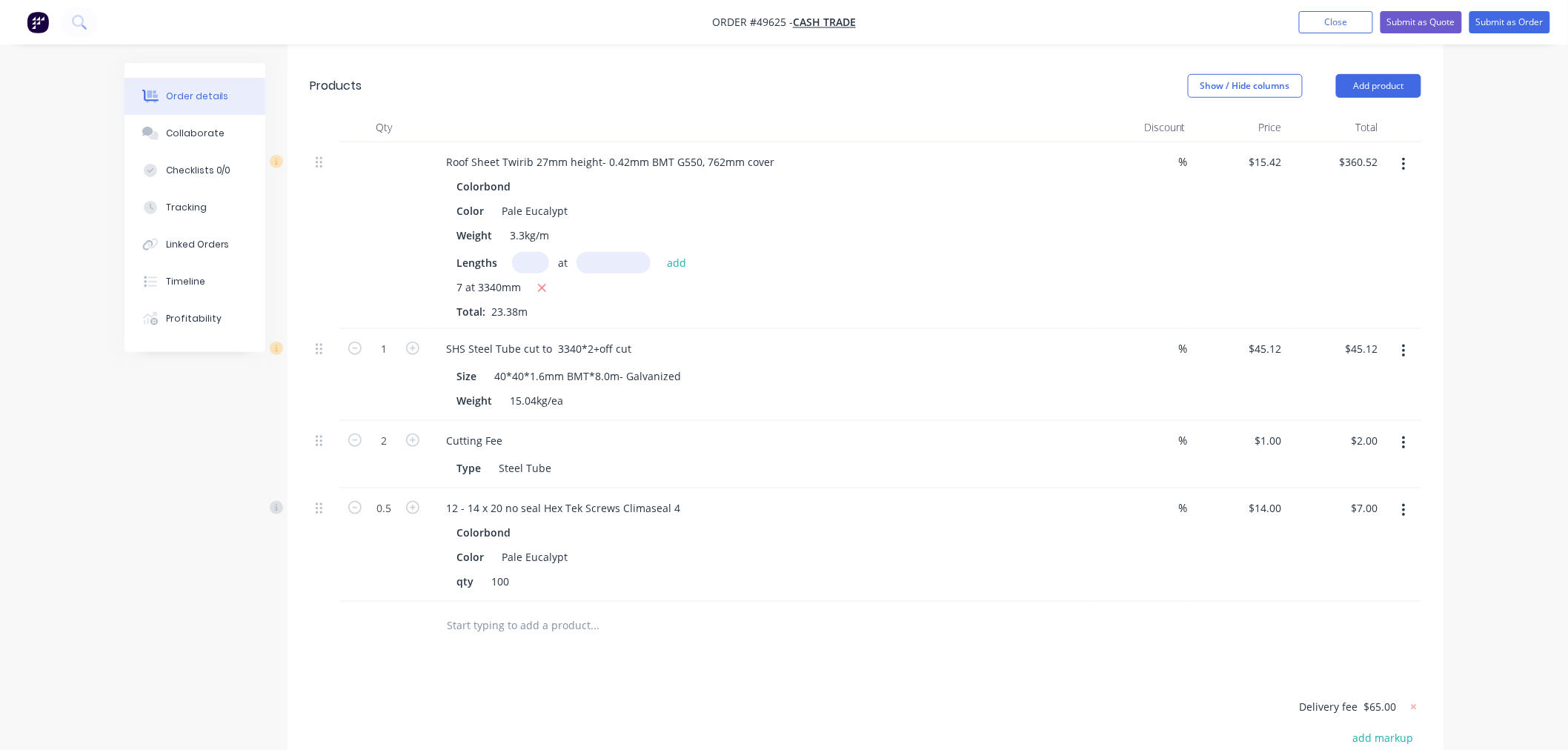
scroll to position [82, 0]
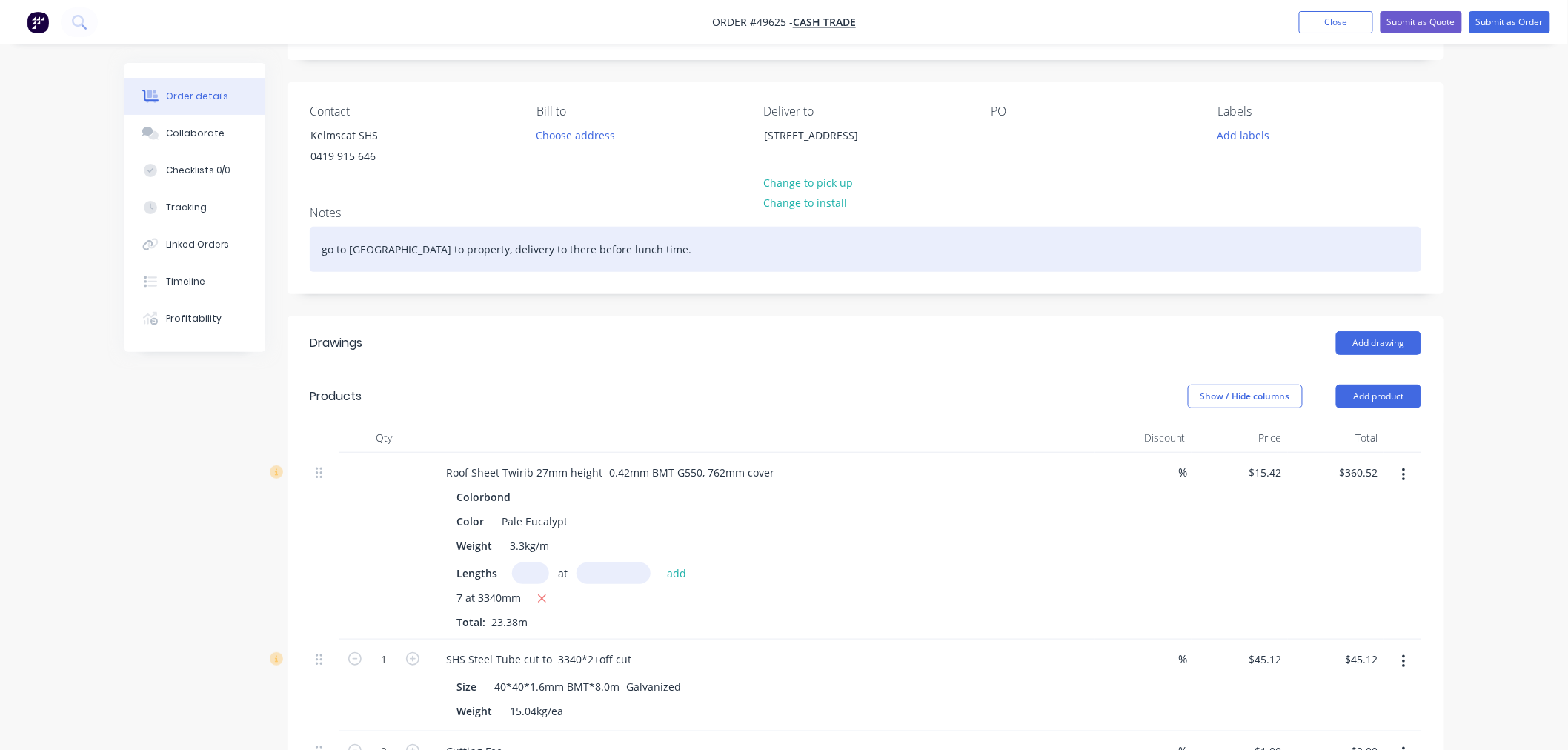
click at [769, 250] on div "go to Cammillo Road to property, delivery to there before lunch time." at bounding box center [865, 249] width 1111 height 45
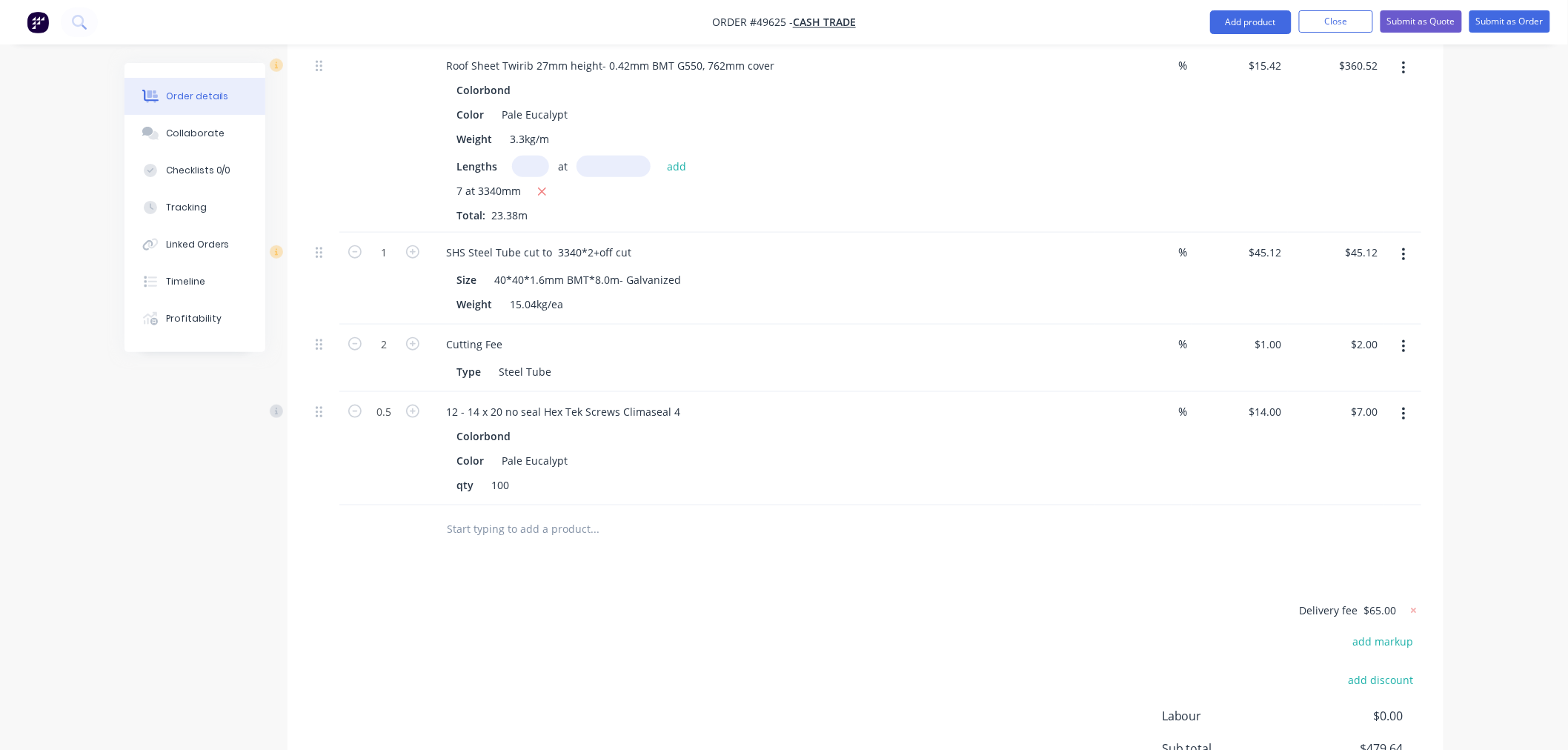
scroll to position [494, 0]
click at [841, 519] on div at bounding box center [656, 524] width 445 height 30
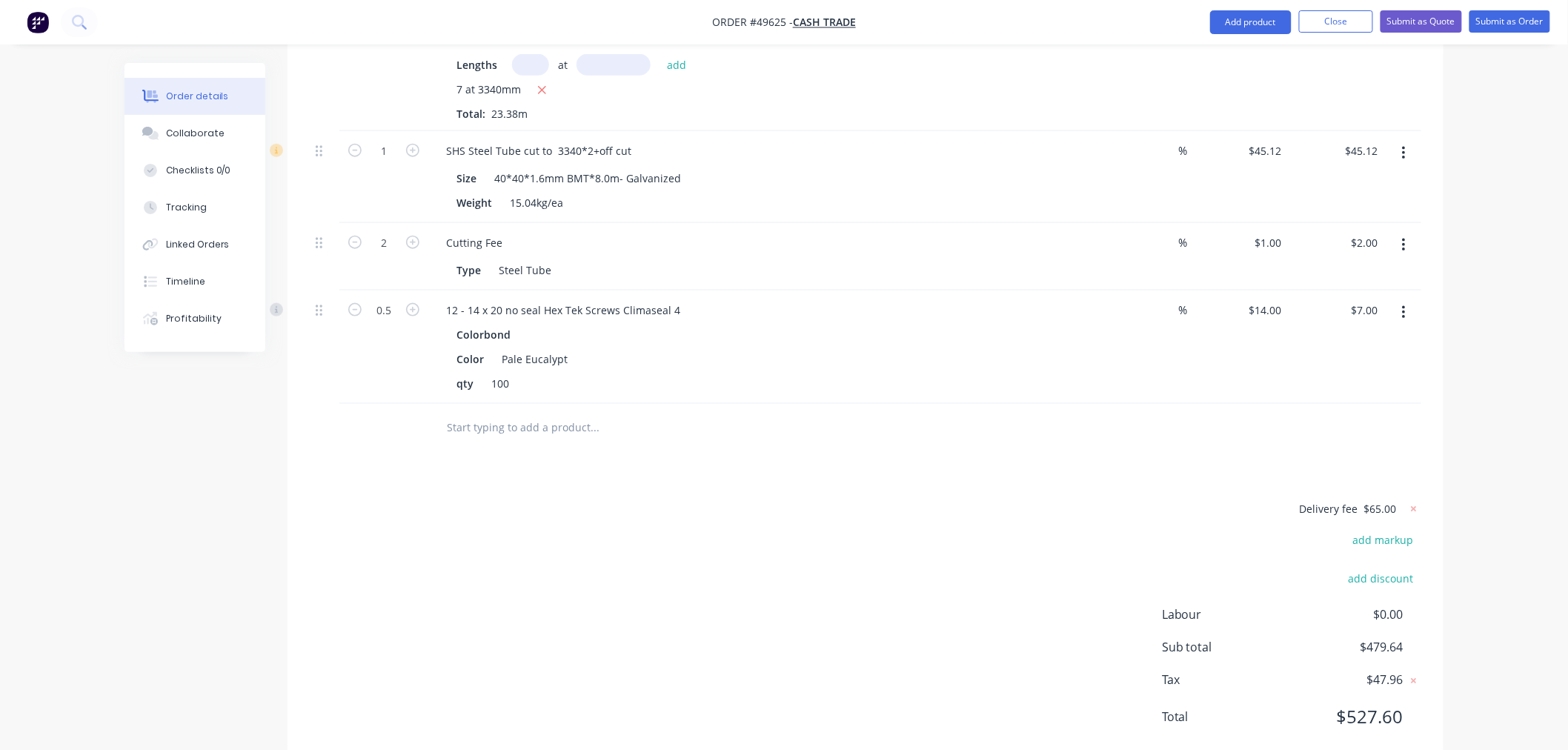
scroll to position [631, 0]
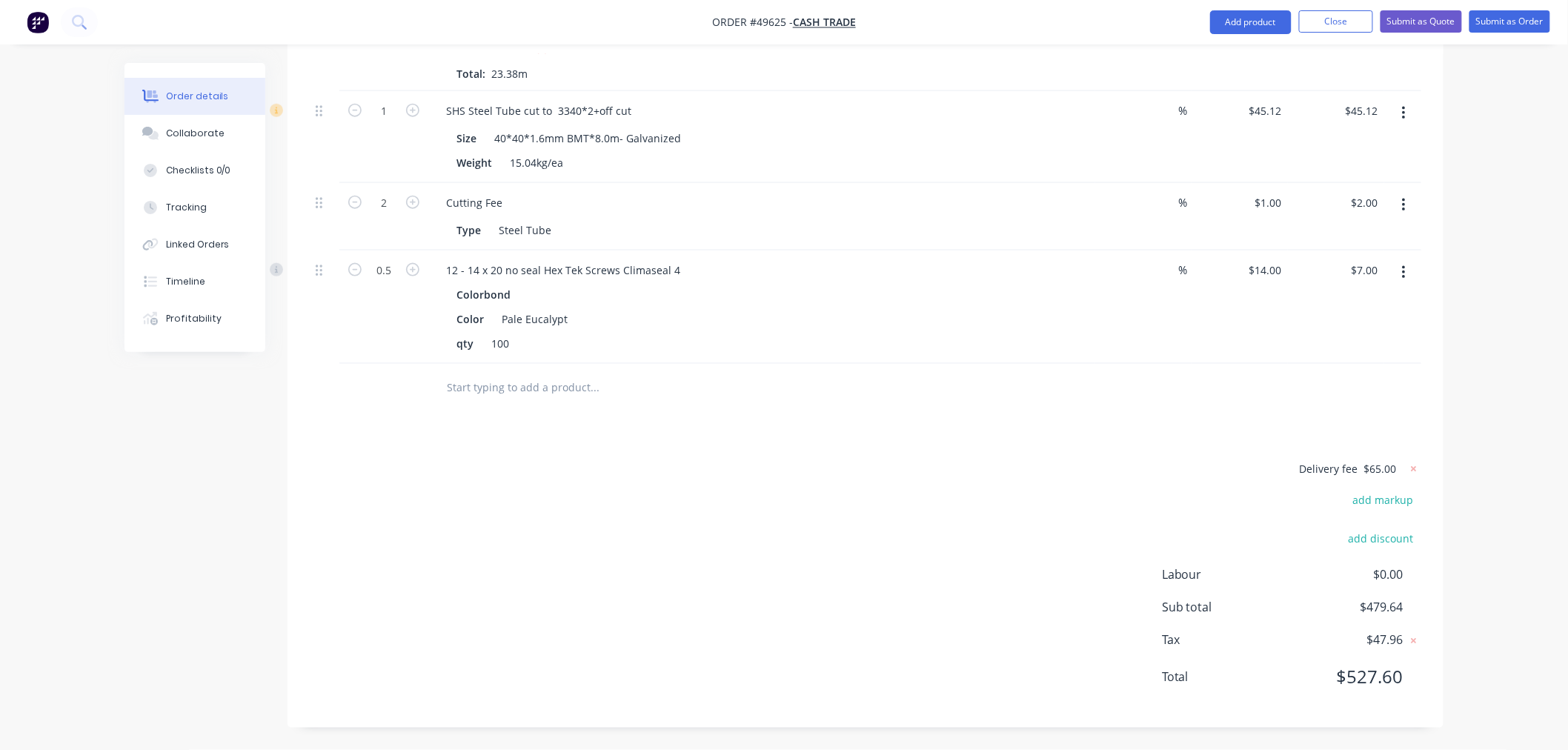
click at [846, 478] on div "Delivery fee $65.00 add markup add discount Labour $0.00 Sub total $479.64 Tax …" at bounding box center [865, 582] width 1111 height 246
click at [1530, 21] on button "Submit as Order" at bounding box center [1509, 21] width 81 height 23
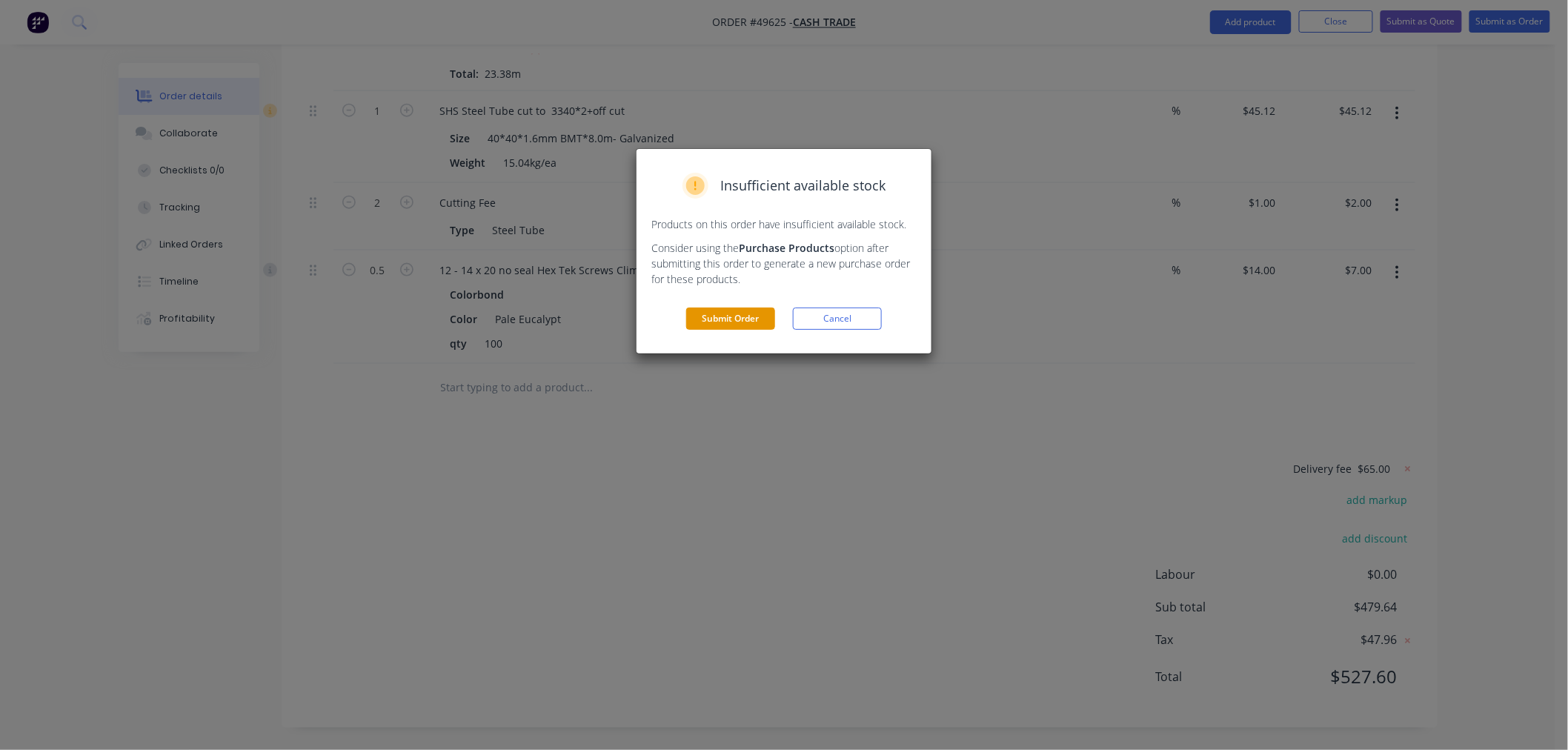
click at [741, 320] on button "Submit Order" at bounding box center [730, 318] width 89 height 23
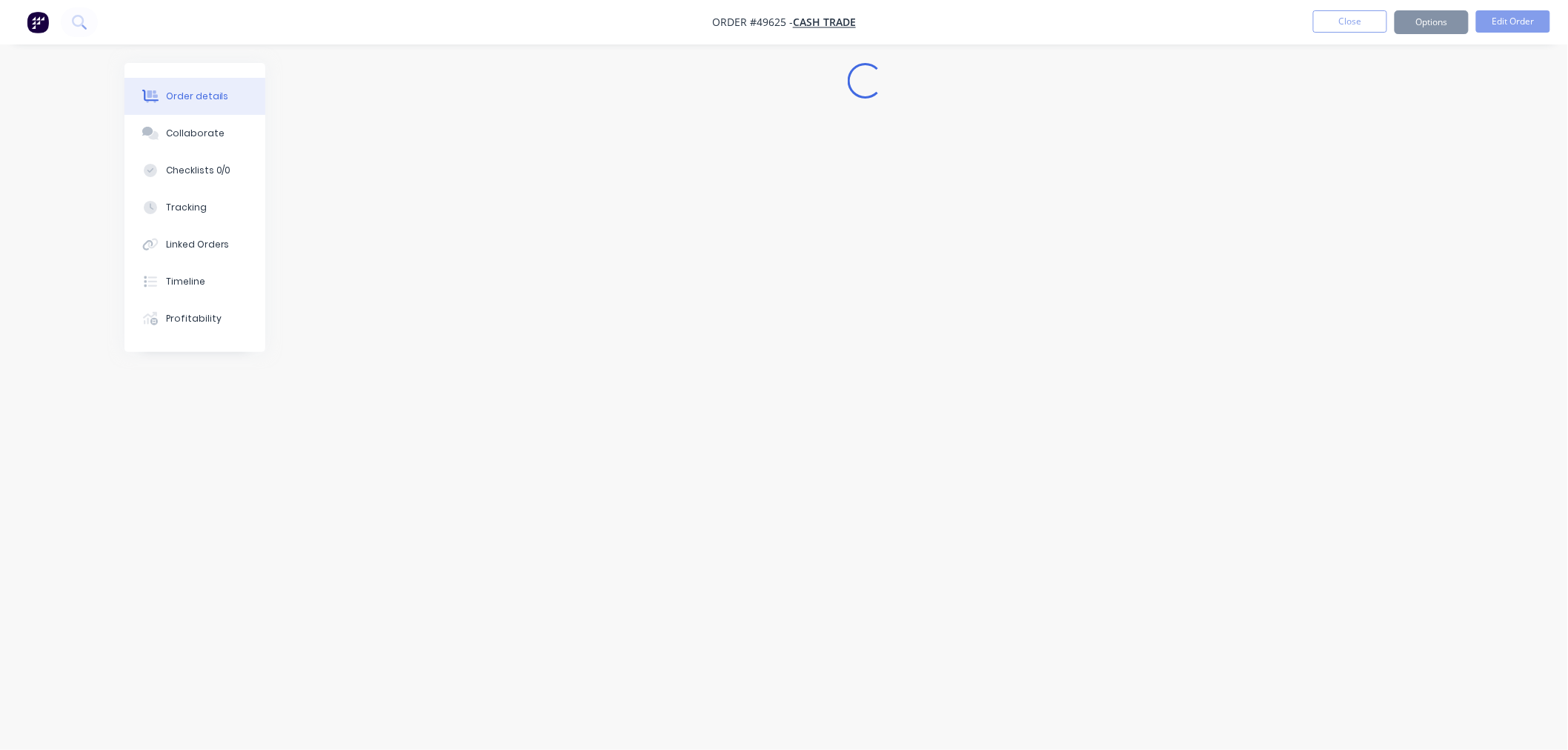
scroll to position [0, 0]
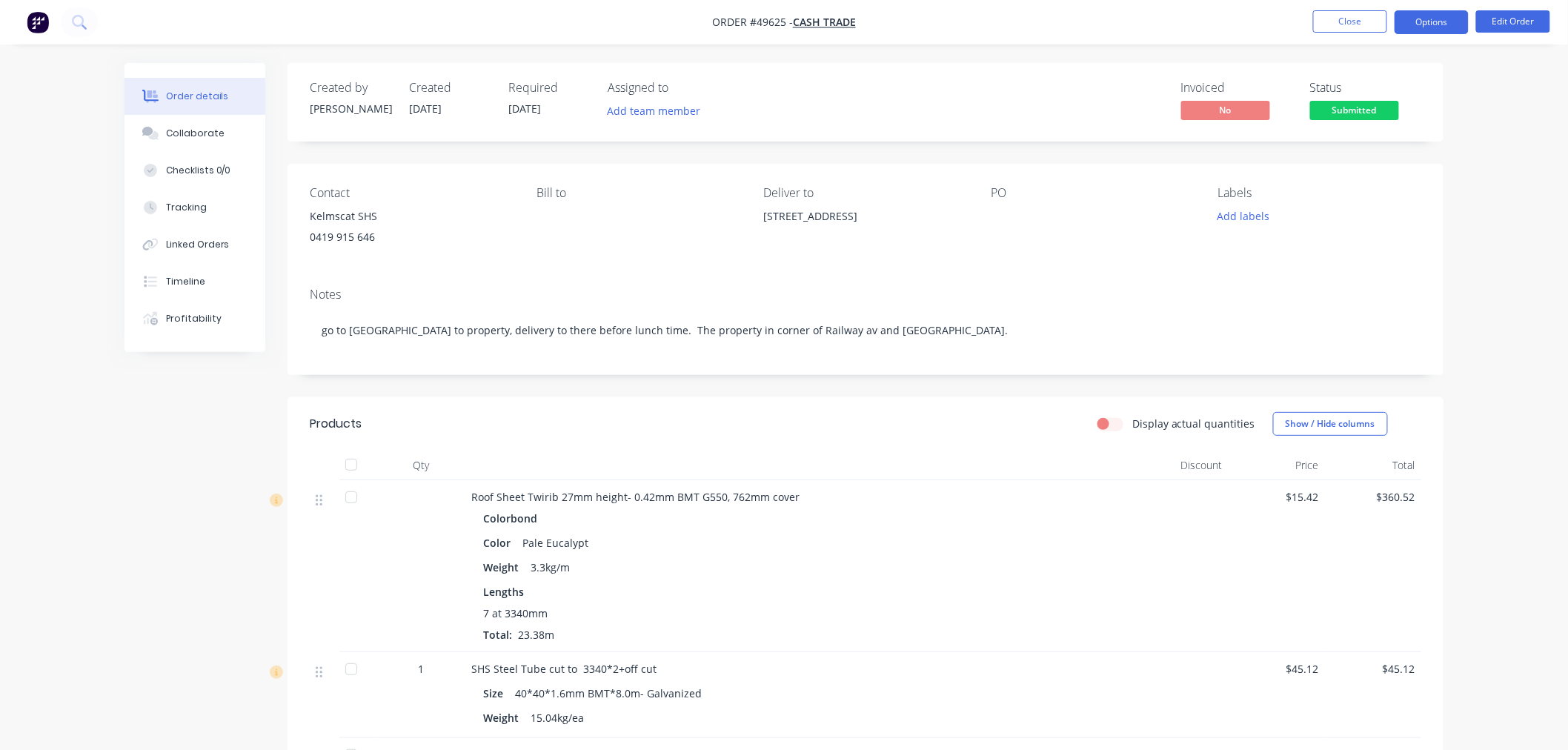
click at [1439, 24] on button "Options" at bounding box center [1431, 22] width 74 height 24
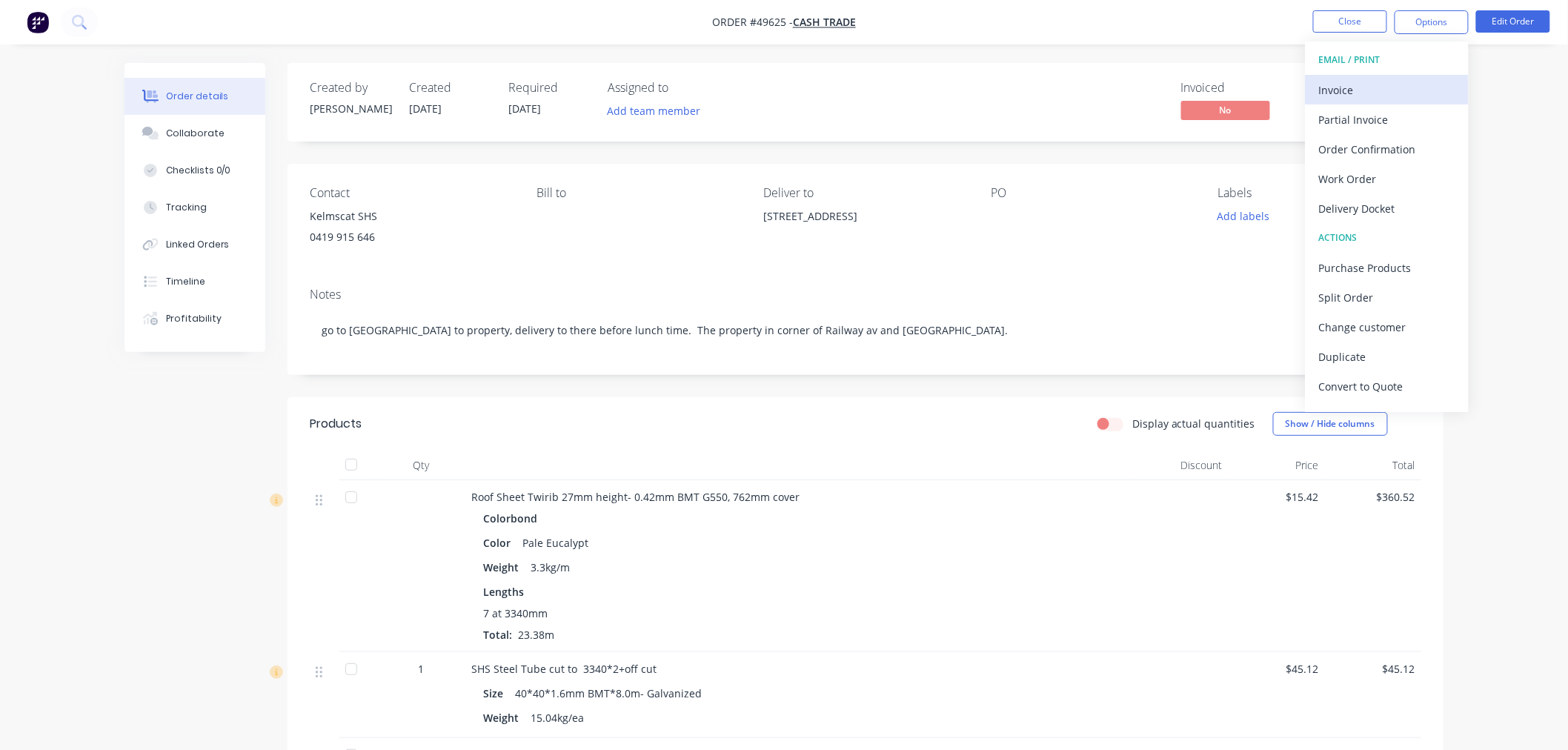
click at [1387, 89] on div "Invoice" at bounding box center [1387, 91] width 136 height 22
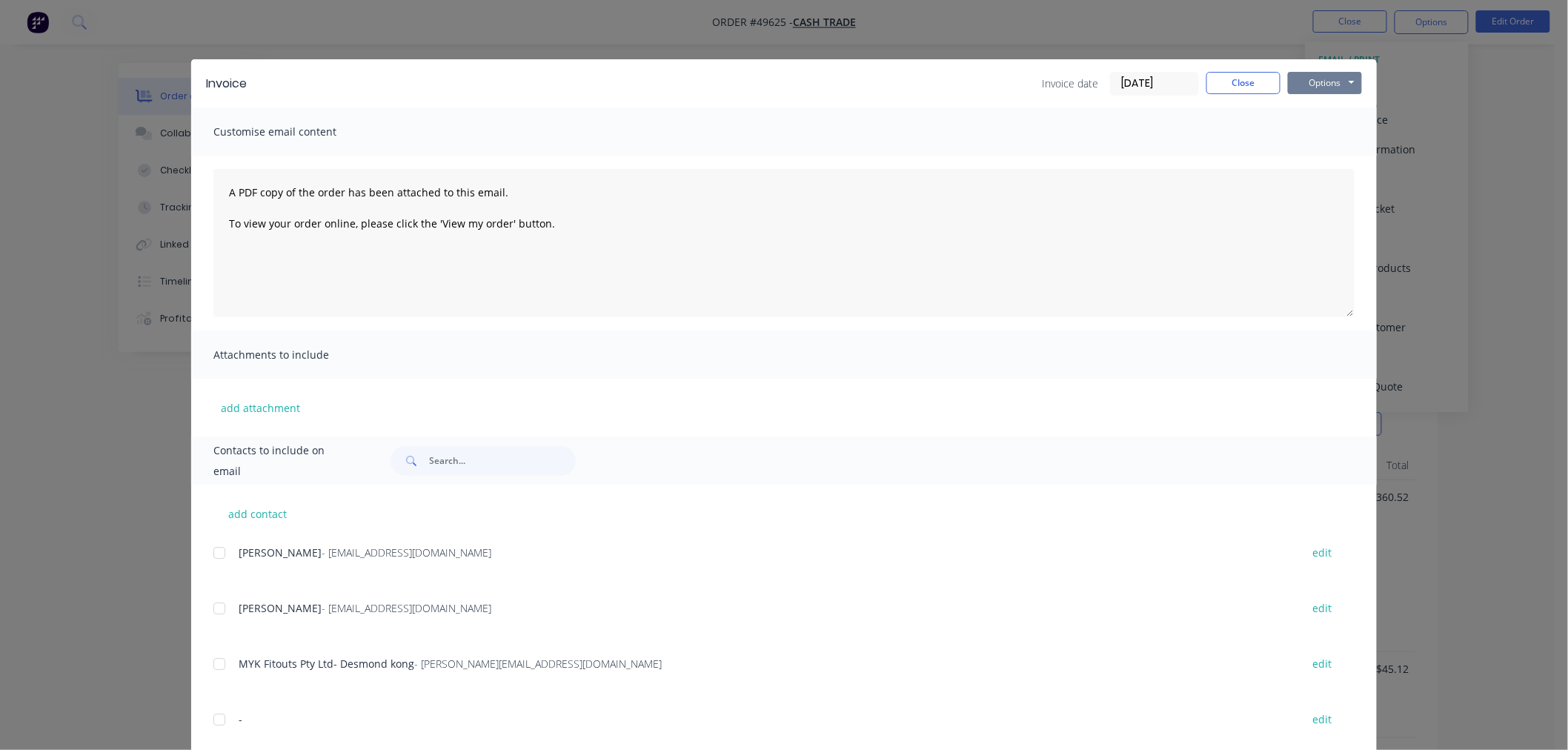
click at [1314, 80] on button "Options" at bounding box center [1325, 82] width 74 height 23
click at [1331, 129] on button "Print" at bounding box center [1335, 133] width 95 height 24
drag, startPoint x: 1141, startPoint y: 40, endPoint x: 1284, endPoint y: 34, distance: 143.1
click at [1141, 39] on div "Invoice Invoice date 23/09/25 Close Options Preview Print Email Customise email…" at bounding box center [784, 375] width 1568 height 750
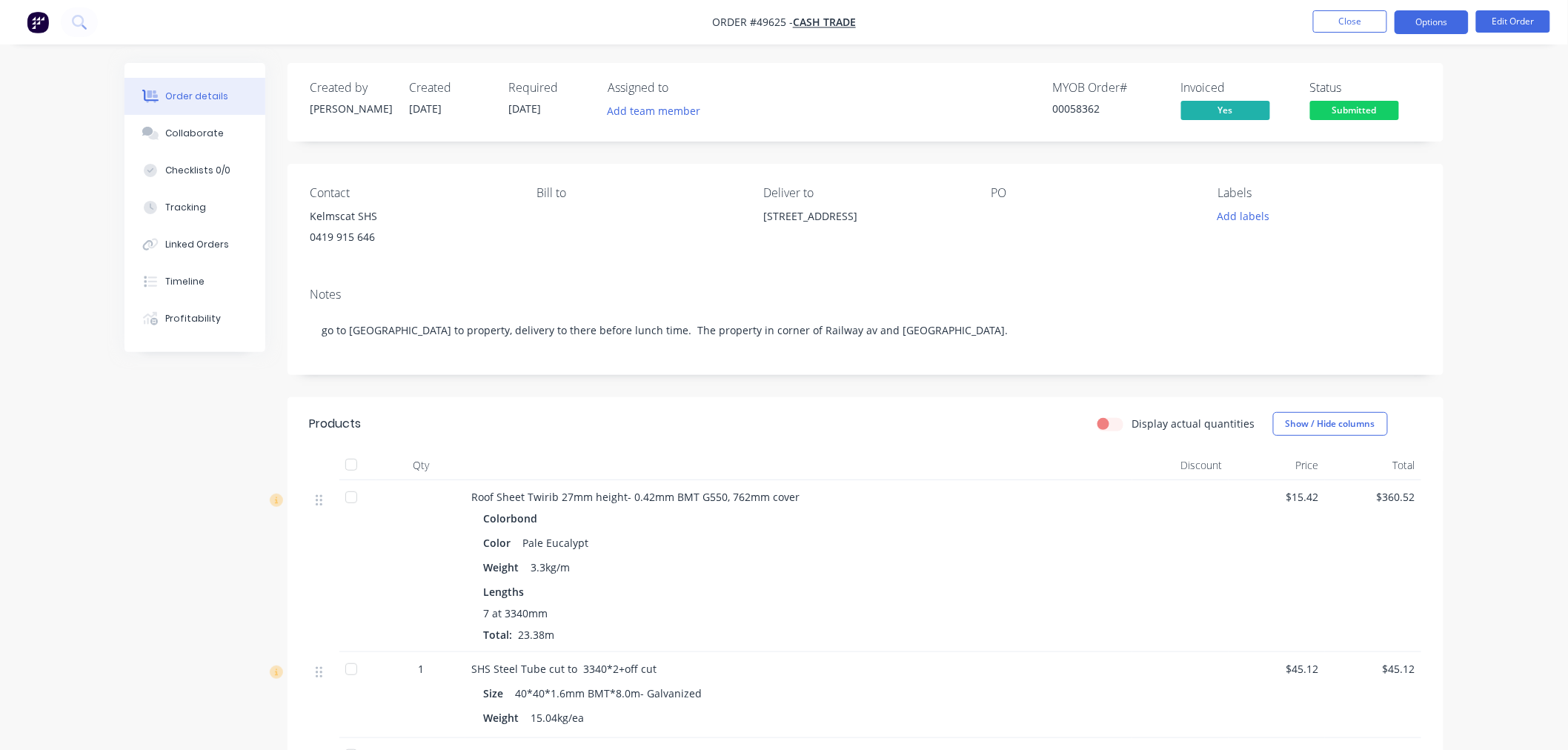
click at [1417, 20] on button "Options" at bounding box center [1431, 22] width 74 height 24
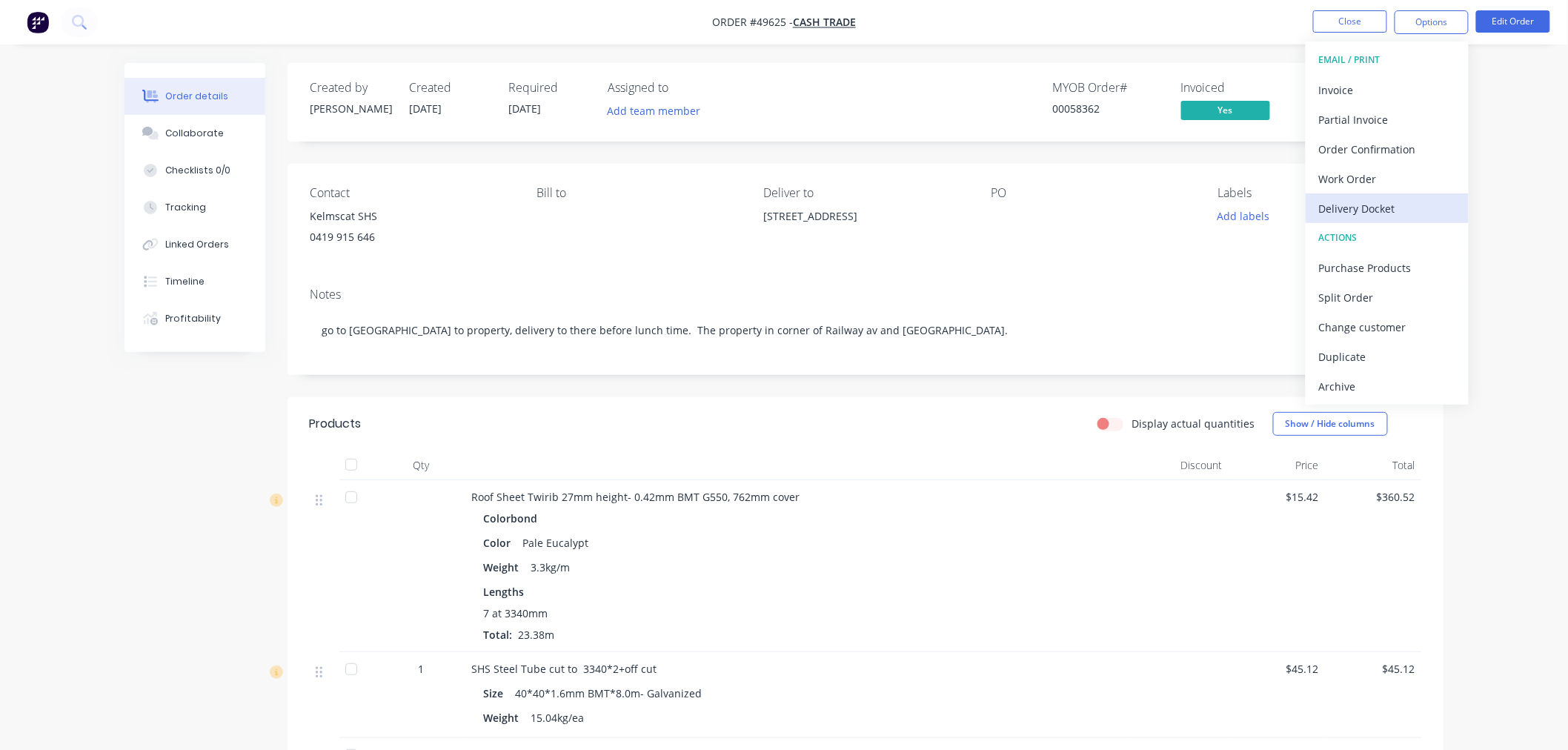
click at [1378, 203] on div "Delivery Docket" at bounding box center [1387, 208] width 136 height 22
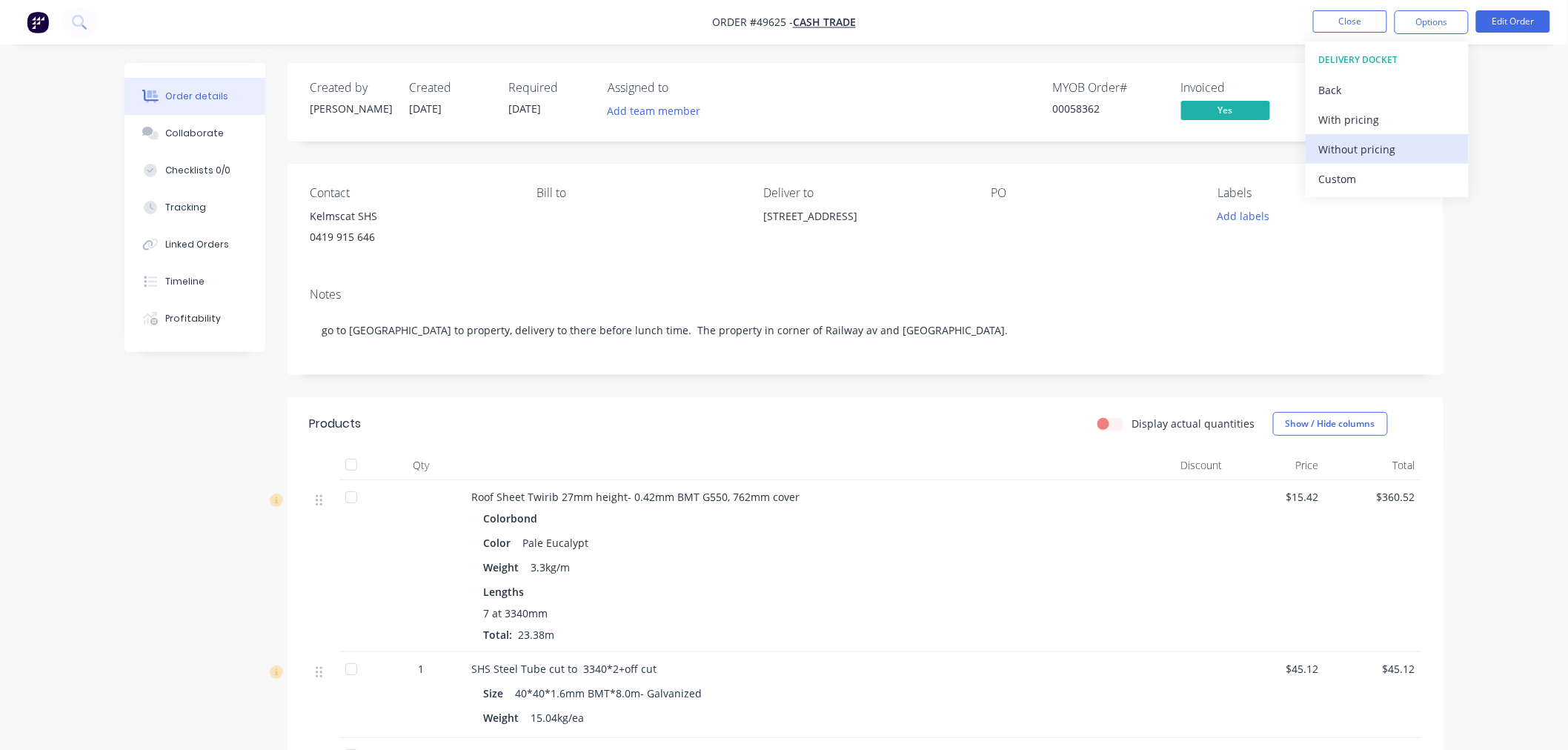
click at [1379, 152] on div "Without pricing" at bounding box center [1387, 149] width 136 height 22
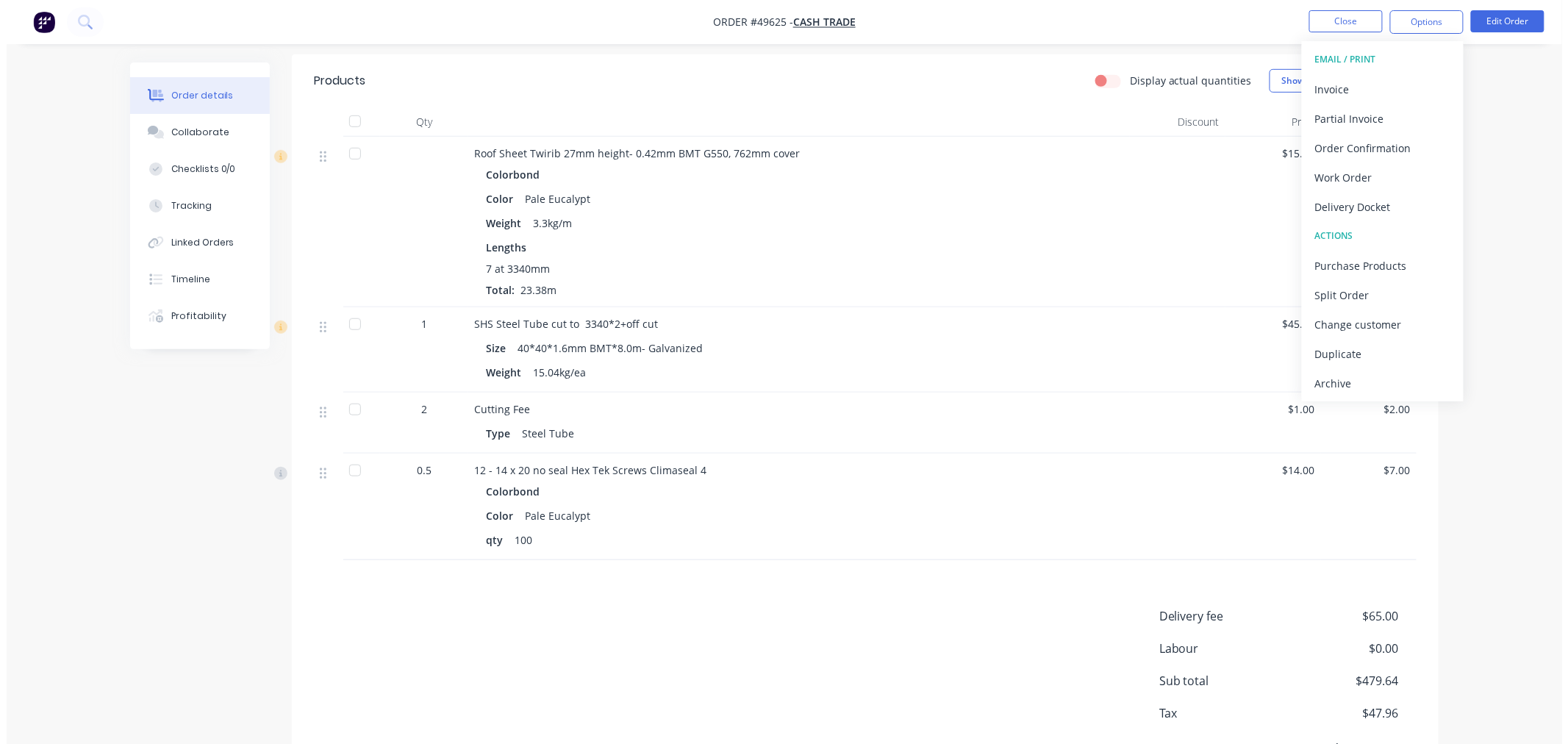
scroll to position [418, 0]
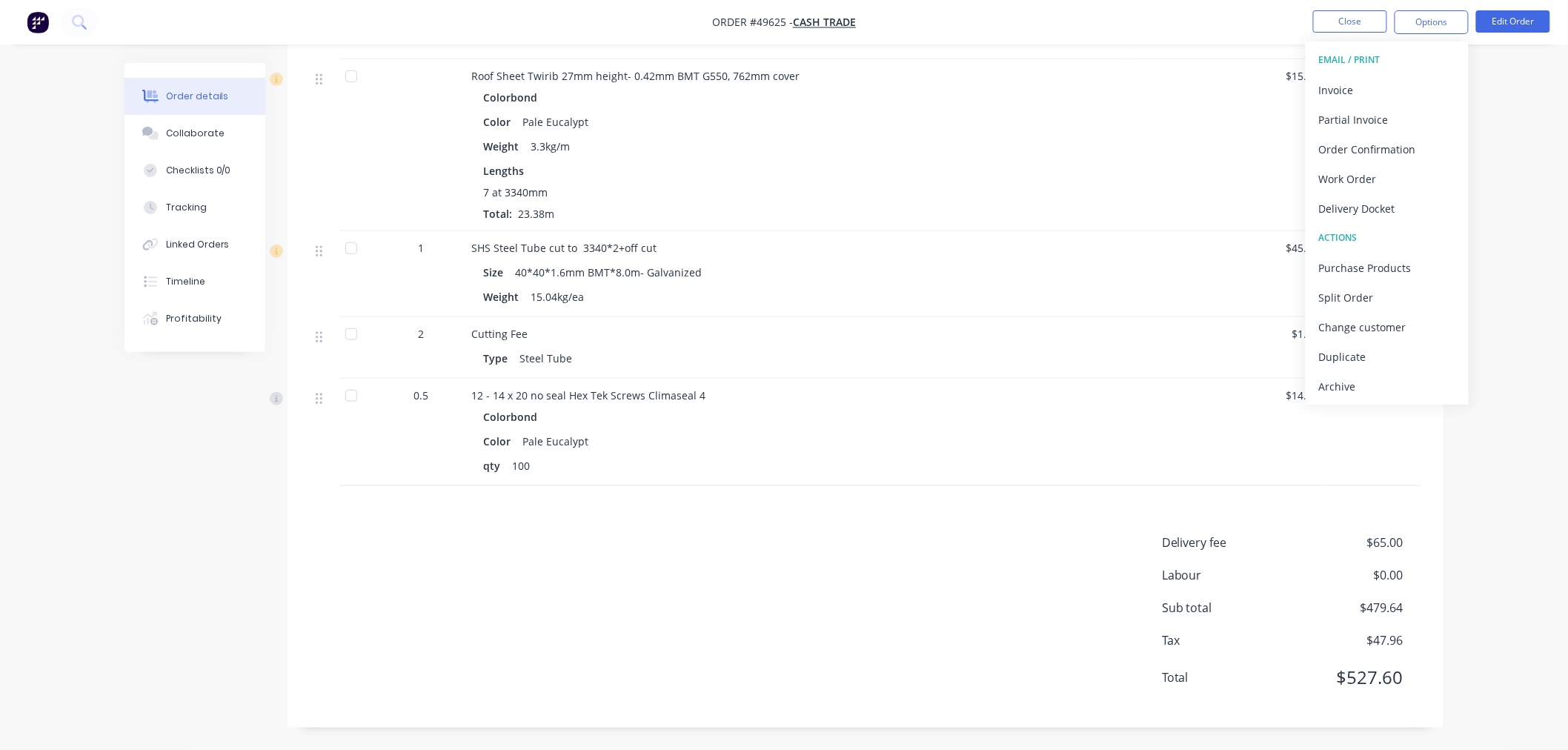
click at [354, 393] on div at bounding box center [351, 395] width 30 height 30
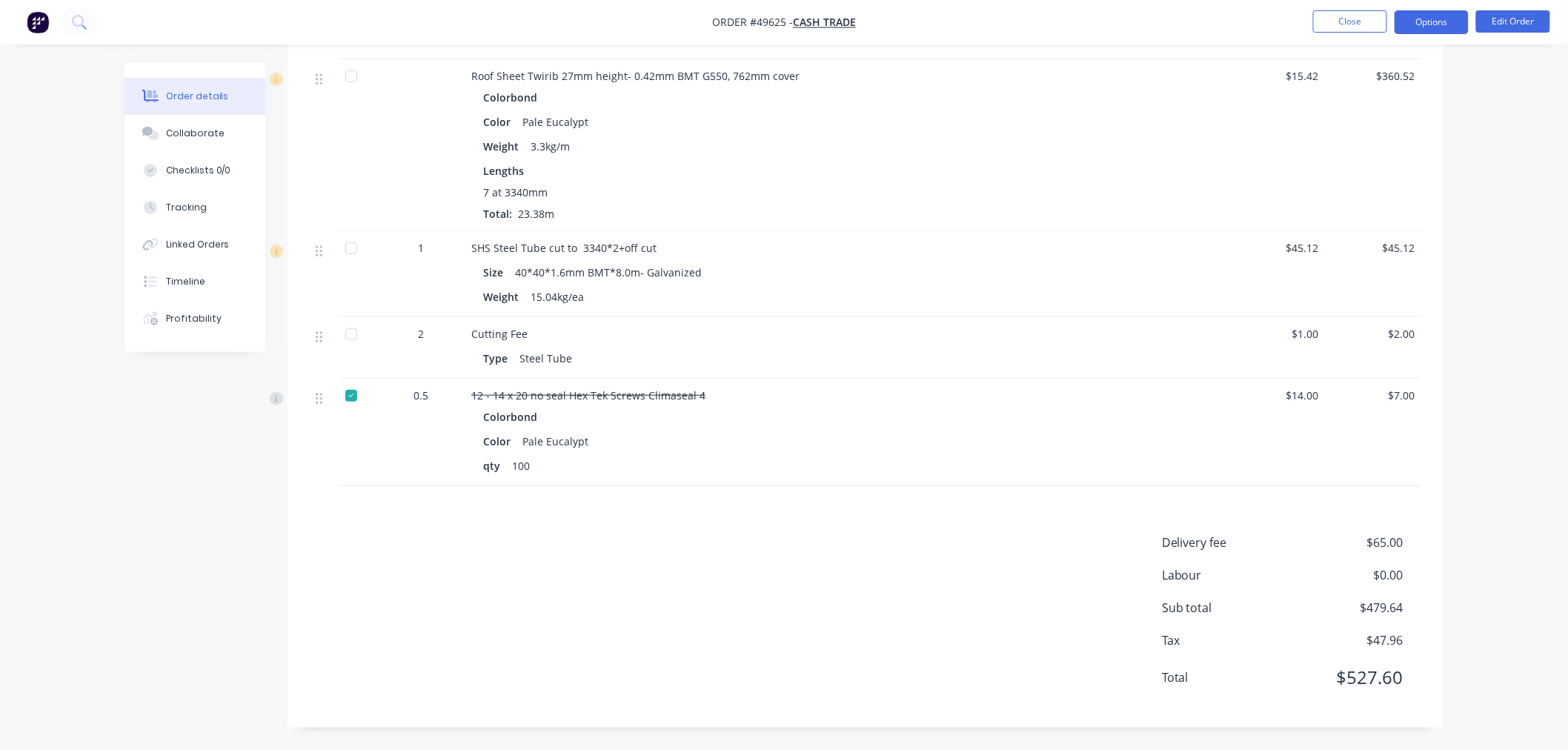
click at [1415, 25] on button "Options" at bounding box center [1431, 22] width 74 height 24
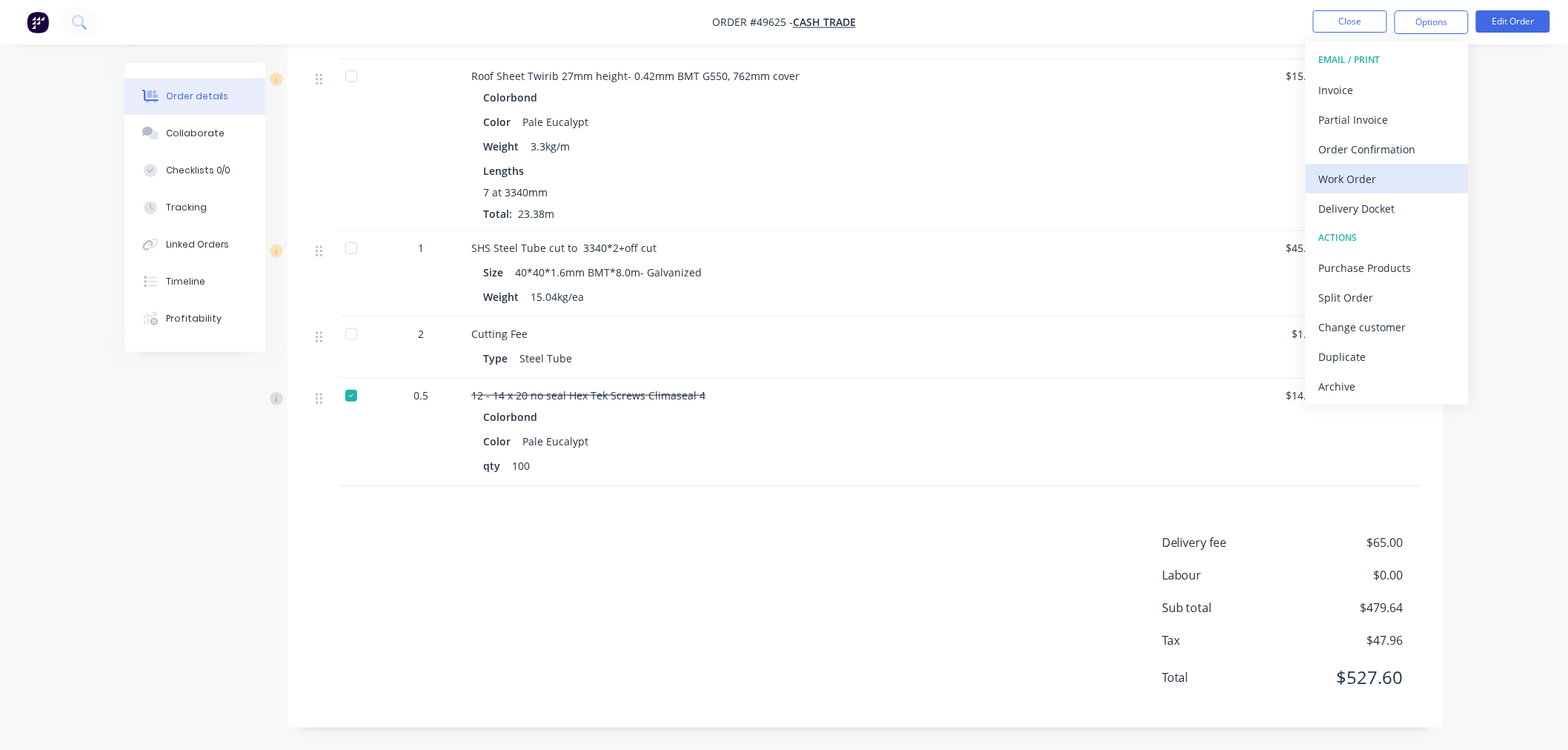
click at [1386, 175] on div "Work Order" at bounding box center [1387, 179] width 136 height 22
click at [1368, 168] on div "Custom" at bounding box center [1387, 179] width 136 height 22
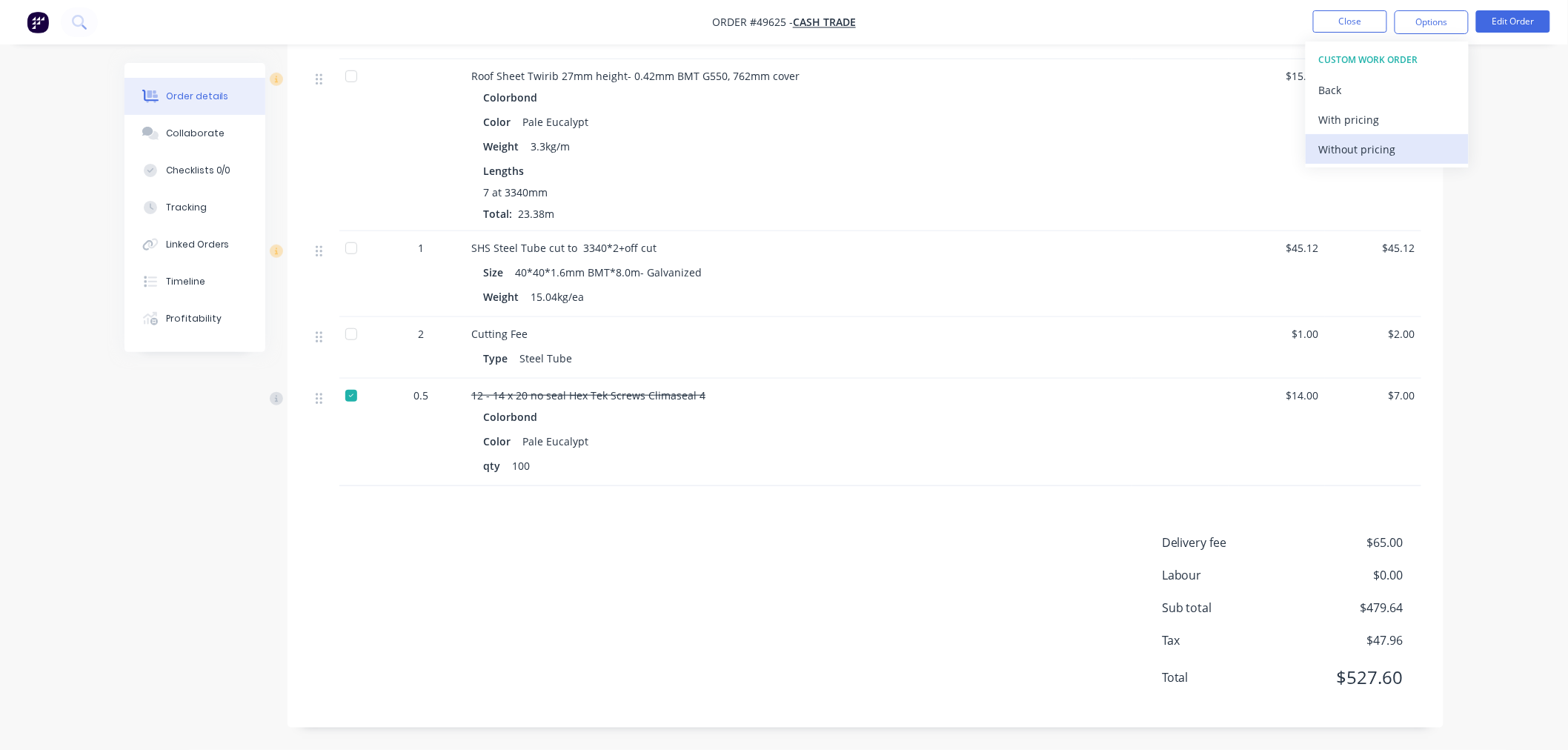
click at [1368, 153] on div "Without pricing" at bounding box center [1387, 149] width 136 height 22
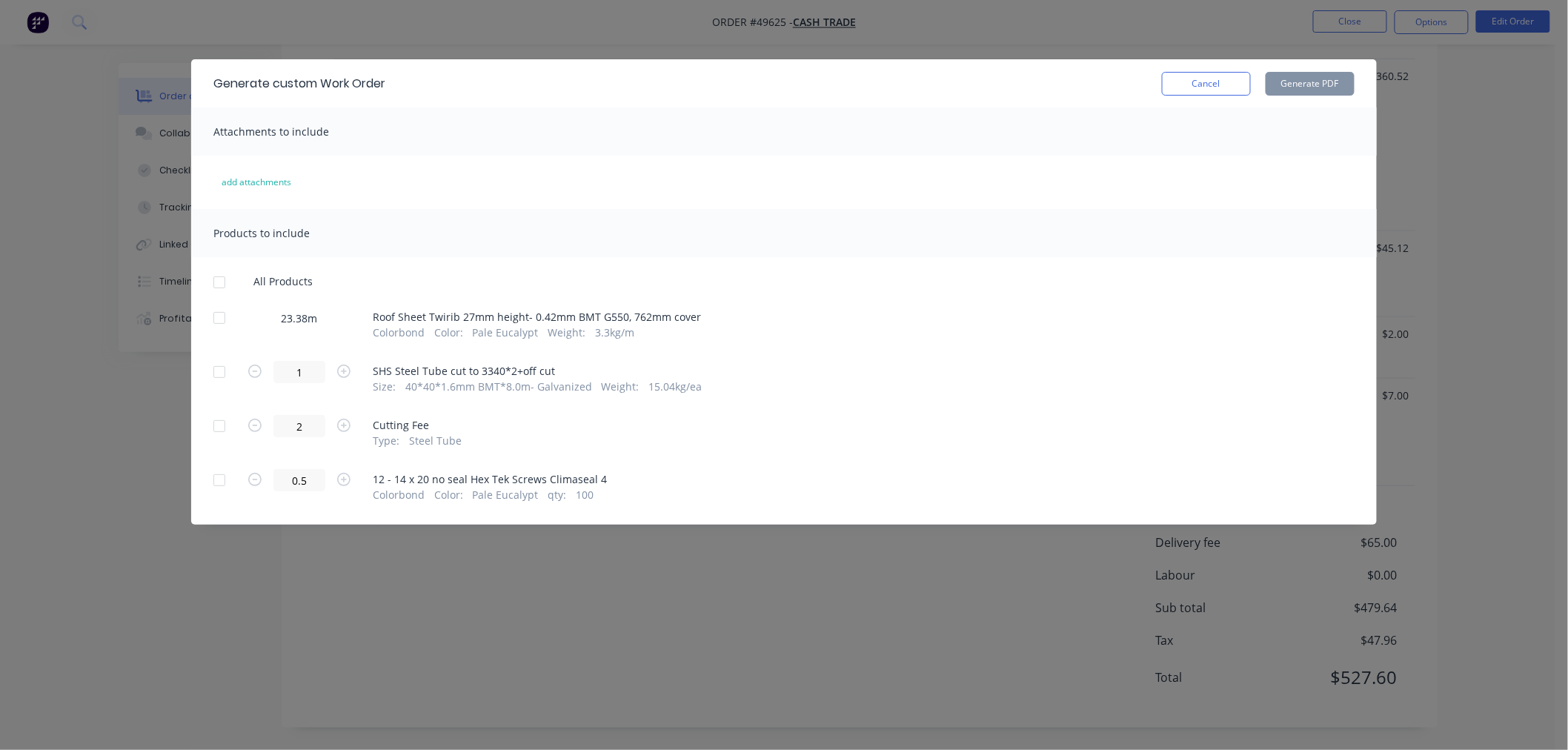
click at [220, 312] on div at bounding box center [219, 318] width 30 height 30
click at [1284, 80] on button "Generate PDF" at bounding box center [1310, 83] width 89 height 24
click at [937, 24] on div "Generate custom Work Order Cancel Generate PDF Attachments to include add attac…" at bounding box center [784, 375] width 1568 height 750
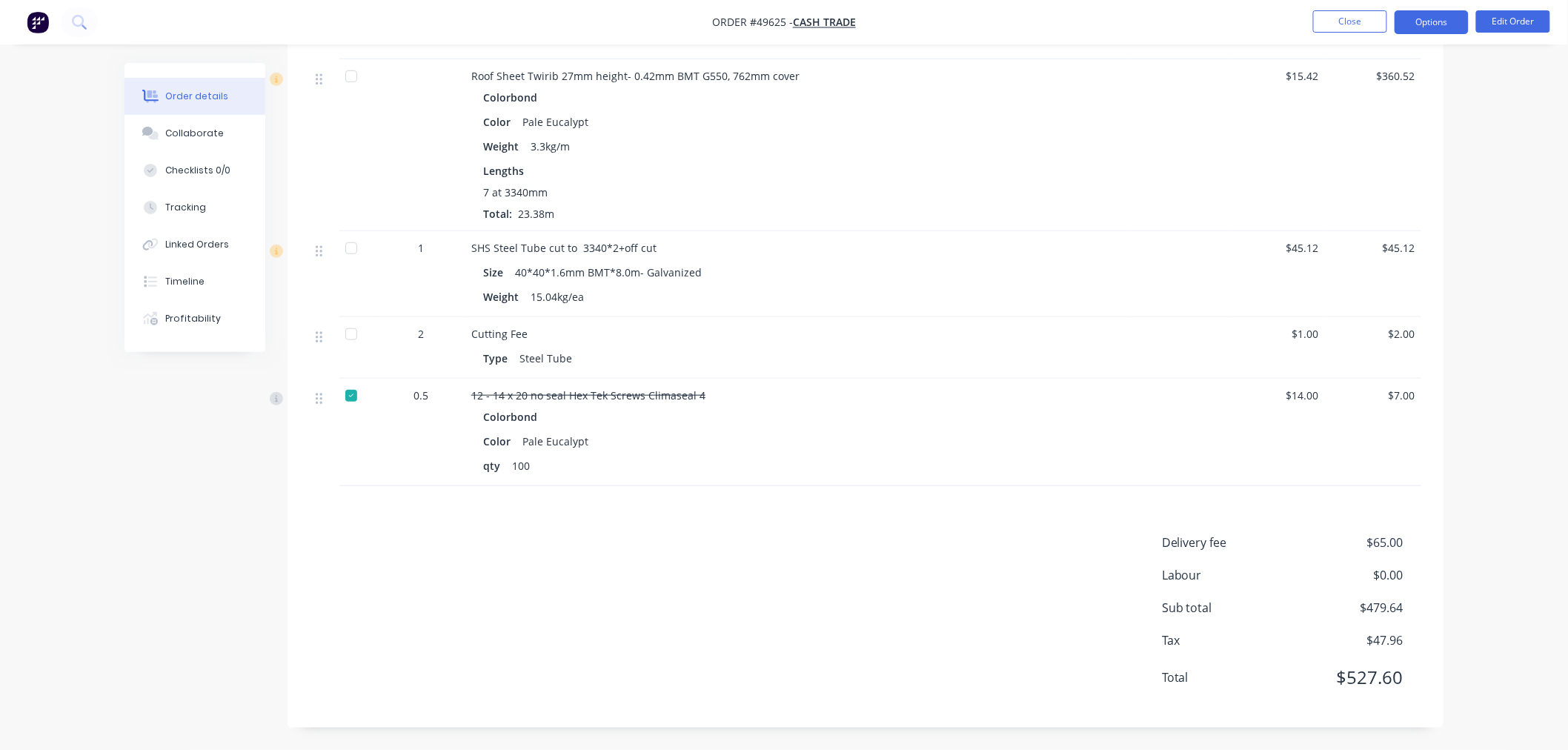
click at [1447, 18] on button "Options" at bounding box center [1431, 22] width 74 height 24
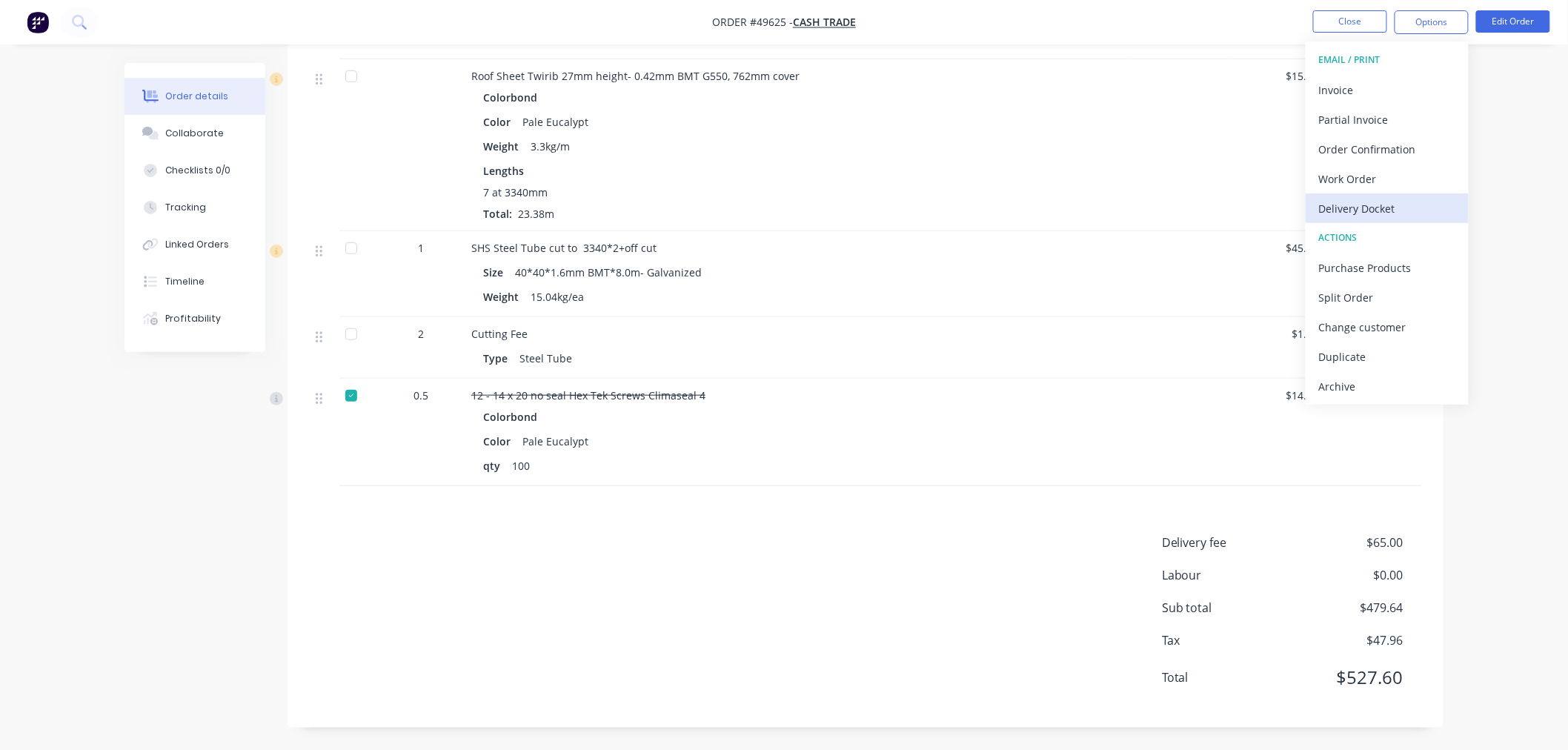
click at [1361, 209] on div "Delivery Docket" at bounding box center [1387, 208] width 136 height 22
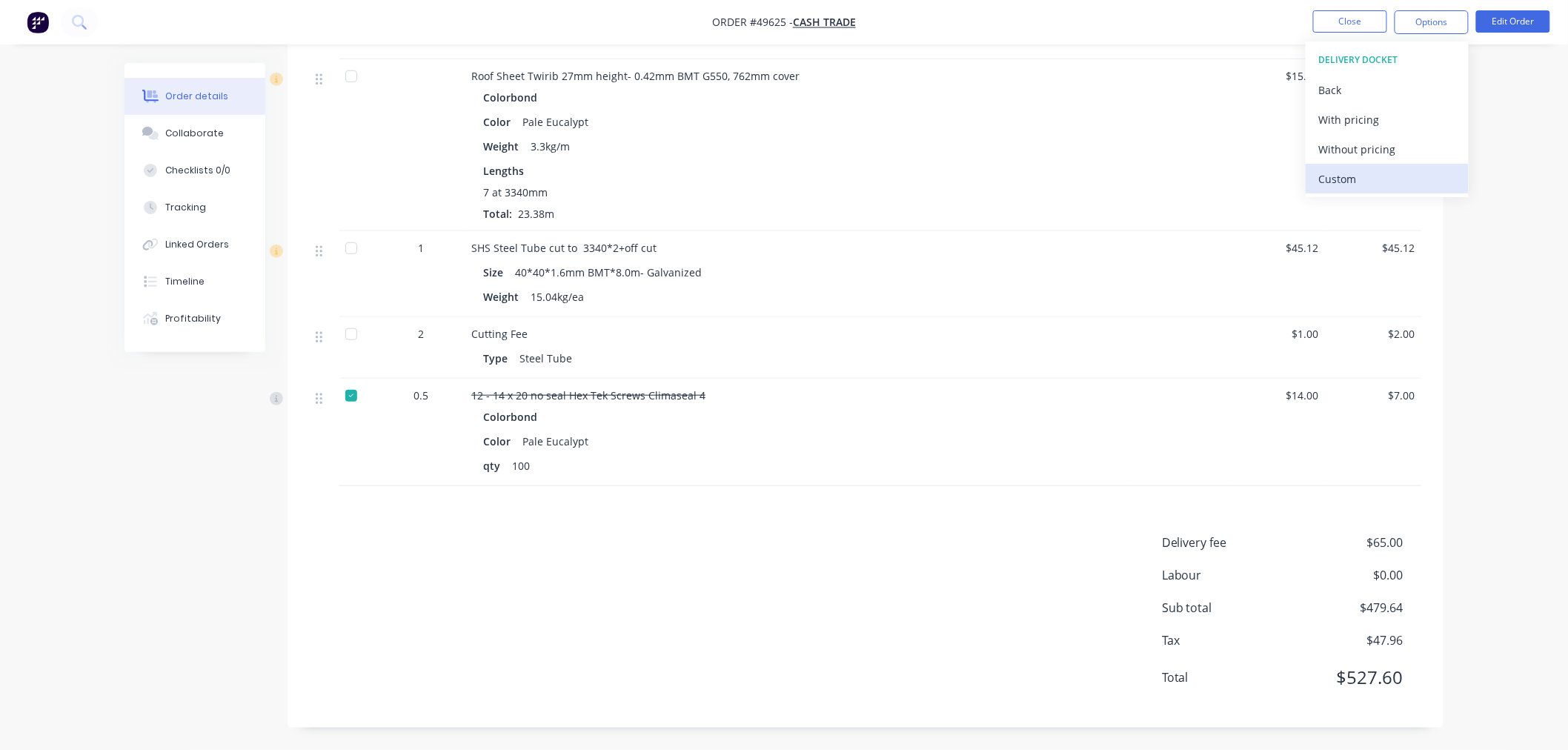
click at [1356, 178] on div "Custom" at bounding box center [1387, 179] width 136 height 22
click at [1361, 150] on div "Without pricing" at bounding box center [1387, 149] width 136 height 22
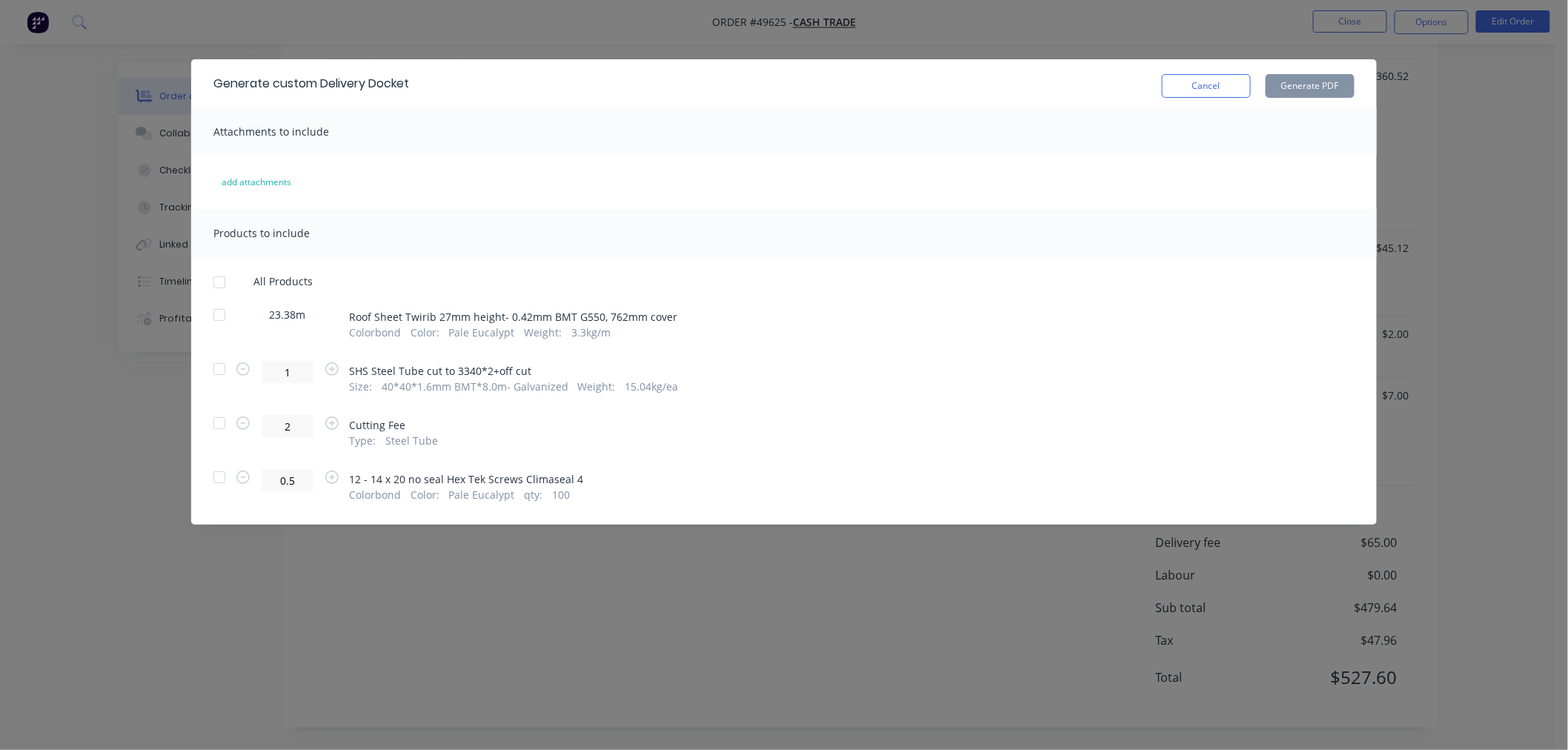
click at [221, 279] on div at bounding box center [219, 282] width 30 height 30
click at [212, 480] on div at bounding box center [219, 476] width 30 height 30
click at [1301, 83] on button "Generate PDF" at bounding box center [1310, 86] width 89 height 24
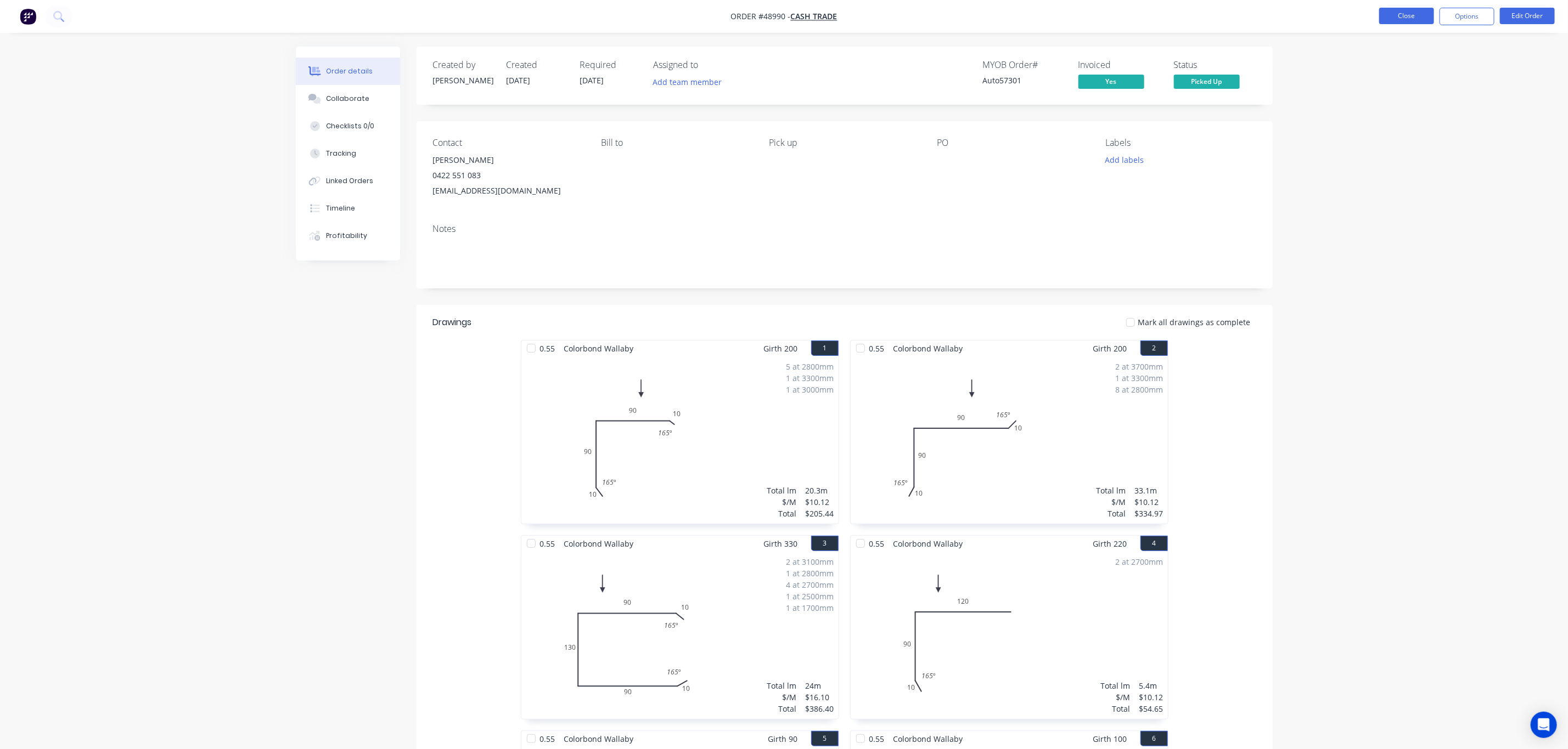
click at [1416, 22] on button "Close" at bounding box center [1406, 15] width 55 height 17
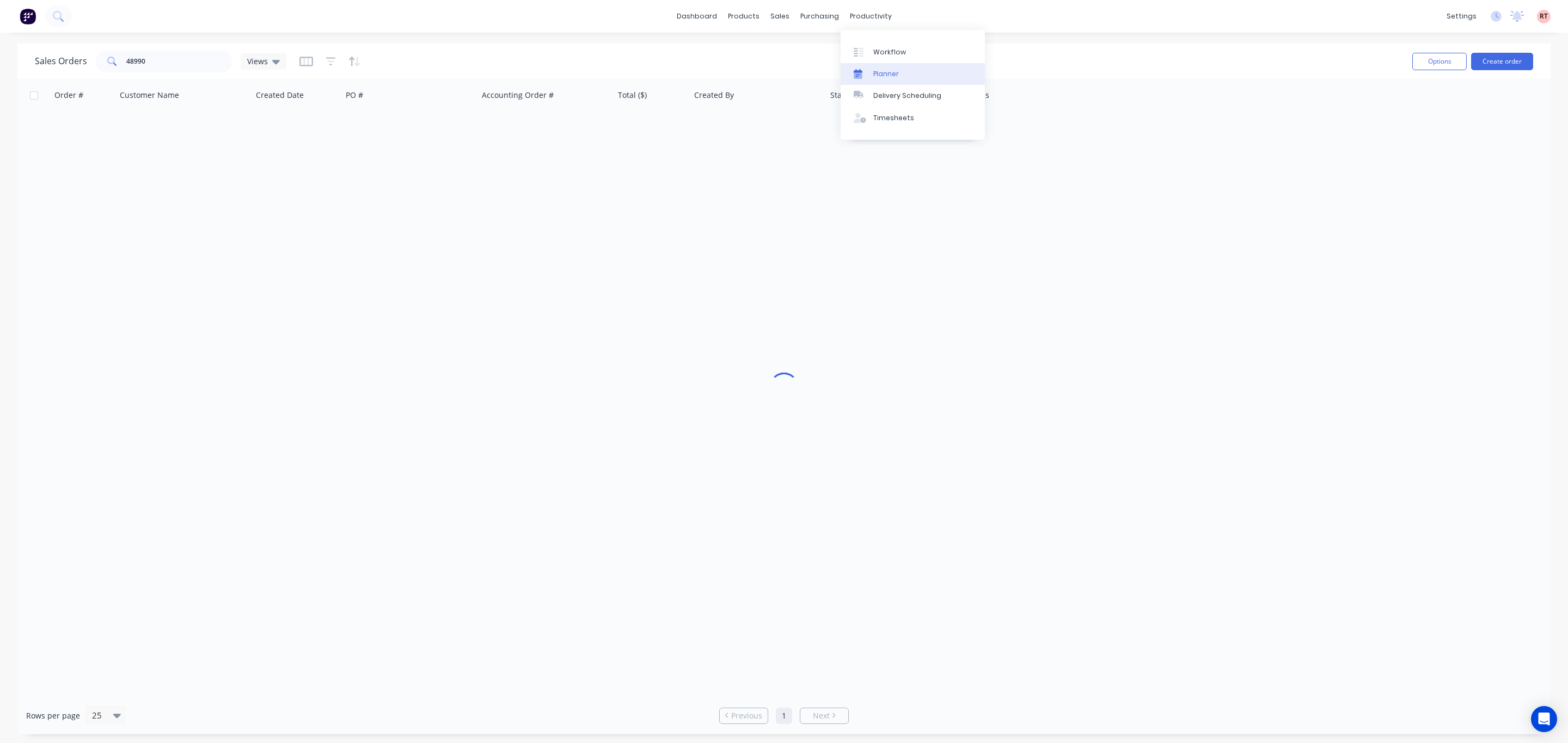
drag, startPoint x: 889, startPoint y: 93, endPoint x: 931, endPoint y: 73, distance: 46.5
click at [889, 93] on div "Delivery Scheduling" at bounding box center [907, 96] width 68 height 10
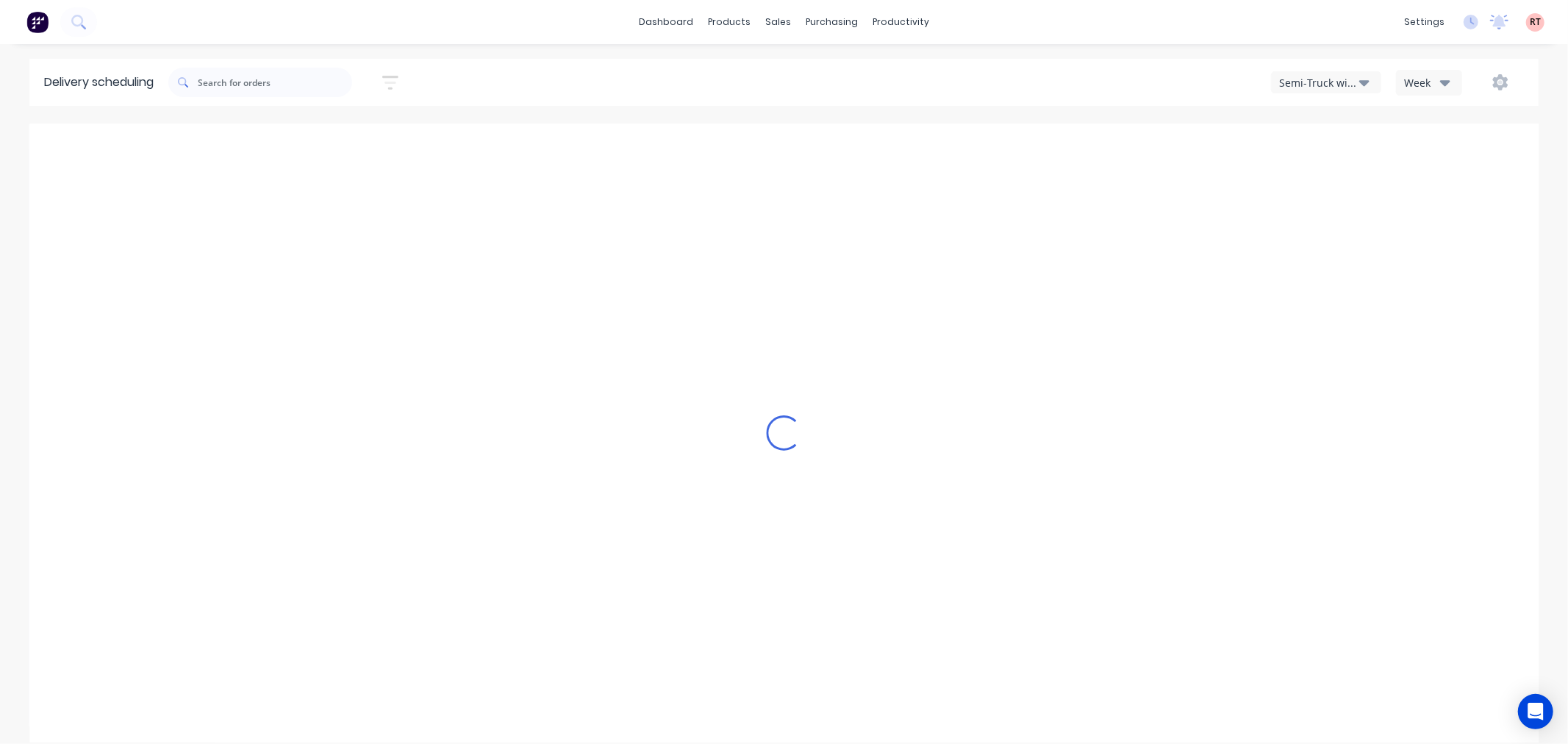
type input "Sep 21 - Sep 27"
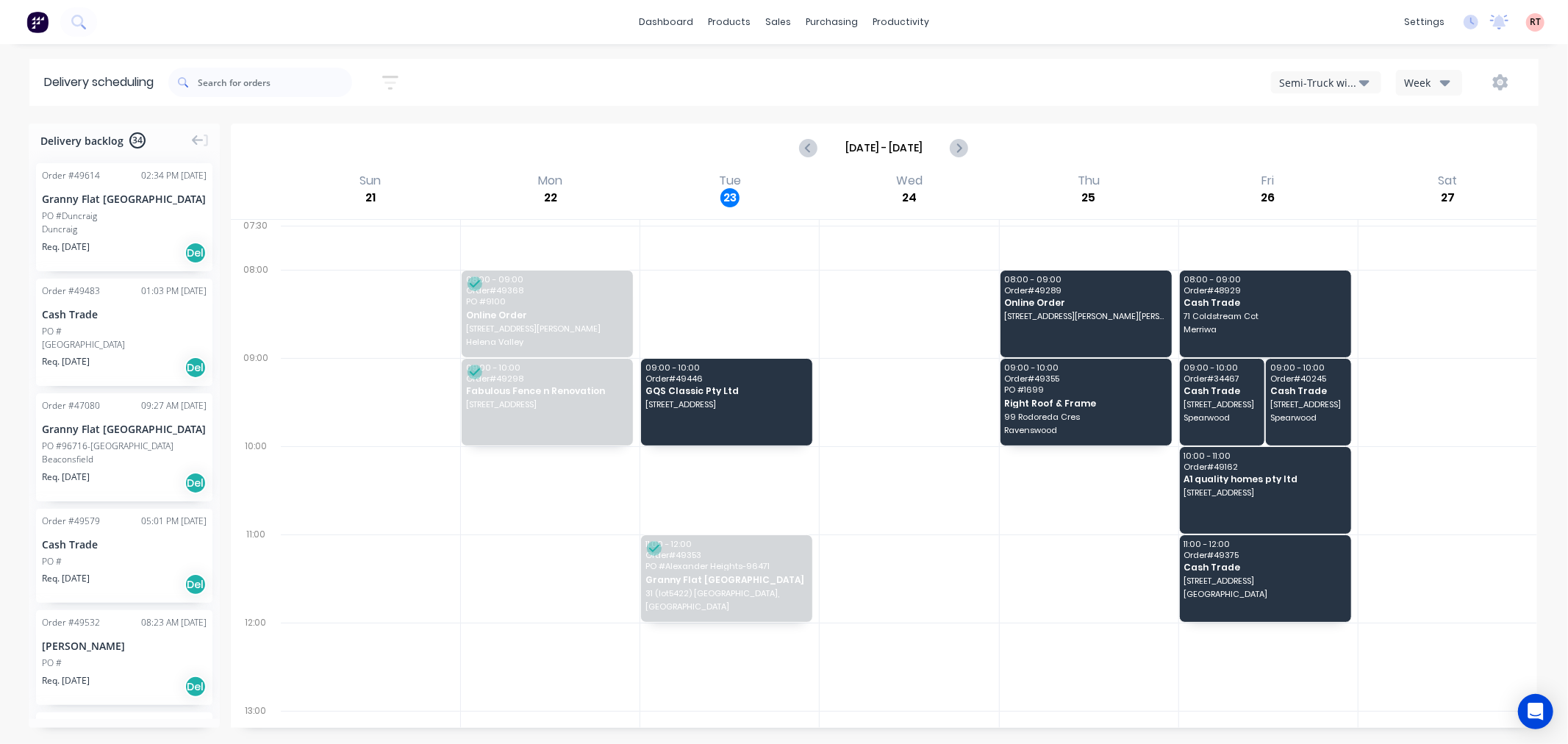
click at [1358, 83] on div "Semi-Truck with Hiab" at bounding box center [1318, 82] width 80 height 15
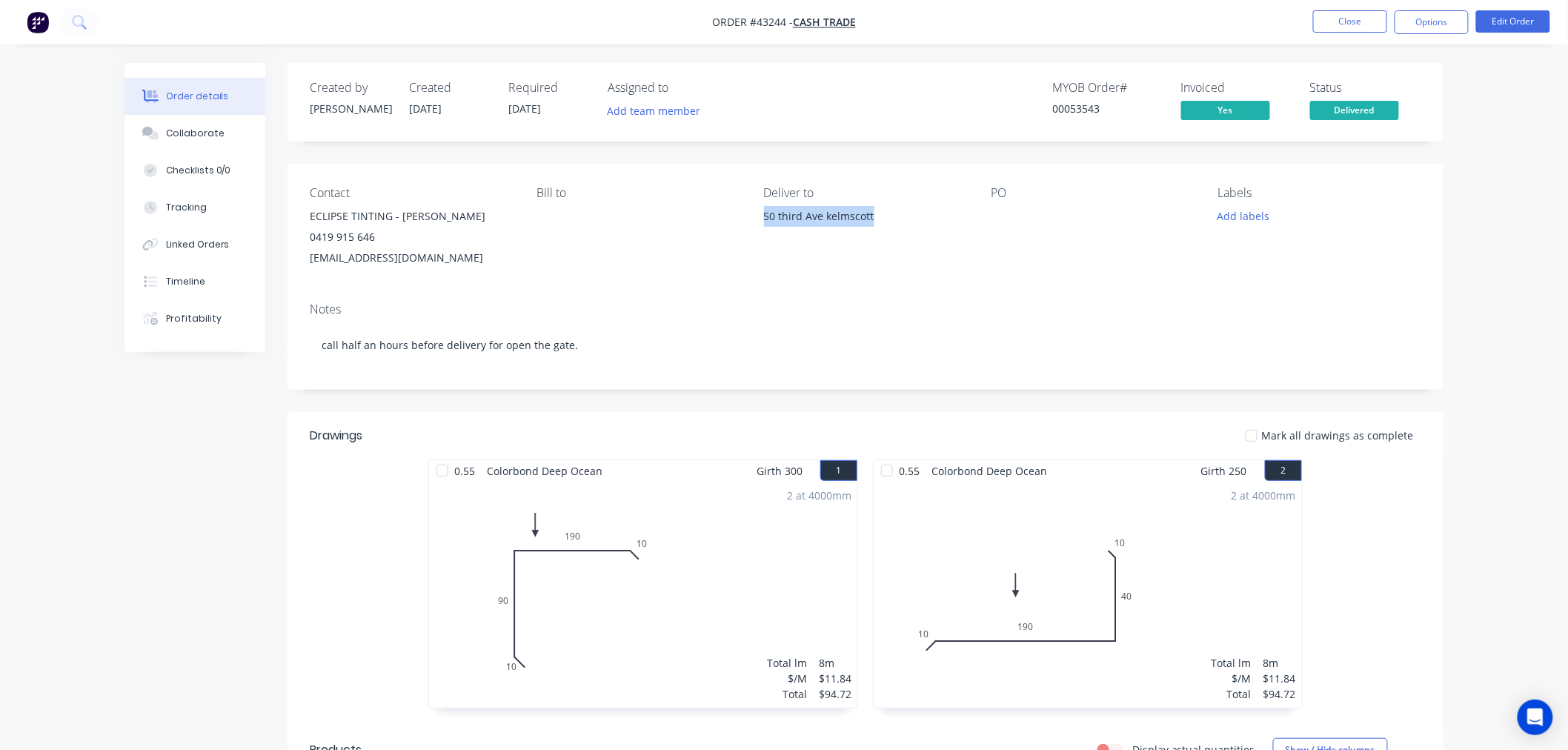
drag, startPoint x: 890, startPoint y: 216, endPoint x: 756, endPoint y: 224, distance: 134.2
click at [756, 224] on div "Contact ECLIPSE TINTING - GLENN 0419 915 646 info@eclipsetinting.com.au Bill to…" at bounding box center [865, 227] width 1156 height 127
copy div "50 third Ave kelmscott"
click at [1357, 24] on button "Close" at bounding box center [1350, 21] width 74 height 23
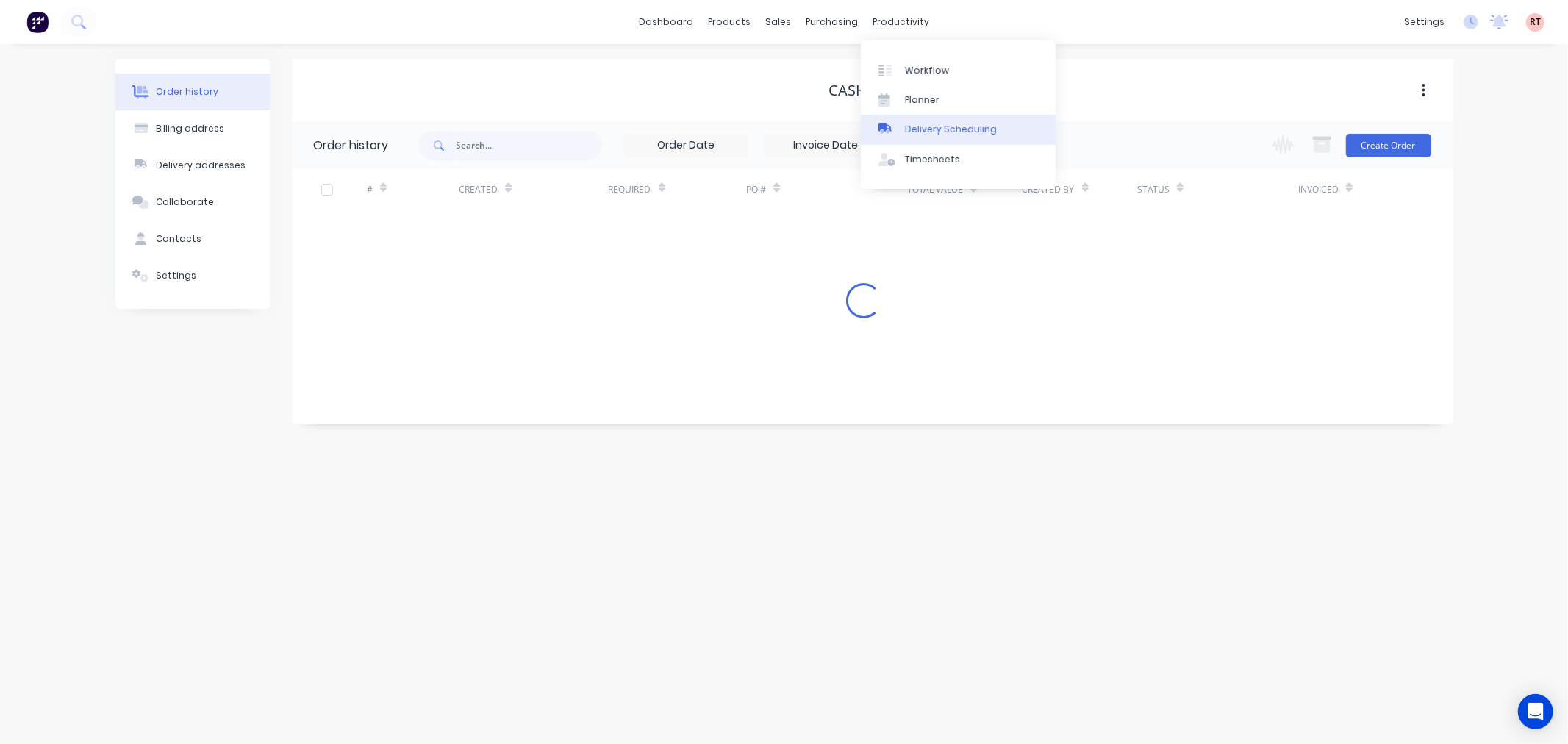
click at [918, 123] on div "Delivery Scheduling" at bounding box center [951, 129] width 92 height 13
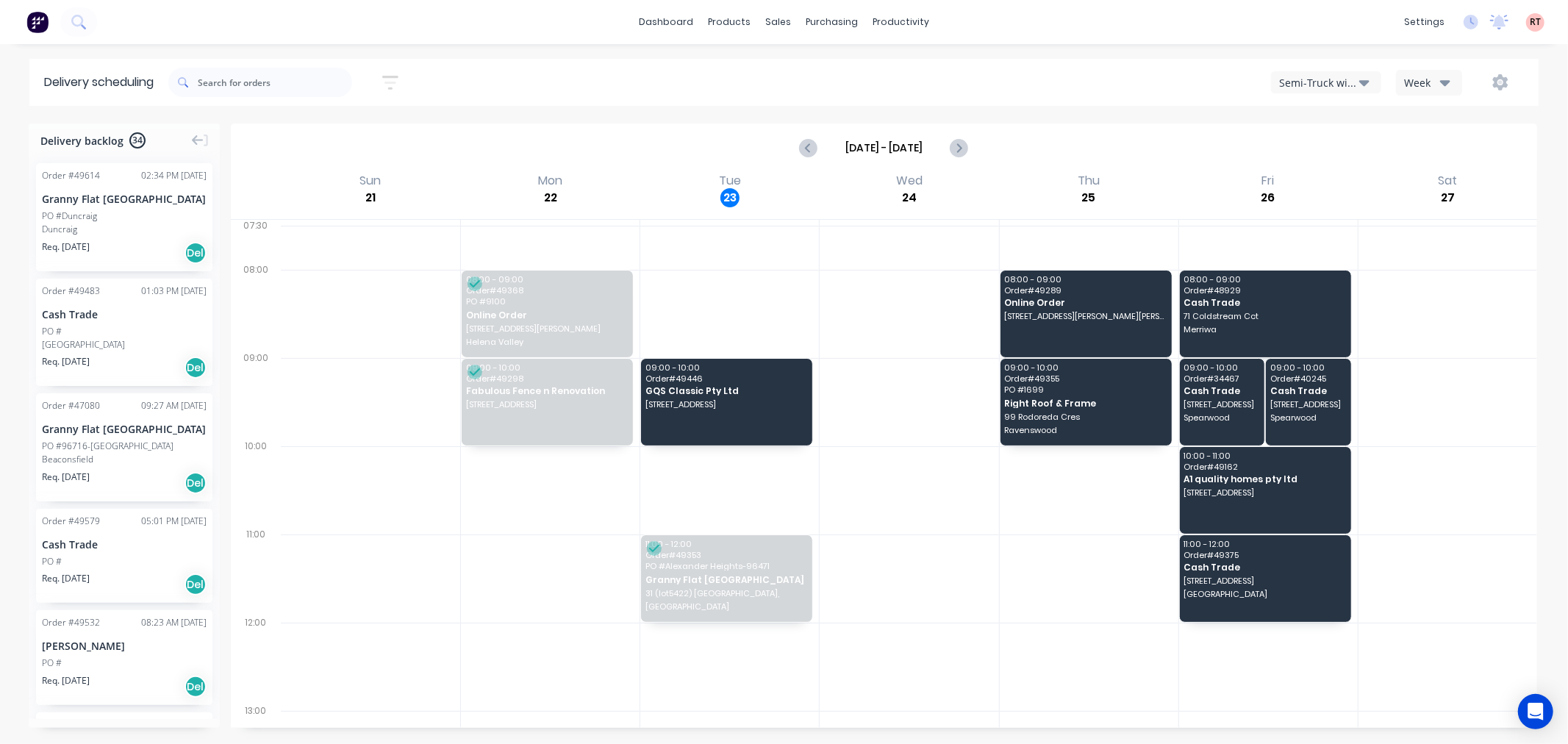
click at [1329, 84] on div "Semi-Truck with Hiab" at bounding box center [1318, 82] width 80 height 15
click at [1326, 177] on div "Utes Delivery" at bounding box center [1344, 178] width 146 height 30
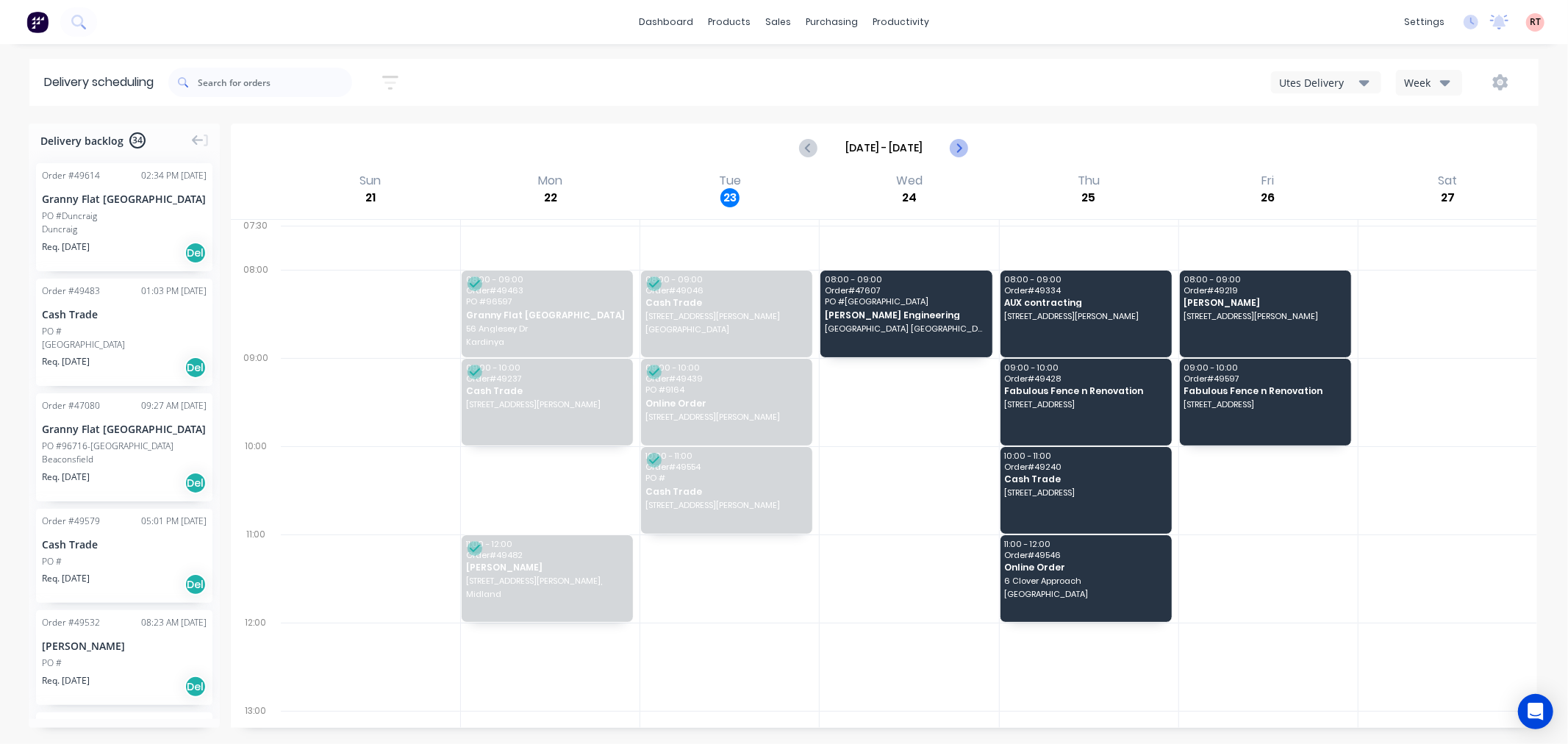
click at [956, 146] on icon "Next page" at bounding box center [959, 148] width 18 height 18
type input "Sep 28 - Oct 4"
